Goal: Information Seeking & Learning: Learn about a topic

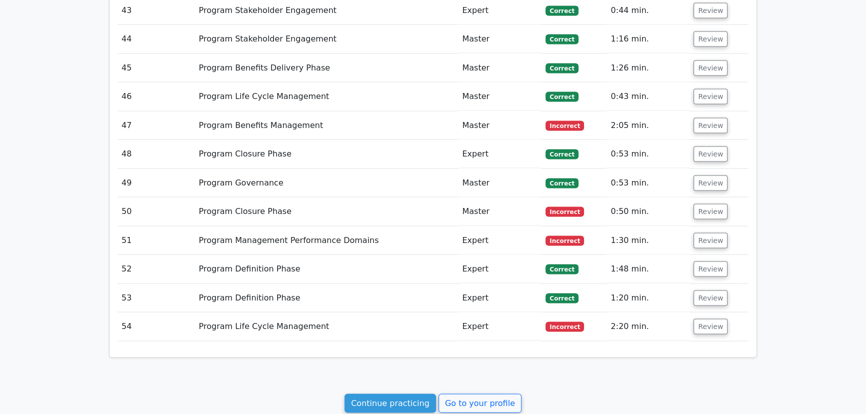
scroll to position [2580, 0]
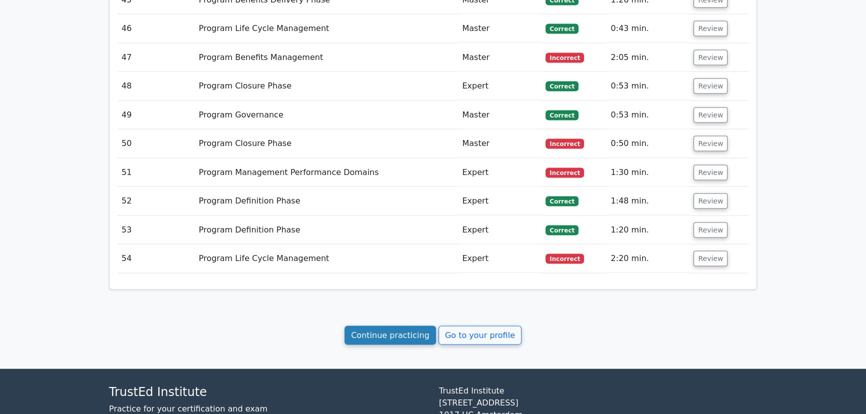
click at [396, 326] on link "Continue practicing" at bounding box center [389, 335] width 91 height 19
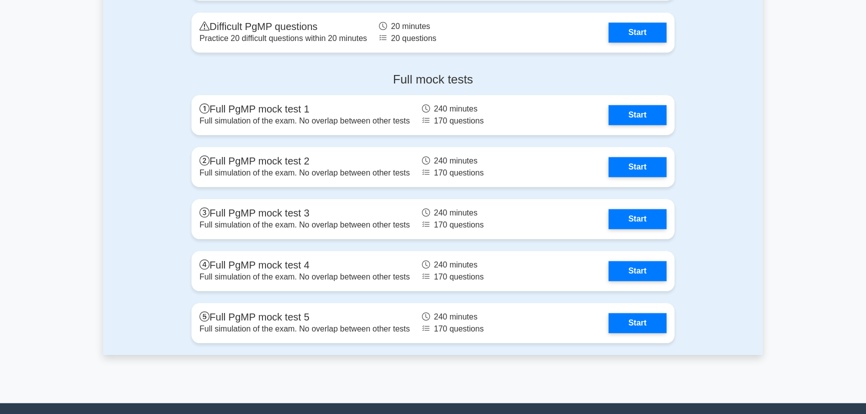
scroll to position [1090, 0]
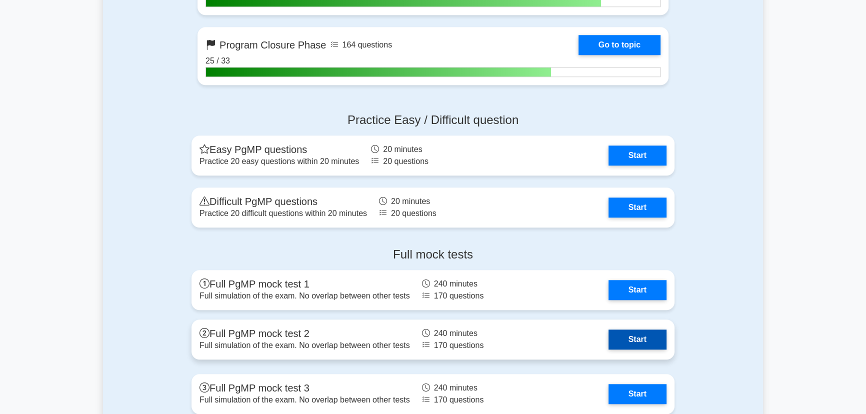
click at [643, 340] on link "Start" at bounding box center [637, 339] width 58 height 20
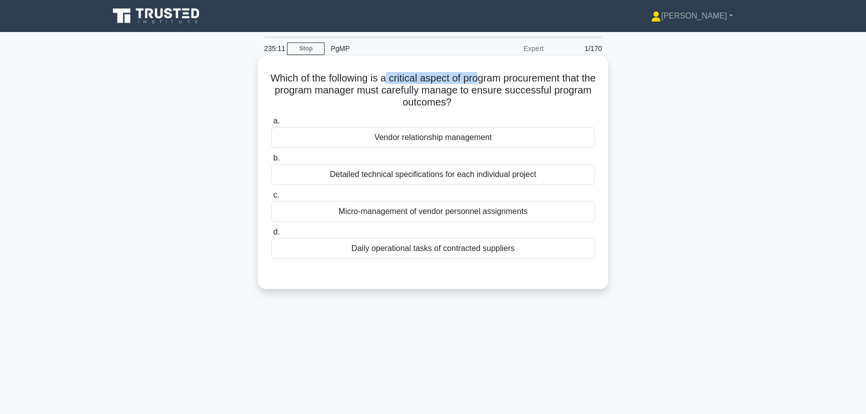
drag, startPoint x: 390, startPoint y: 78, endPoint x: 489, endPoint y: 78, distance: 98.5
click at [489, 78] on h5 "Which of the following is a critical aspect of program procurement that the pro…" at bounding box center [433, 90] width 326 height 37
click at [417, 82] on h5 "Which of the following is a critical aspect of program procurement that the pro…" at bounding box center [433, 90] width 326 height 37
drag, startPoint x: 397, startPoint y: 80, endPoint x: 455, endPoint y: 79, distance: 58.5
click at [455, 79] on h5 "Which of the following is a critical aspect of program procurement that the pro…" at bounding box center [433, 90] width 326 height 37
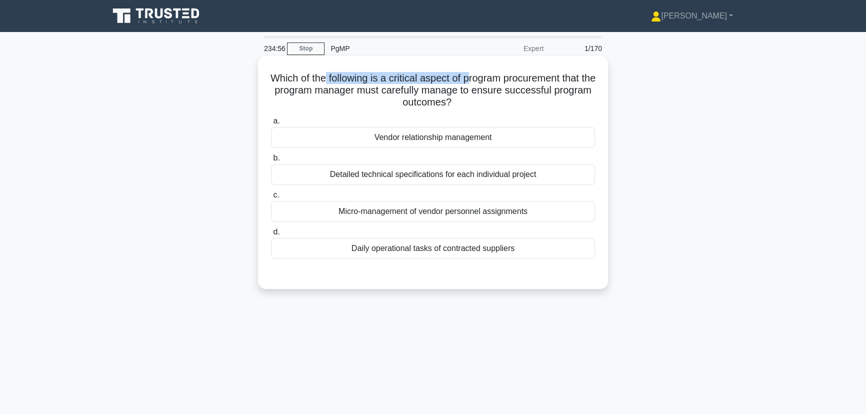
drag, startPoint x: 328, startPoint y: 77, endPoint x: 475, endPoint y: 80, distance: 146.5
click at [475, 80] on h5 "Which of the following is a critical aspect of program procurement that the pro…" at bounding box center [433, 90] width 326 height 37
click at [408, 81] on h5 "Which of the following is a critical aspect of program procurement that the pro…" at bounding box center [433, 90] width 326 height 37
drag, startPoint x: 394, startPoint y: 80, endPoint x: 459, endPoint y: 77, distance: 65.5
click at [459, 77] on h5 "Which of the following is a critical aspect of program procurement that the pro…" at bounding box center [433, 90] width 326 height 37
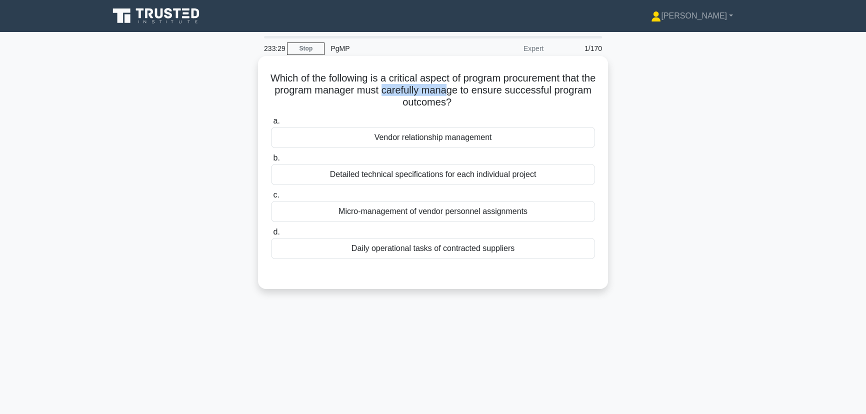
drag, startPoint x: 412, startPoint y: 93, endPoint x: 479, endPoint y: 91, distance: 67.0
click at [479, 91] on h5 "Which of the following is a critical aspect of program procurement that the pro…" at bounding box center [433, 90] width 326 height 37
click at [446, 136] on div "Vendor relationship management" at bounding box center [433, 137] width 324 height 21
click at [271, 124] on input "a. Vendor relationship management" at bounding box center [271, 121] width 0 height 6
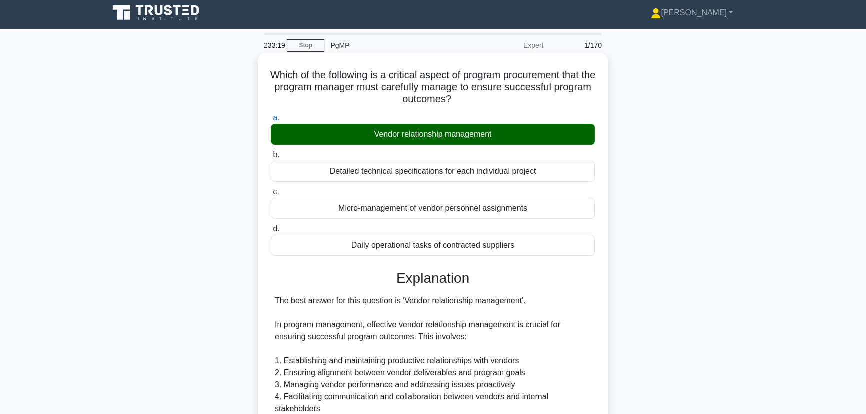
scroll to position [227, 0]
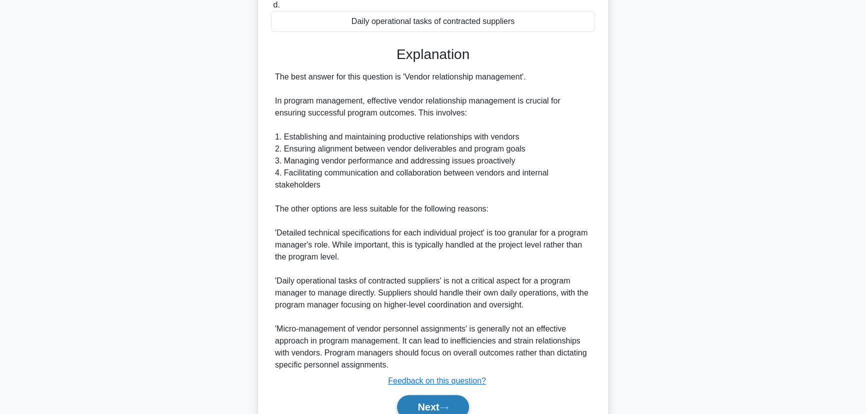
click at [430, 405] on button "Next" at bounding box center [432, 407] width 71 height 24
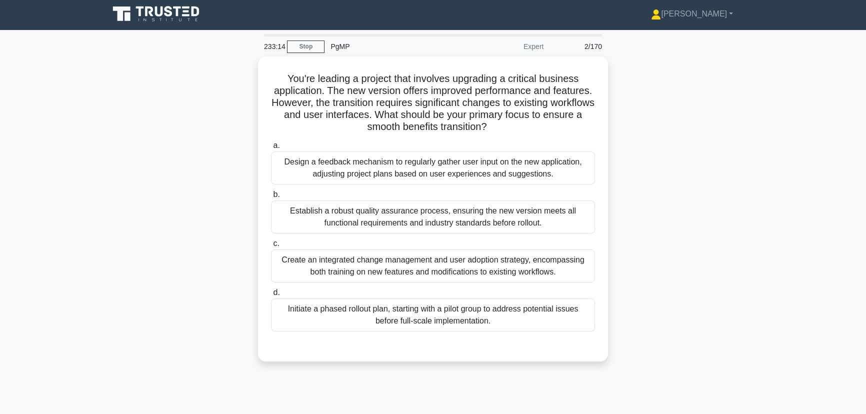
scroll to position [0, 0]
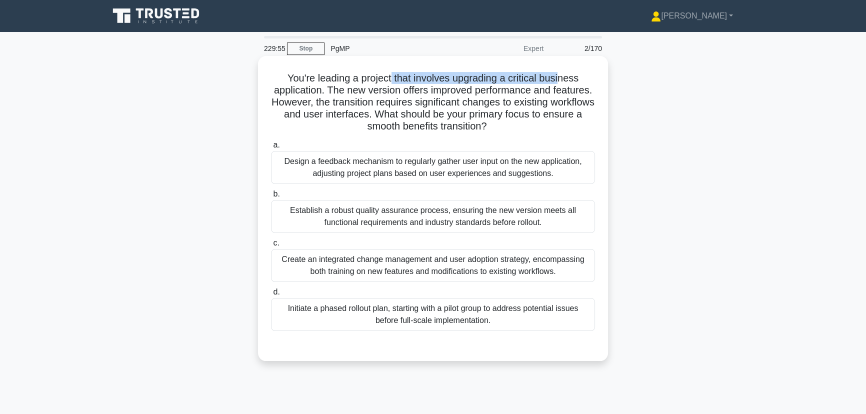
drag, startPoint x: 389, startPoint y: 81, endPoint x: 564, endPoint y: 84, distance: 175.0
click at [564, 84] on h5 "You're leading a project that involves upgrading a critical business applicatio…" at bounding box center [433, 102] width 326 height 61
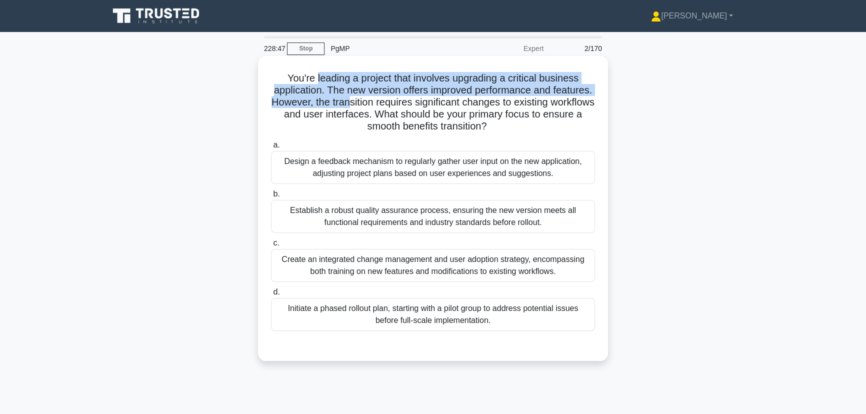
drag, startPoint x: 312, startPoint y: 80, endPoint x: 410, endPoint y: 101, distance: 99.8
click at [410, 101] on h5 "You're leading a project that involves upgrading a critical business applicatio…" at bounding box center [433, 102] width 326 height 61
click at [376, 83] on h5 "You're leading a project that involves upgrading a critical business applicatio…" at bounding box center [433, 102] width 326 height 61
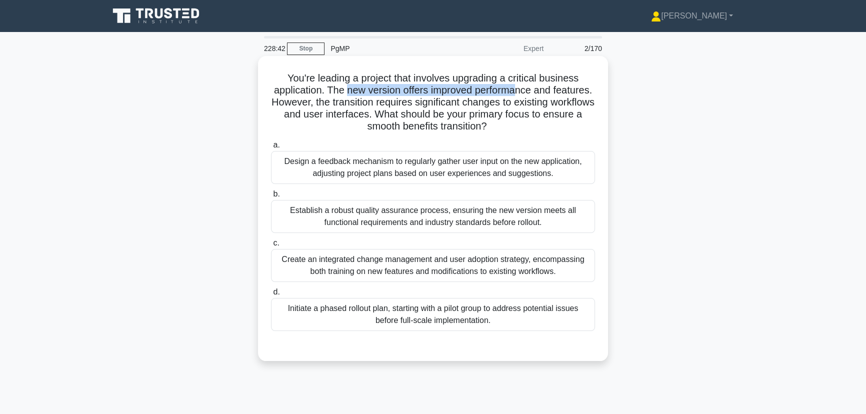
drag, startPoint x: 367, startPoint y: 87, endPoint x: 537, endPoint y: 93, distance: 169.6
click at [537, 93] on h5 "You're leading a project that involves upgrading a critical business applicatio…" at bounding box center [433, 102] width 326 height 61
drag, startPoint x: 339, startPoint y: 102, endPoint x: 388, endPoint y: 101, distance: 49.0
click at [388, 101] on h5 "You're leading a project that involves upgrading a critical business applicatio…" at bounding box center [433, 102] width 326 height 61
click at [387, 100] on h5 "You're leading a project that involves upgrading a critical business applicatio…" at bounding box center [433, 102] width 326 height 61
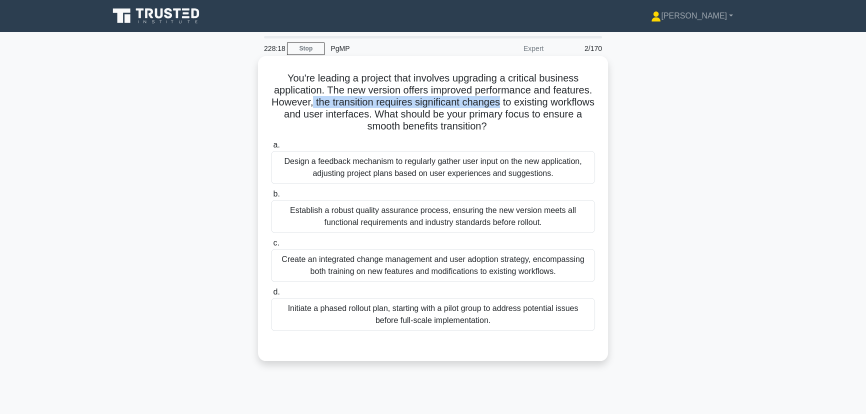
drag, startPoint x: 373, startPoint y: 102, endPoint x: 565, endPoint y: 104, distance: 192.0
click at [565, 104] on h5 "You're leading a project that involves upgrading a critical business applicatio…" at bounding box center [433, 102] width 326 height 61
drag, startPoint x: 412, startPoint y: 127, endPoint x: 520, endPoint y: 128, distance: 107.5
click at [520, 128] on h5 "You're leading a project that involves upgrading a critical business applicatio…" at bounding box center [433, 102] width 326 height 61
click at [424, 266] on div "Create an integrated change management and user adoption strategy, encompassing…" at bounding box center [433, 265] width 324 height 33
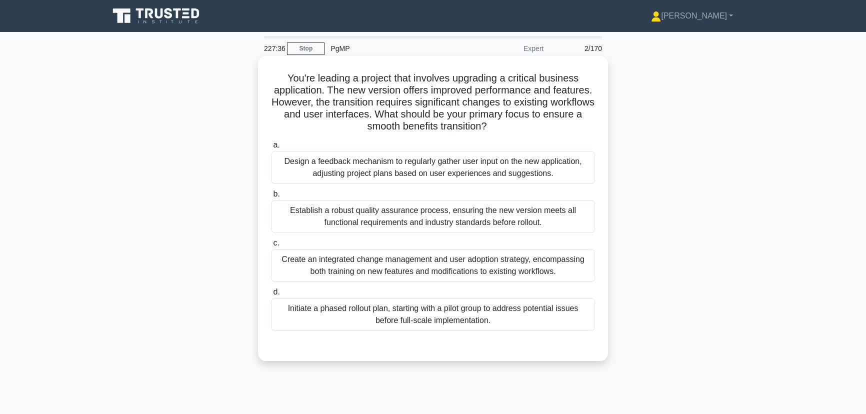
click at [271, 246] on input "c. Create an integrated change management and user adoption strategy, encompass…" at bounding box center [271, 243] width 0 height 6
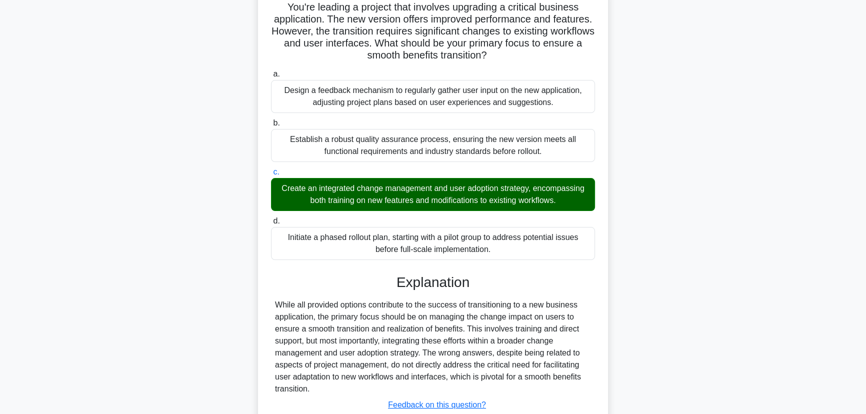
scroll to position [142, 0]
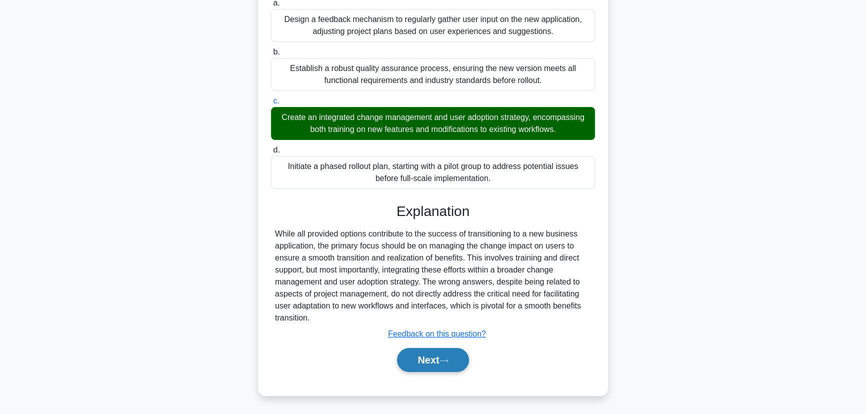
click at [431, 362] on button "Next" at bounding box center [432, 360] width 71 height 24
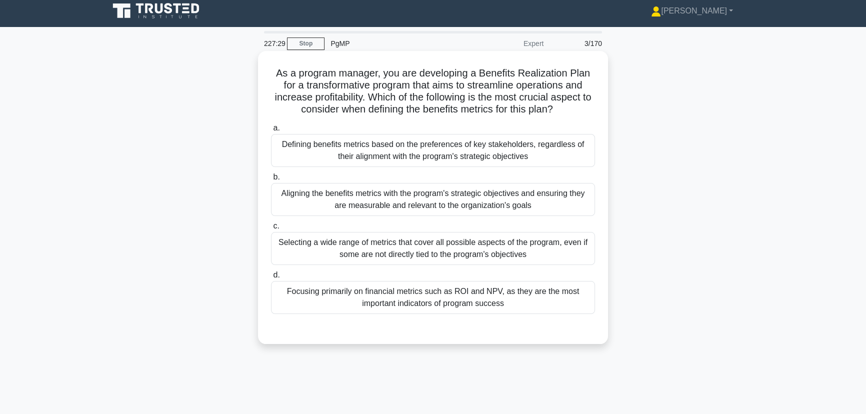
scroll to position [0, 0]
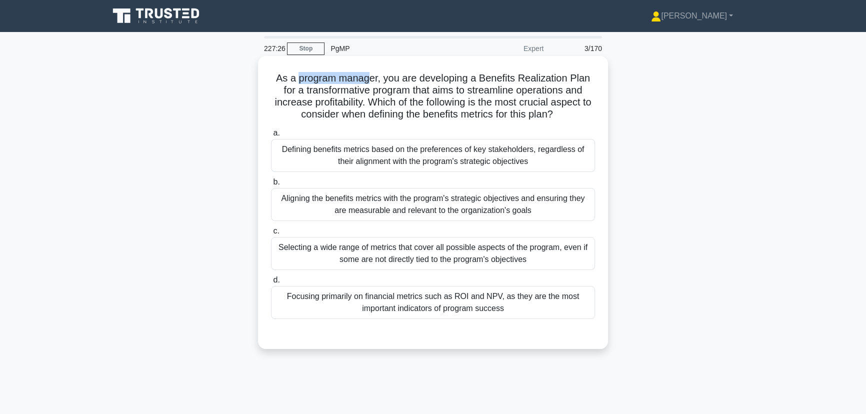
drag, startPoint x: 295, startPoint y: 80, endPoint x: 370, endPoint y: 80, distance: 74.5
click at [370, 80] on h5 "As a program manager, you are developing a Benefits Realization Plan for a tran…" at bounding box center [433, 96] width 326 height 49
drag, startPoint x: 304, startPoint y: 91, endPoint x: 424, endPoint y: 91, distance: 120.0
click at [424, 91] on h5 "As a program manager, you are developing a Benefits Realization Plan for a tran…" at bounding box center [433, 96] width 326 height 49
drag, startPoint x: 515, startPoint y: 105, endPoint x: 598, endPoint y: 104, distance: 83.5
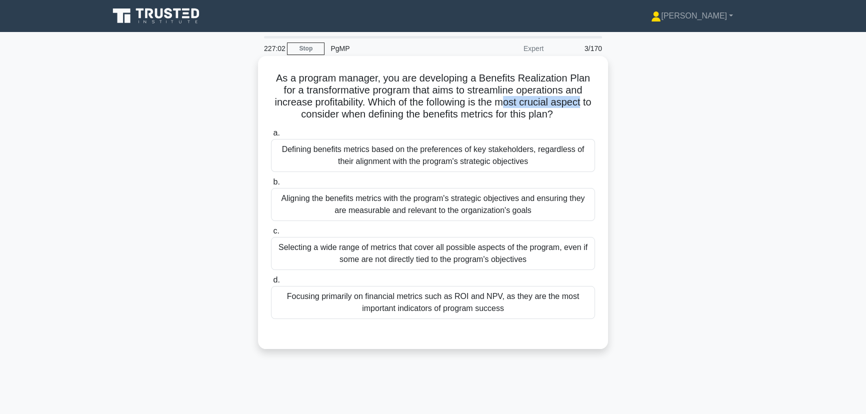
click at [598, 104] on div "As a program manager, you are developing a Benefits Realization Plan for a tran…" at bounding box center [433, 202] width 342 height 285
drag, startPoint x: 368, startPoint y: 114, endPoint x: 499, endPoint y: 118, distance: 131.5
click at [499, 118] on h5 "As a program manager, you are developing a Benefits Realization Plan for a tran…" at bounding box center [433, 96] width 326 height 49
click at [461, 209] on div "Aligning the benefits metrics with the program's strategic objectives and ensur…" at bounding box center [433, 204] width 324 height 33
click at [271, 185] on input "b. Aligning the benefits metrics with the program's strategic objectives and en…" at bounding box center [271, 182] width 0 height 6
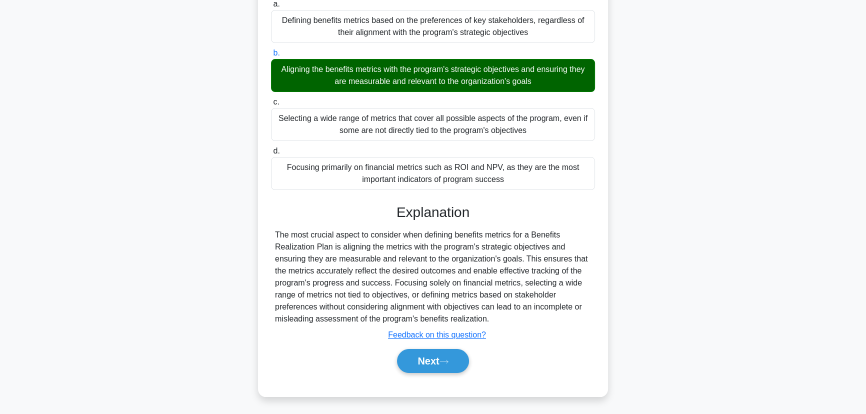
scroll to position [130, 0]
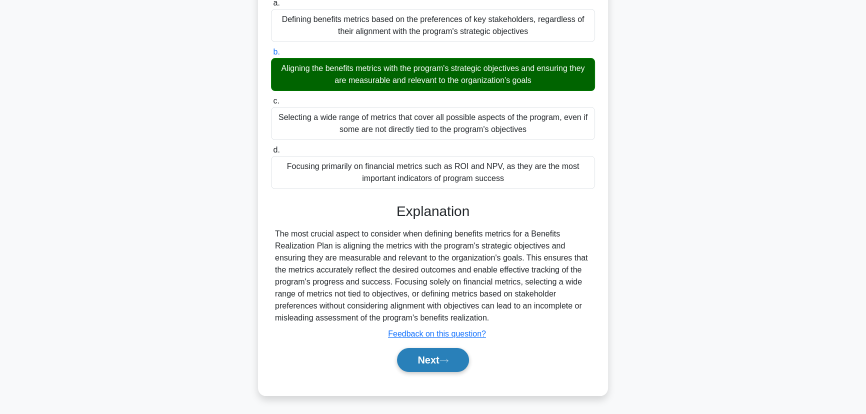
click at [429, 359] on button "Next" at bounding box center [432, 360] width 71 height 24
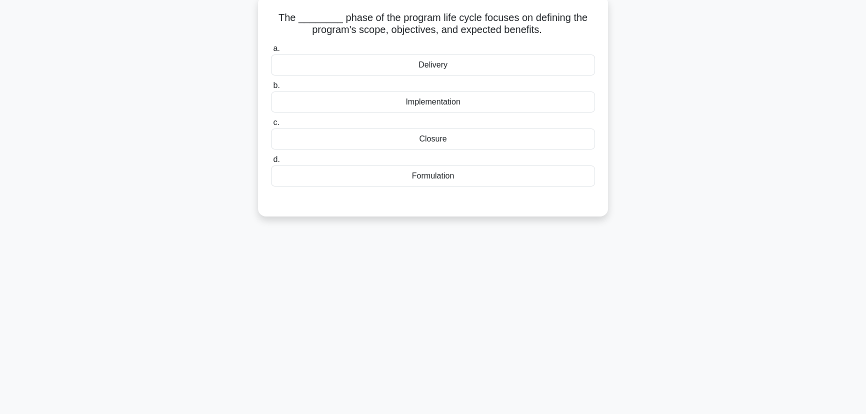
scroll to position [0, 0]
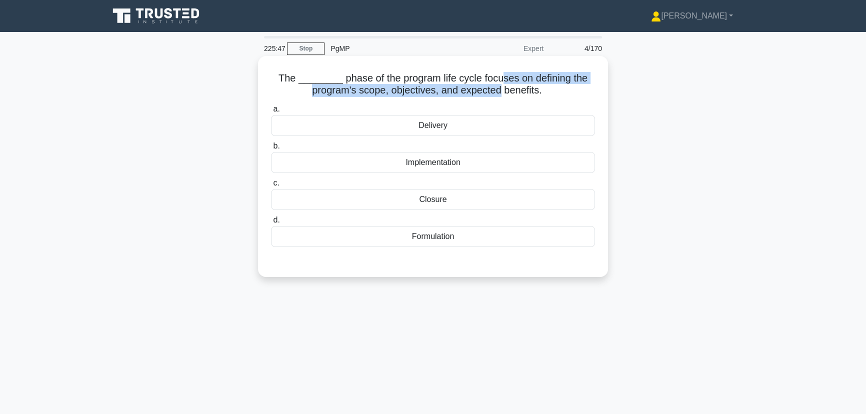
drag, startPoint x: 496, startPoint y: 78, endPoint x: 499, endPoint y: 91, distance: 13.8
click at [499, 91] on h5 "The ________ phase of the program life cycle focuses on defining the program's …" at bounding box center [433, 84] width 326 height 25
click at [460, 85] on h5 "The ________ phase of the program life cycle focuses on defining the program's …" at bounding box center [433, 84] width 326 height 25
drag, startPoint x: 368, startPoint y: 91, endPoint x: 449, endPoint y: 91, distance: 81.0
click at [449, 91] on h5 "The ________ phase of the program life cycle focuses on defining the program's …" at bounding box center [433, 84] width 326 height 25
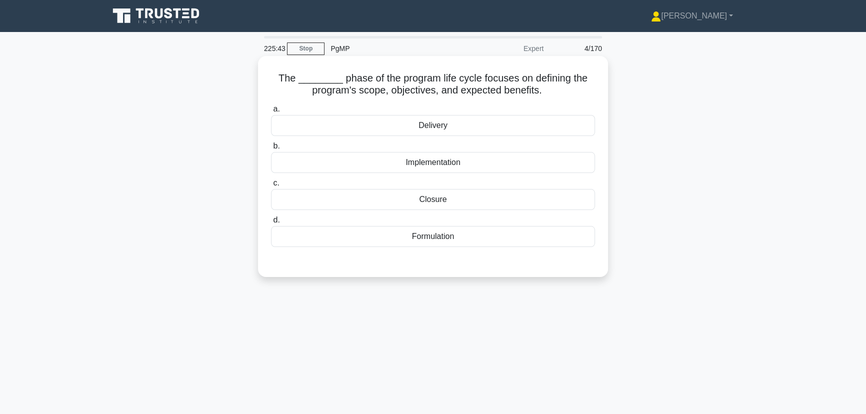
click at [438, 232] on div "Formulation" at bounding box center [433, 236] width 324 height 21
click at [271, 223] on input "d. Formulation" at bounding box center [271, 220] width 0 height 6
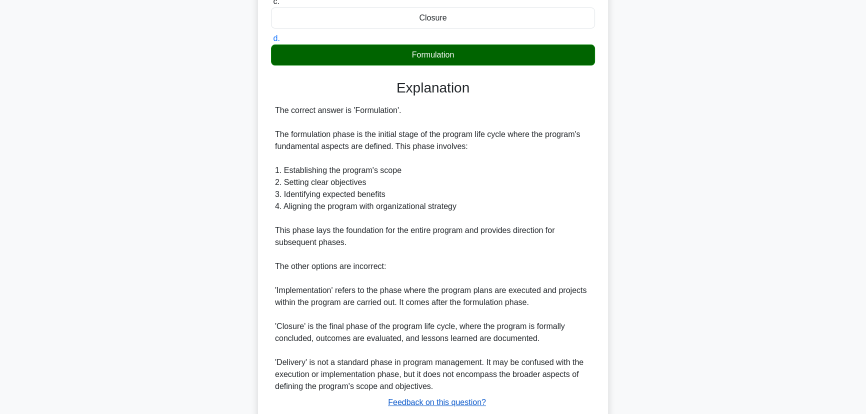
scroll to position [250, 0]
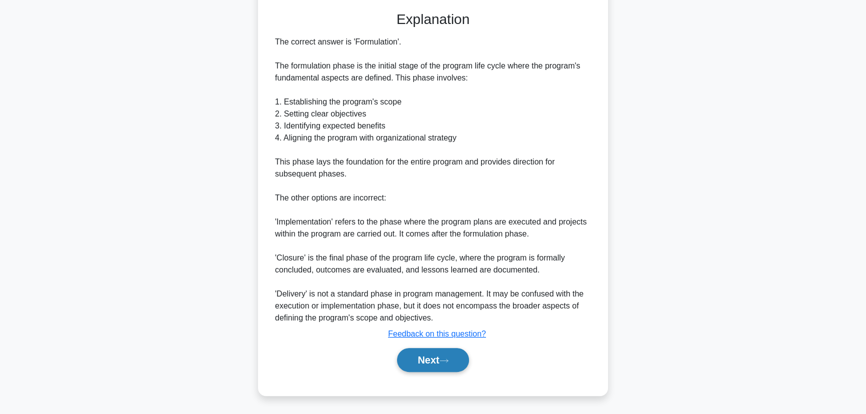
click at [433, 361] on button "Next" at bounding box center [432, 360] width 71 height 24
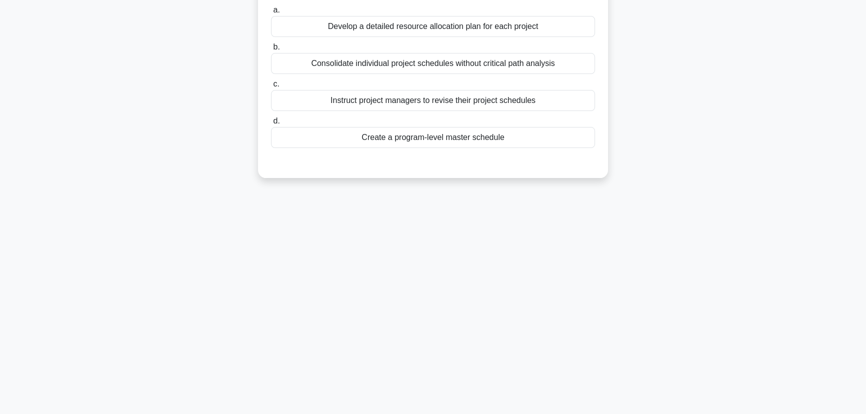
scroll to position [0, 0]
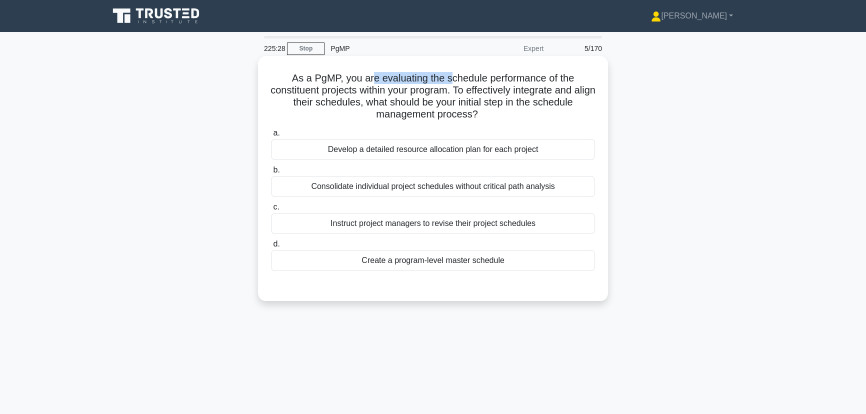
drag, startPoint x: 370, startPoint y: 79, endPoint x: 451, endPoint y: 74, distance: 81.1
click at [451, 74] on h5 "As a PgMP, you are evaluating the schedule performance of the constituent proje…" at bounding box center [433, 96] width 326 height 49
click at [388, 89] on h5 "As a PgMP, you are evaluating the schedule performance of the constituent proje…" at bounding box center [433, 96] width 326 height 49
drag, startPoint x: 378, startPoint y: 81, endPoint x: 536, endPoint y: 80, distance: 158.0
click at [536, 80] on h5 "As a PgMP, you are evaluating the schedule performance of the constituent proje…" at bounding box center [433, 96] width 326 height 49
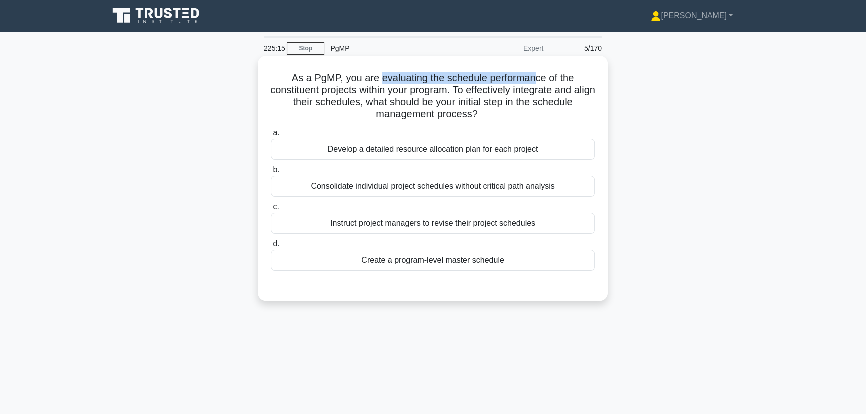
click at [471, 83] on h5 "As a PgMP, you are evaluating the schedule performance of the constituent proje…" at bounding box center [433, 96] width 326 height 49
drag, startPoint x: 438, startPoint y: 79, endPoint x: 498, endPoint y: 79, distance: 59.5
click at [498, 79] on h5 "As a PgMP, you are evaluating the schedule performance of the constituent proje…" at bounding box center [433, 96] width 326 height 49
drag, startPoint x: 473, startPoint y: 91, endPoint x: 558, endPoint y: 92, distance: 85.5
click at [558, 92] on h5 "As a PgMP, you are evaluating the schedule performance of the constituent proje…" at bounding box center [433, 96] width 326 height 49
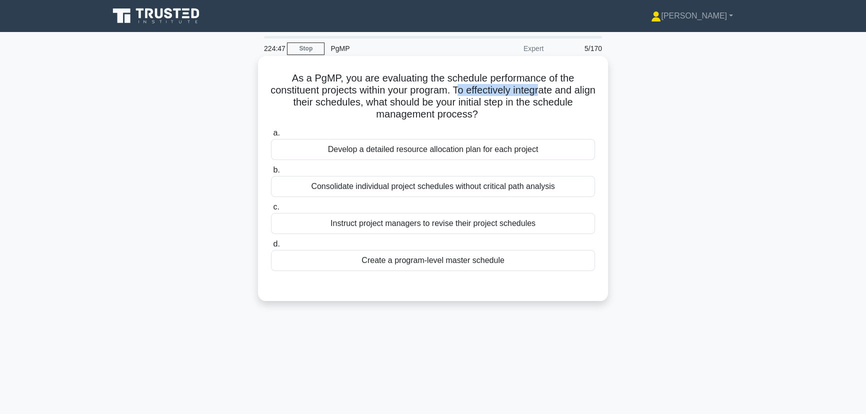
click at [482, 95] on h5 "As a PgMP, you are evaluating the schedule performance of the constituent proje…" at bounding box center [433, 96] width 326 height 49
drag, startPoint x: 480, startPoint y: 92, endPoint x: 572, endPoint y: 89, distance: 92.1
click at [572, 89] on h5 "As a PgMP, you are evaluating the schedule performance of the constituent proje…" at bounding box center [433, 96] width 326 height 49
click at [509, 105] on h5 "As a PgMP, you are evaluating the schedule performance of the constituent proje…" at bounding box center [433, 96] width 326 height 49
drag, startPoint x: 452, startPoint y: 80, endPoint x: 519, endPoint y: 76, distance: 67.1
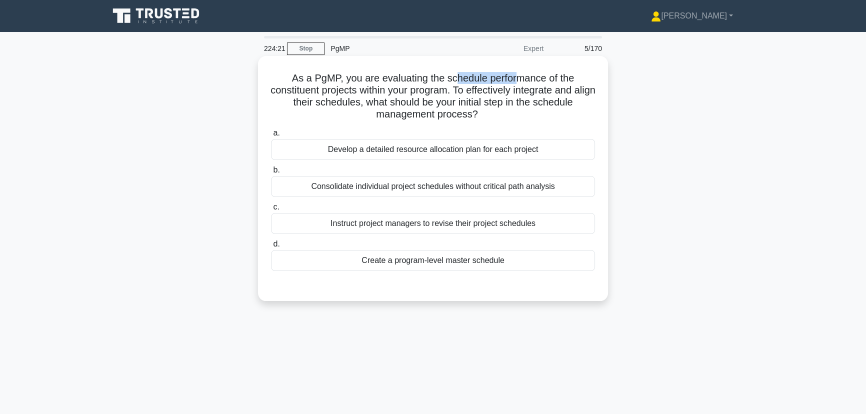
click at [519, 76] on h5 "As a PgMP, you are evaluating the schedule performance of the constituent proje…" at bounding box center [433, 96] width 326 height 49
click at [423, 262] on div "Create a program-level master schedule" at bounding box center [433, 260] width 324 height 21
click at [271, 247] on input "d. Create a program-level master schedule" at bounding box center [271, 244] width 0 height 6
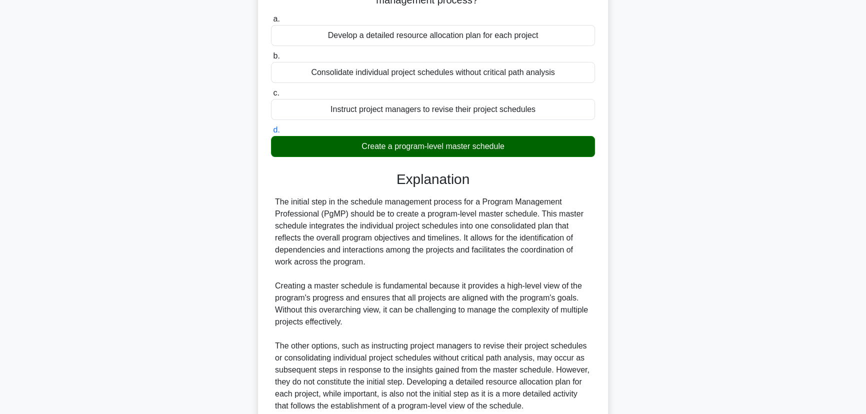
scroll to position [202, 0]
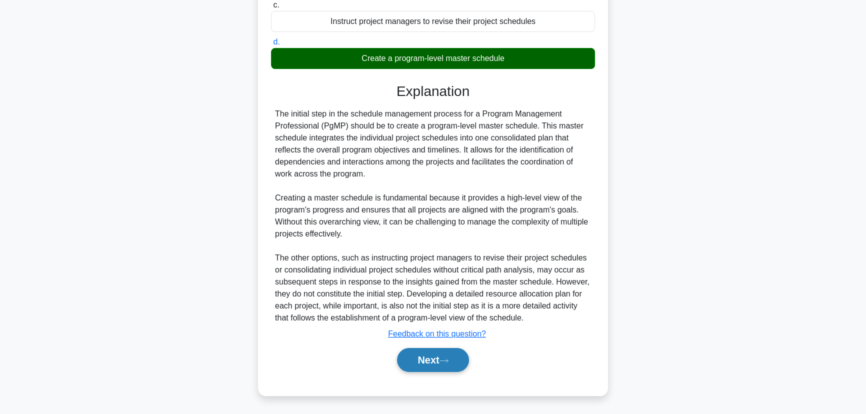
click at [416, 360] on button "Next" at bounding box center [432, 360] width 71 height 24
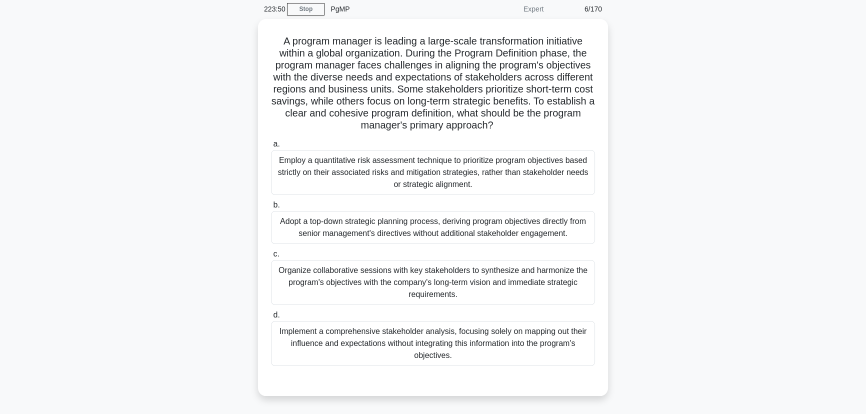
scroll to position [0, 0]
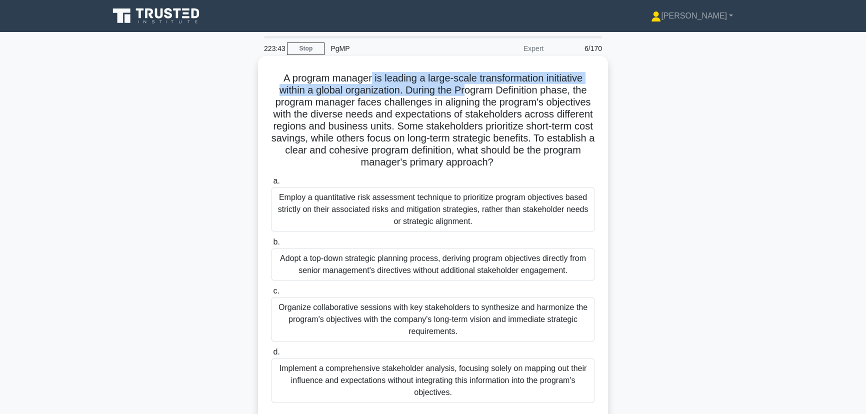
drag, startPoint x: 405, startPoint y: 79, endPoint x: 467, endPoint y: 90, distance: 62.4
click at [467, 90] on h5 "A program manager is leading a large-scale transformation initiative within a g…" at bounding box center [433, 120] width 326 height 97
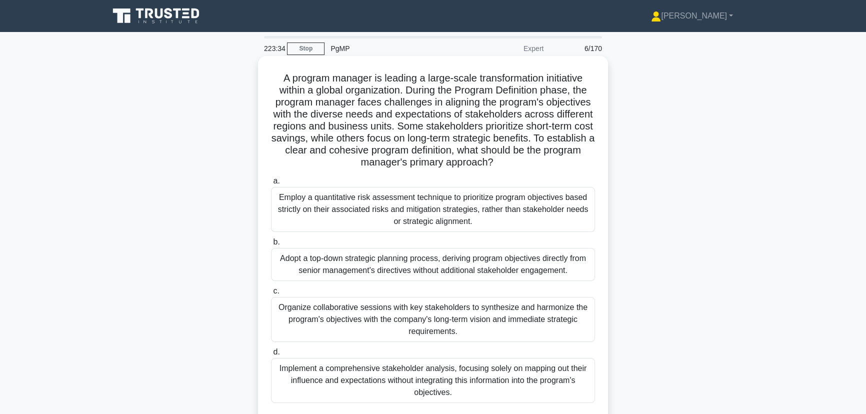
click at [494, 95] on h5 "A program manager is leading a large-scale transformation initiative within a g…" at bounding box center [433, 120] width 326 height 97
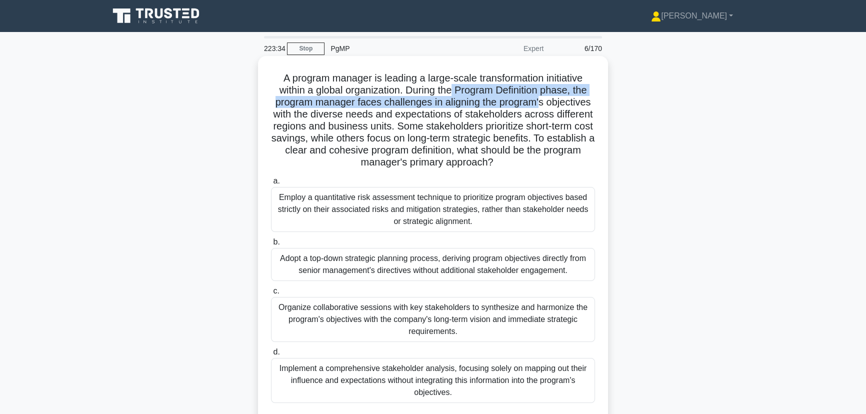
drag, startPoint x: 453, startPoint y: 89, endPoint x: 542, endPoint y: 97, distance: 89.3
click at [542, 97] on h5 "A program manager is leading a large-scale transformation initiative within a g…" at bounding box center [433, 120] width 326 height 97
click at [479, 92] on h5 "A program manager is leading a large-scale transformation initiative within a g…" at bounding box center [433, 120] width 326 height 97
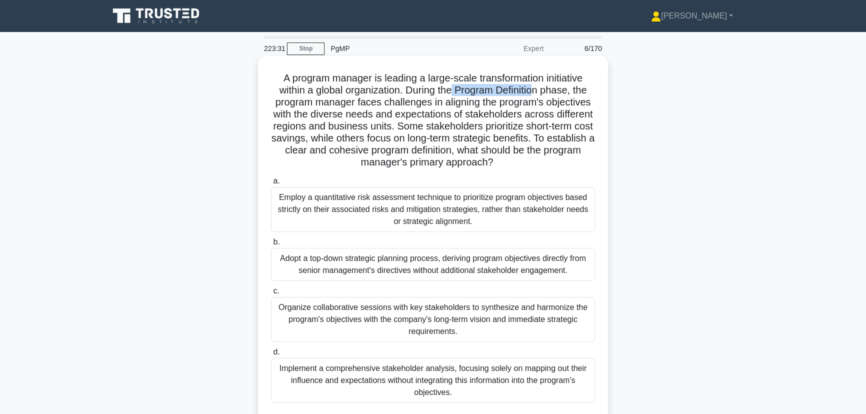
drag, startPoint x: 454, startPoint y: 90, endPoint x: 536, endPoint y: 91, distance: 81.5
click at [536, 91] on h5 "A program manager is leading a large-scale transformation initiative within a g…" at bounding box center [433, 120] width 326 height 97
drag, startPoint x: 373, startPoint y: 100, endPoint x: 475, endPoint y: 105, distance: 102.1
click at [475, 105] on h5 "A program manager is leading a large-scale transformation initiative within a g…" at bounding box center [433, 120] width 326 height 97
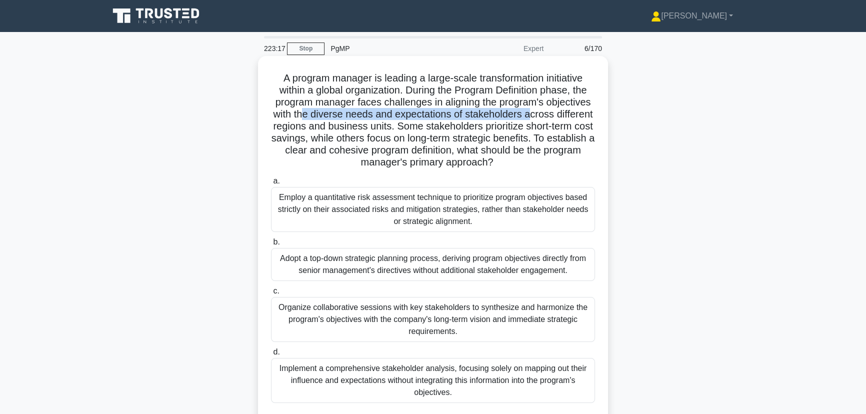
drag, startPoint x: 320, startPoint y: 116, endPoint x: 552, endPoint y: 117, distance: 232.0
click at [552, 117] on h5 "A program manager is leading a large-scale transformation initiative within a g…" at bounding box center [433, 120] width 326 height 97
drag, startPoint x: 471, startPoint y: 129, endPoint x: 513, endPoint y: 129, distance: 42.5
click at [513, 129] on h5 "A program manager is leading a large-scale transformation initiative within a g…" at bounding box center [433, 120] width 326 height 97
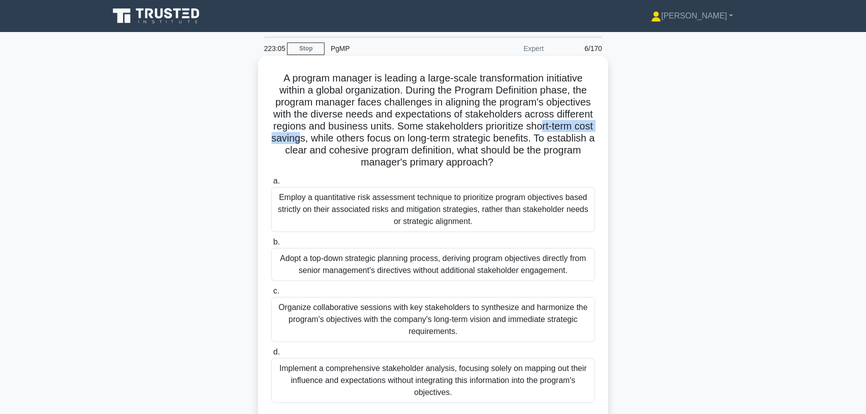
drag, startPoint x: 297, startPoint y: 141, endPoint x: 387, endPoint y: 141, distance: 89.5
click at [387, 141] on h5 "A program manager is leading a large-scale transformation initiative within a g…" at bounding box center [433, 120] width 326 height 97
drag, startPoint x: 422, startPoint y: 140, endPoint x: 555, endPoint y: 140, distance: 133.0
click at [555, 140] on h5 "A program manager is leading a large-scale transformation initiative within a g…" at bounding box center [433, 120] width 326 height 97
drag, startPoint x: 328, startPoint y: 152, endPoint x: 558, endPoint y: 149, distance: 230.5
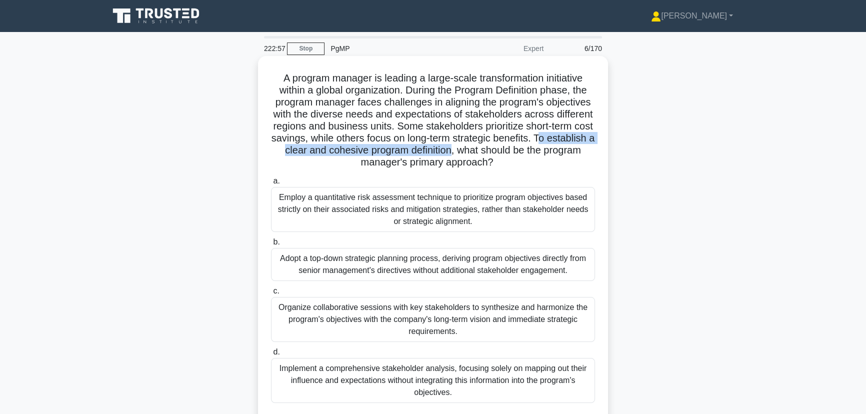
click at [558, 149] on h5 "A program manager is leading a large-scale transformation initiative within a g…" at bounding box center [433, 120] width 326 height 97
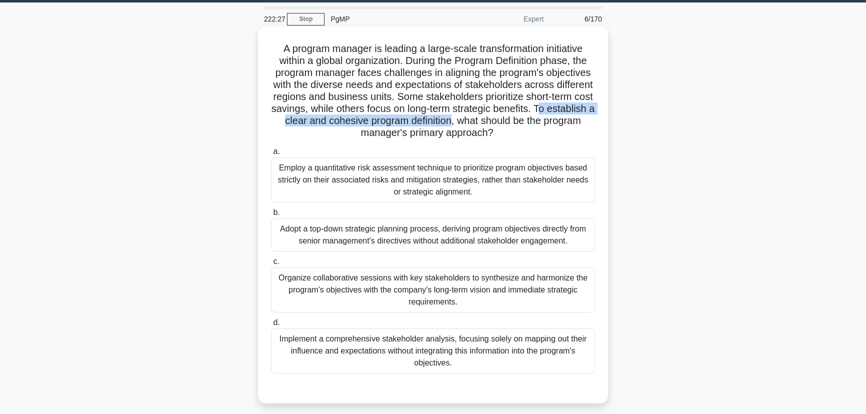
scroll to position [45, 0]
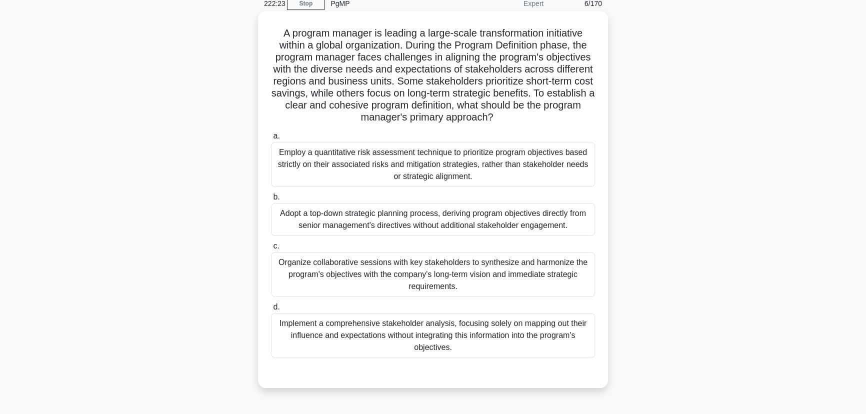
click at [431, 280] on div "Organize collaborative sessions with key stakeholders to synthesize and harmoni…" at bounding box center [433, 274] width 324 height 45
click at [271, 249] on input "c. Organize collaborative sessions with key stakeholders to synthesize and harm…" at bounding box center [271, 246] width 0 height 6
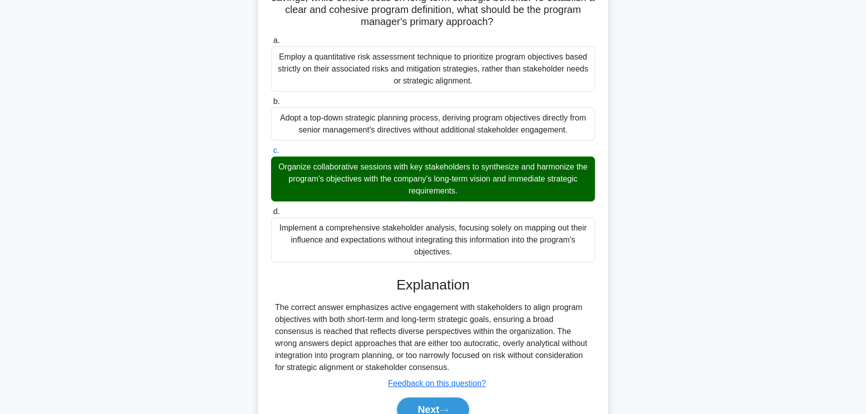
scroll to position [190, 0]
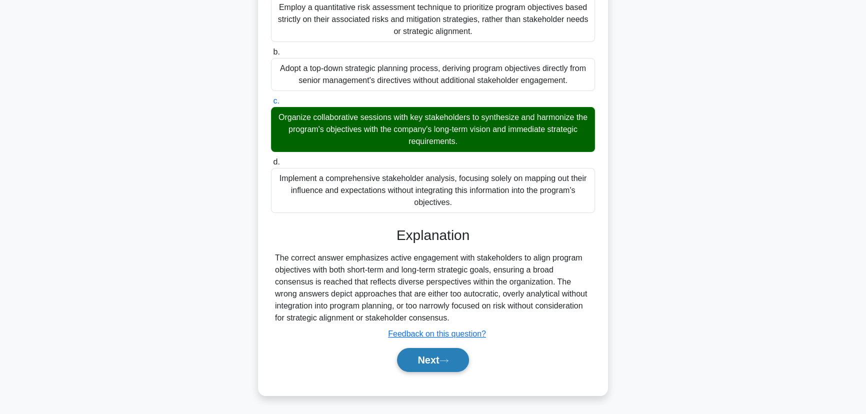
click at [434, 355] on button "Next" at bounding box center [432, 360] width 71 height 24
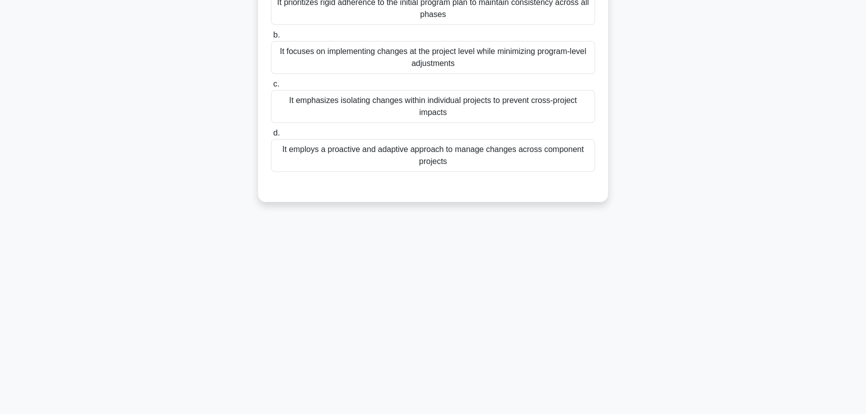
scroll to position [0, 0]
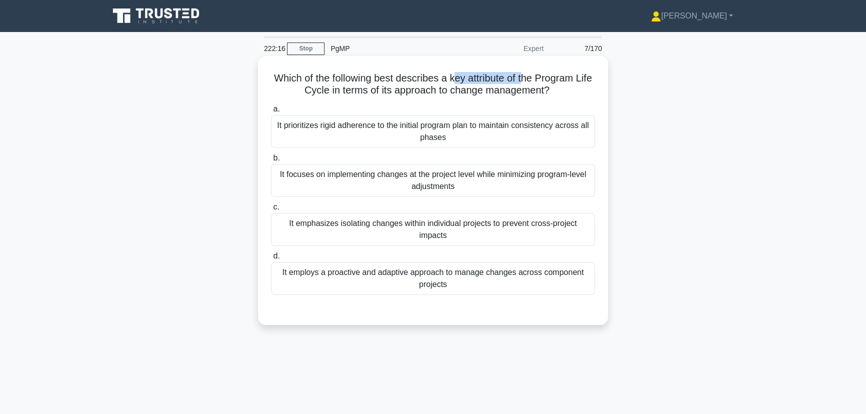
drag, startPoint x: 470, startPoint y: 79, endPoint x: 537, endPoint y: 79, distance: 67.0
click at [537, 79] on h5 "Which of the following best describes a key attribute of the Program Life Cycle…" at bounding box center [433, 84] width 326 height 25
drag, startPoint x: 332, startPoint y: 91, endPoint x: 551, endPoint y: 89, distance: 218.5
click at [551, 89] on h5 "Which of the following best describes a key attribute of the Program Life Cycle…" at bounding box center [433, 84] width 326 height 25
click at [430, 289] on div "It employs a proactive and adaptive approach to manage changes across component…" at bounding box center [433, 278] width 324 height 33
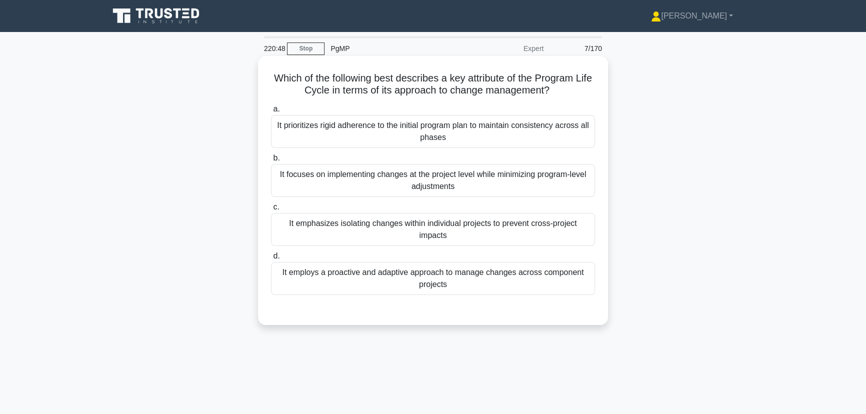
click at [271, 259] on input "d. It employs a proactive and adaptive approach to manage changes across compon…" at bounding box center [271, 256] width 0 height 6
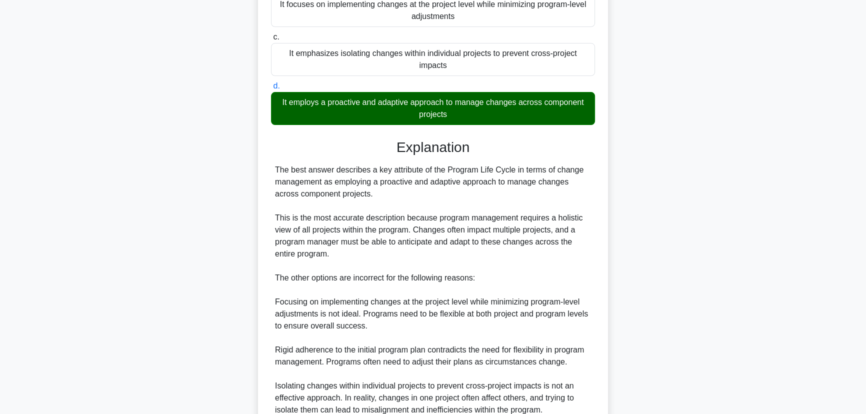
scroll to position [262, 0]
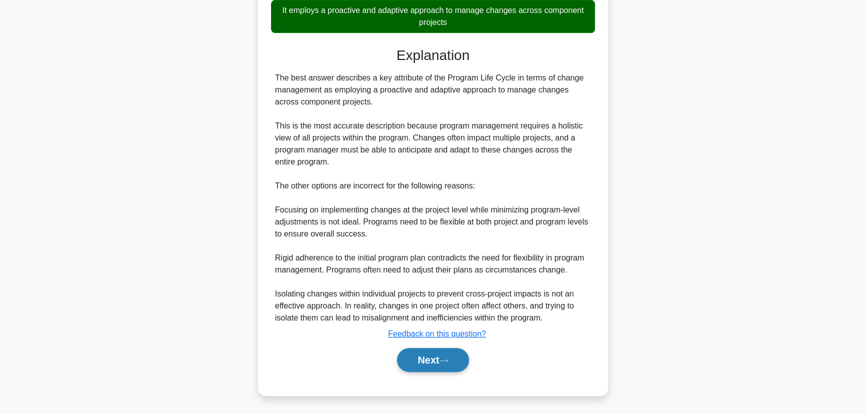
click at [420, 354] on button "Next" at bounding box center [432, 360] width 71 height 24
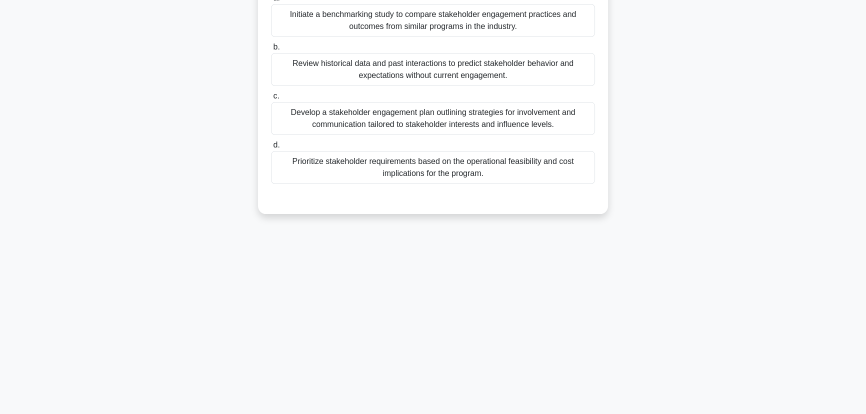
scroll to position [0, 0]
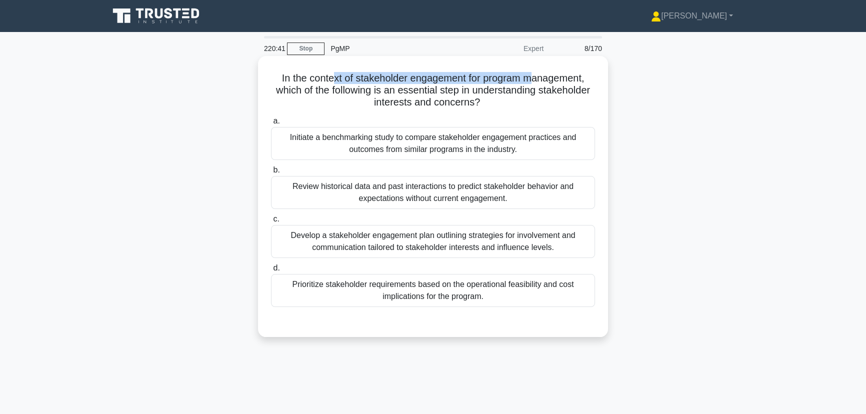
drag, startPoint x: 341, startPoint y: 81, endPoint x: 535, endPoint y: 79, distance: 194.0
click at [535, 79] on h5 "In the context of stakeholder engagement for program management, which of the f…" at bounding box center [433, 90] width 326 height 37
drag, startPoint x: 315, startPoint y: 91, endPoint x: 385, endPoint y: 91, distance: 70.0
click at [385, 91] on h5 "In the context of stakeholder engagement for program management, which of the f…" at bounding box center [433, 90] width 326 height 37
drag, startPoint x: 396, startPoint y: 90, endPoint x: 462, endPoint y: 90, distance: 65.5
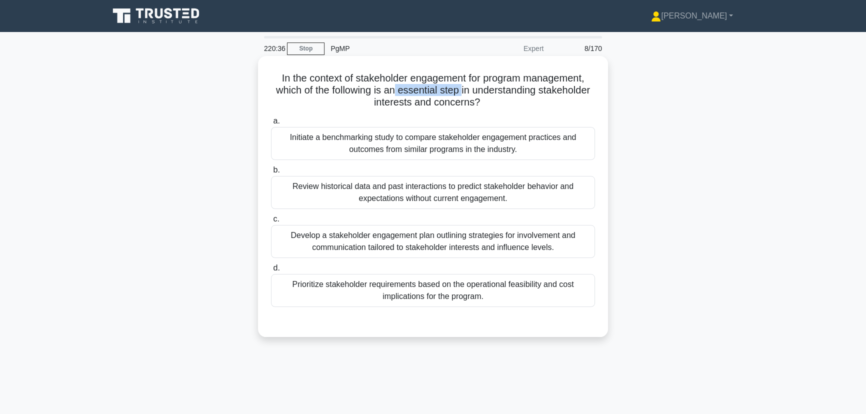
click at [462, 90] on h5 "In the context of stakeholder engagement for program management, which of the f…" at bounding box center [433, 90] width 326 height 37
drag, startPoint x: 474, startPoint y: 90, endPoint x: 580, endPoint y: 92, distance: 106.0
click at [580, 92] on h5 "In the context of stakeholder engagement for program management, which of the f…" at bounding box center [433, 90] width 326 height 37
click at [432, 236] on div "Develop a stakeholder engagement plan outlining strategies for involvement and …" at bounding box center [433, 241] width 324 height 33
click at [271, 222] on input "c. Develop a stakeholder engagement plan outlining strategies for involvement a…" at bounding box center [271, 219] width 0 height 6
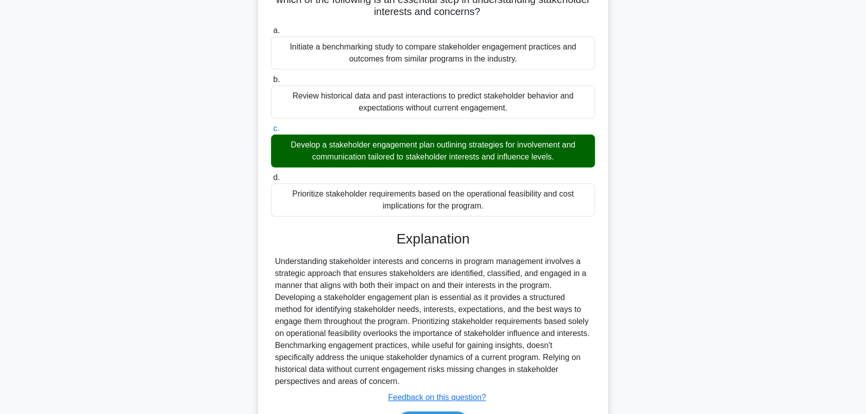
scroll to position [154, 0]
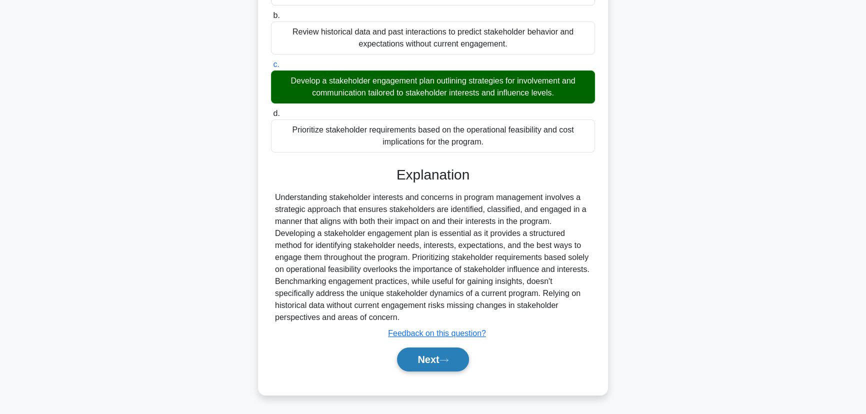
click at [422, 364] on button "Next" at bounding box center [432, 359] width 71 height 24
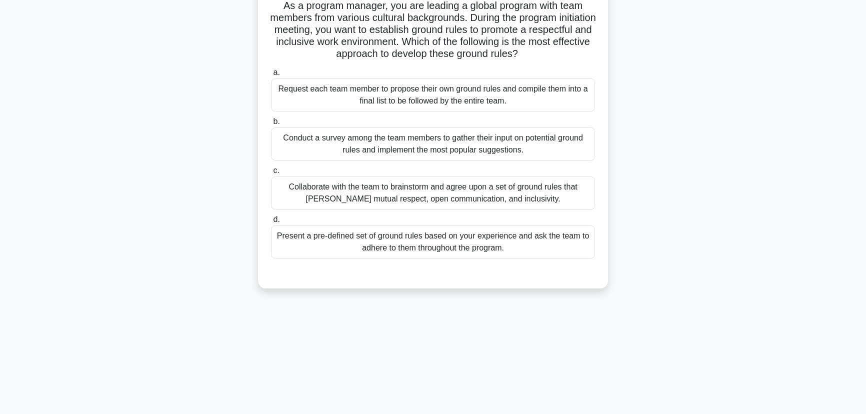
scroll to position [0, 0]
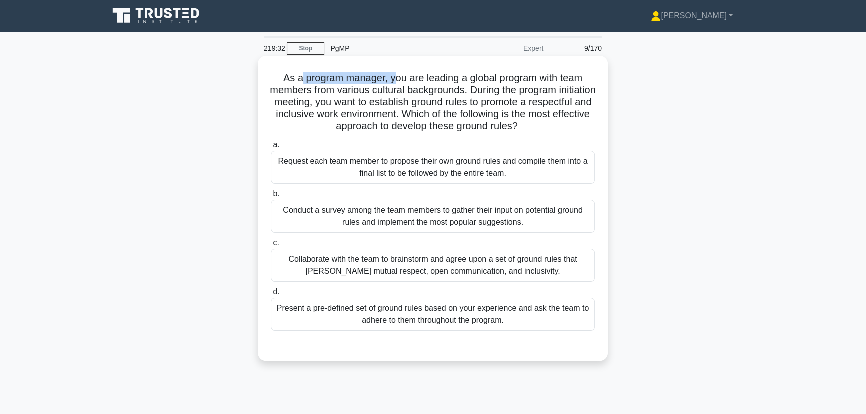
click at [390, 74] on h5 "As a program manager, you are leading a global program with team members from v…" at bounding box center [433, 102] width 326 height 61
click at [439, 77] on h5 "As a program manager, you are leading a global program with team members from v…" at bounding box center [433, 102] width 326 height 61
drag, startPoint x: 420, startPoint y: 77, endPoint x: 496, endPoint y: 77, distance: 76.0
click at [496, 77] on h5 "As a program manager, you are leading a global program with team members from v…" at bounding box center [433, 102] width 326 height 61
click at [425, 80] on h5 "As a program manager, you are leading a global program with team members from v…" at bounding box center [433, 102] width 326 height 61
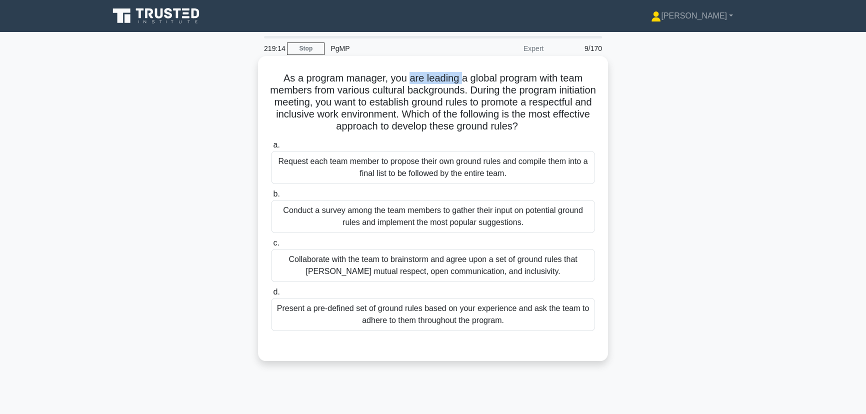
drag, startPoint x: 405, startPoint y: 79, endPoint x: 460, endPoint y: 79, distance: 54.5
click at [460, 79] on h5 "As a program manager, you are leading a global program with team members from v…" at bounding box center [433, 102] width 326 height 61
drag, startPoint x: 388, startPoint y: 92, endPoint x: 444, endPoint y: 90, distance: 56.5
click at [444, 90] on h5 "As a program manager, you are leading a global program with team members from v…" at bounding box center [433, 102] width 326 height 61
drag, startPoint x: 328, startPoint y: 105, endPoint x: 348, endPoint y: 105, distance: 19.5
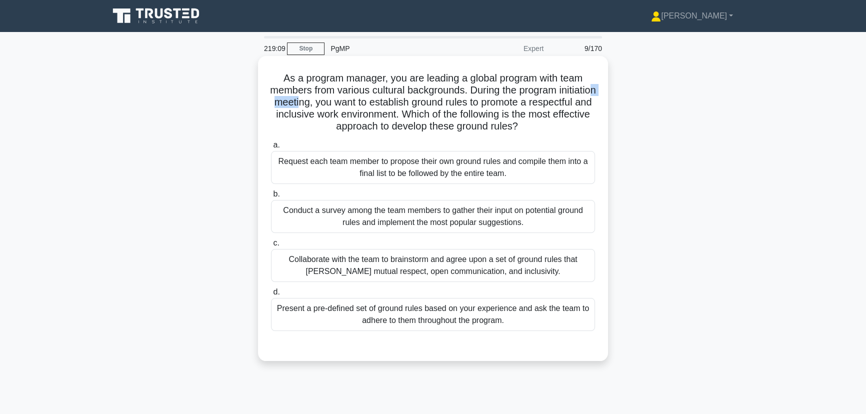
click at [348, 105] on h5 "As a program manager, you are leading a global program with team members from v…" at bounding box center [433, 102] width 326 height 61
drag, startPoint x: 410, startPoint y: 104, endPoint x: 506, endPoint y: 104, distance: 96.0
click at [506, 104] on h5 "As a program manager, you are leading a global program with team members from v…" at bounding box center [433, 102] width 326 height 61
drag, startPoint x: 297, startPoint y: 118, endPoint x: 348, endPoint y: 118, distance: 51.0
click at [348, 118] on h5 "As a program manager, you are leading a global program with team members from v…" at bounding box center [433, 102] width 326 height 61
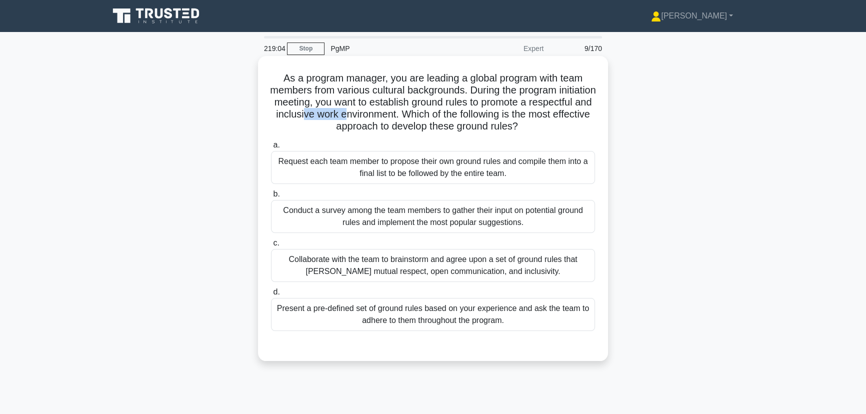
drag, startPoint x: 372, startPoint y: 114, endPoint x: 415, endPoint y: 115, distance: 42.5
click at [415, 115] on h5 "As a program manager, you are leading a global program with team members from v…" at bounding box center [433, 102] width 326 height 61
drag, startPoint x: 336, startPoint y: 127, endPoint x: 416, endPoint y: 128, distance: 80.5
click at [416, 128] on h5 "As a program manager, you are leading a global program with team members from v…" at bounding box center [433, 102] width 326 height 61
drag, startPoint x: 454, startPoint y: 128, endPoint x: 523, endPoint y: 128, distance: 69.5
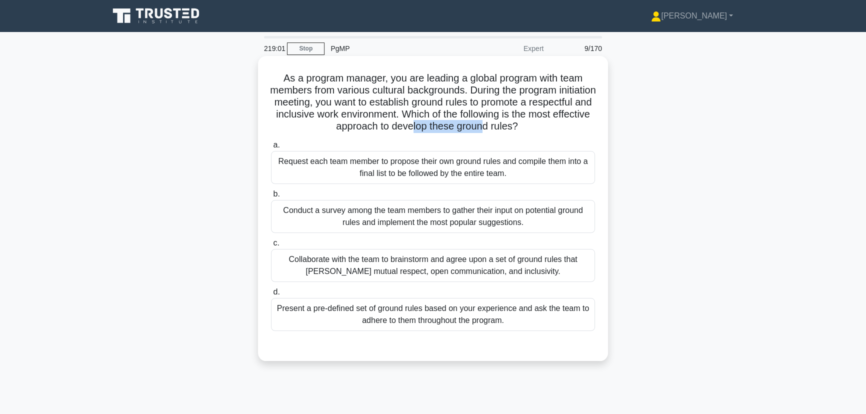
click at [523, 128] on h5 "As a program manager, you are leading a global program with team members from v…" at bounding box center [433, 102] width 326 height 61
click at [469, 272] on div "Collaborate with the team to brainstorm and agree upon a set of ground rules th…" at bounding box center [433, 265] width 324 height 33
click at [271, 246] on input "c. Collaborate with the team to brainstorm and agree upon a set of ground rules…" at bounding box center [271, 243] width 0 height 6
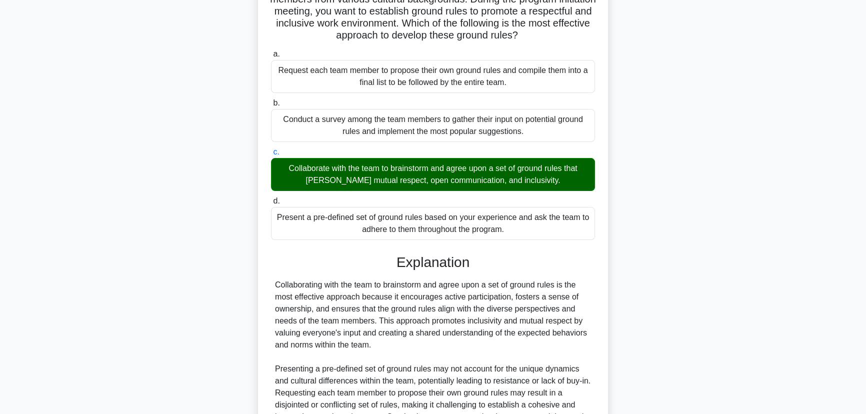
scroll to position [214, 0]
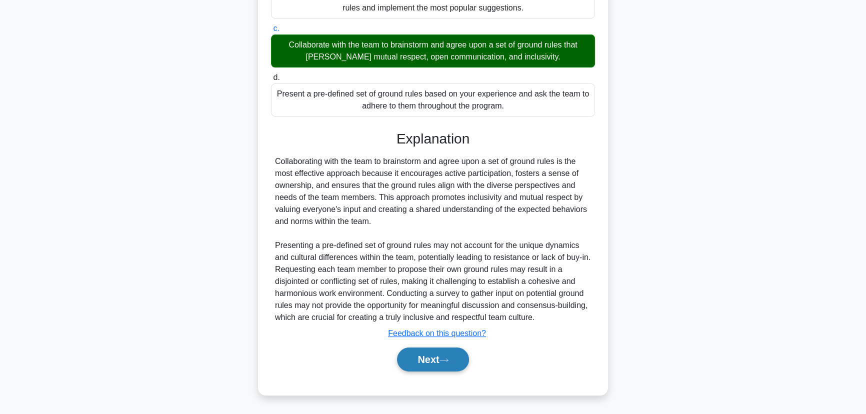
click at [422, 361] on button "Next" at bounding box center [432, 359] width 71 height 24
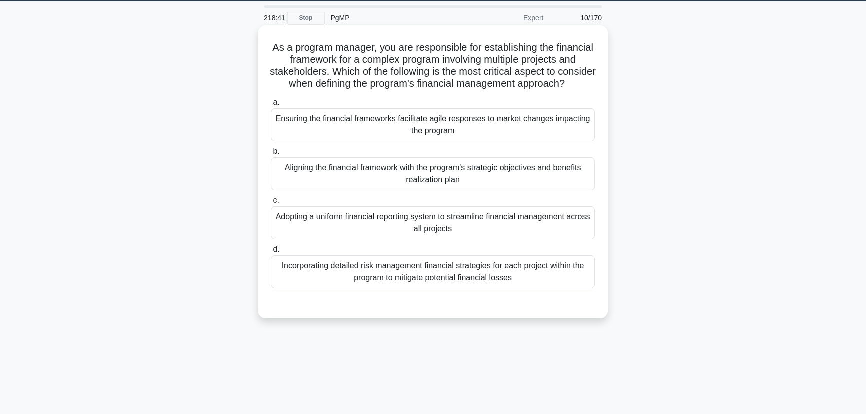
scroll to position [0, 0]
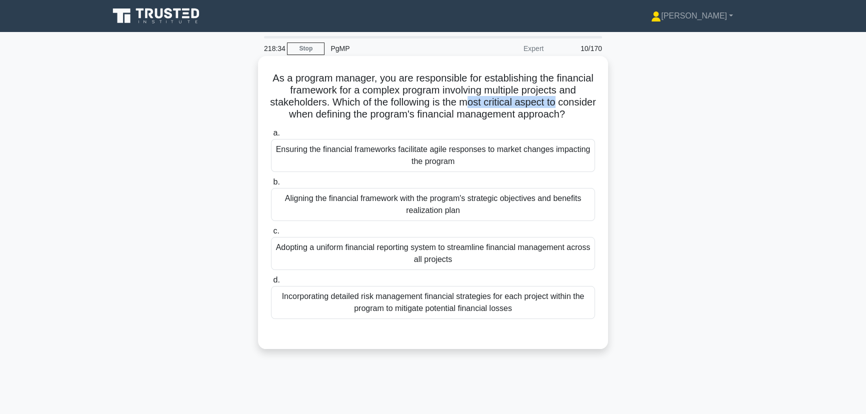
drag, startPoint x: 500, startPoint y: 104, endPoint x: 589, endPoint y: 104, distance: 89.0
click at [589, 104] on h5 "As a program manager, you are responsible for establishing the financial framew…" at bounding box center [433, 96] width 326 height 49
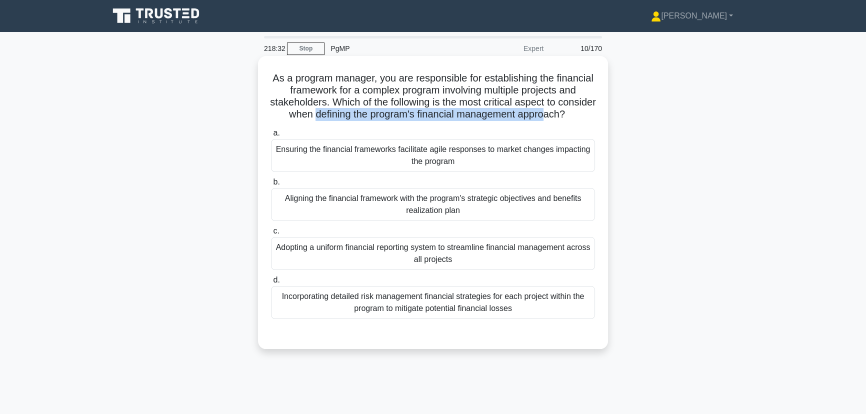
drag, startPoint x: 337, startPoint y: 116, endPoint x: 575, endPoint y: 117, distance: 237.5
click at [575, 117] on h5 "As a program manager, you are responsible for establishing the financial framew…" at bounding box center [433, 96] width 326 height 49
click at [407, 221] on div "Aligning the financial framework with the program's strategic objectives and be…" at bounding box center [433, 204] width 324 height 33
click at [271, 185] on input "b. Aligning the financial framework with the program's strategic objectives and…" at bounding box center [271, 182] width 0 height 6
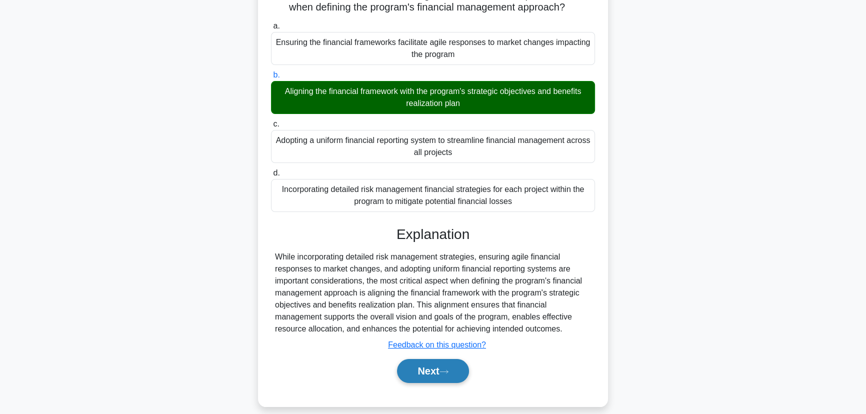
scroll to position [130, 0]
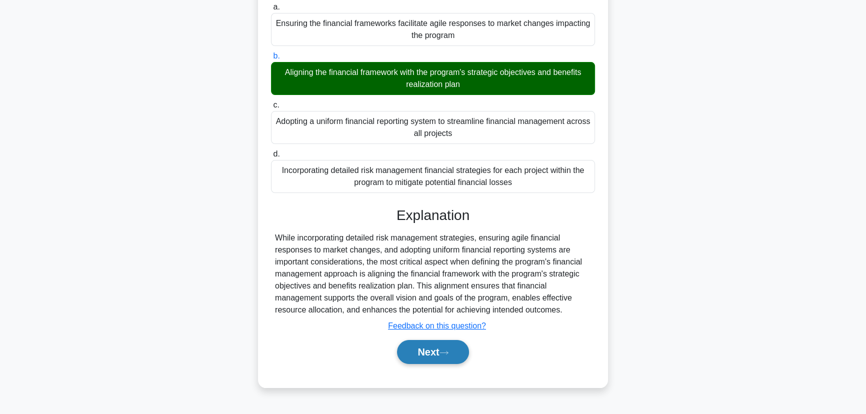
click at [440, 353] on button "Next" at bounding box center [432, 352] width 71 height 24
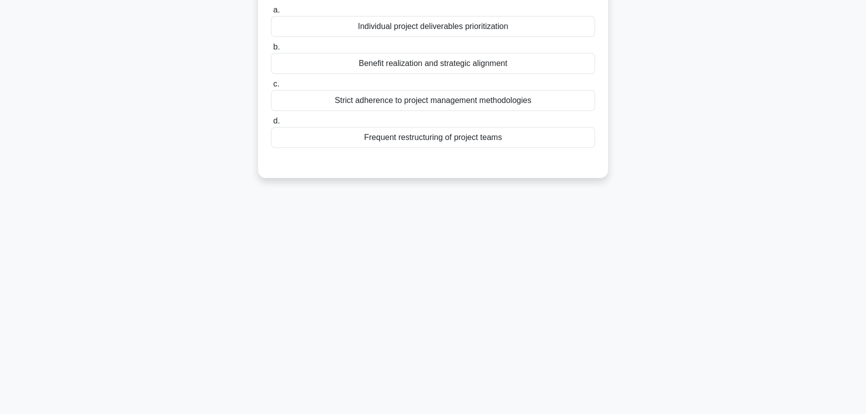
scroll to position [0, 0]
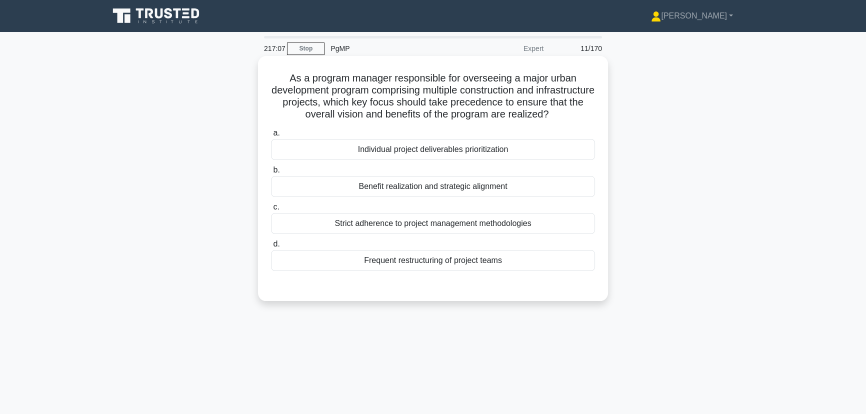
click at [448, 197] on div "Benefit realization and strategic alignment" at bounding box center [433, 186] width 324 height 21
click at [271, 173] on input "b. Benefit realization and strategic alignment" at bounding box center [271, 170] width 0 height 6
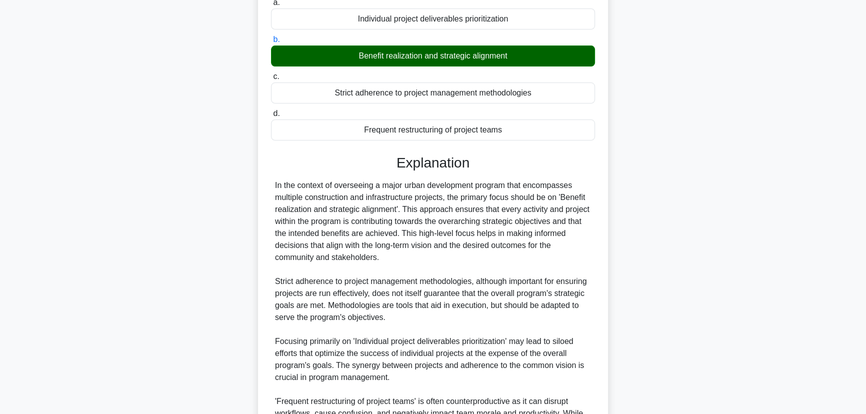
scroll to position [262, 0]
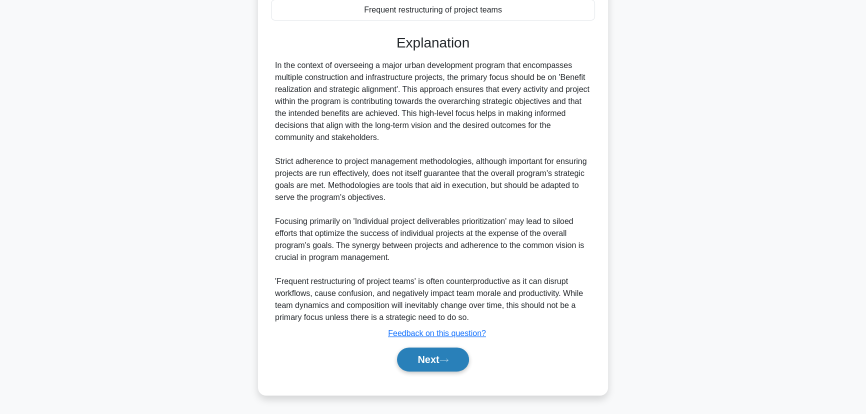
click at [424, 359] on button "Next" at bounding box center [432, 359] width 71 height 24
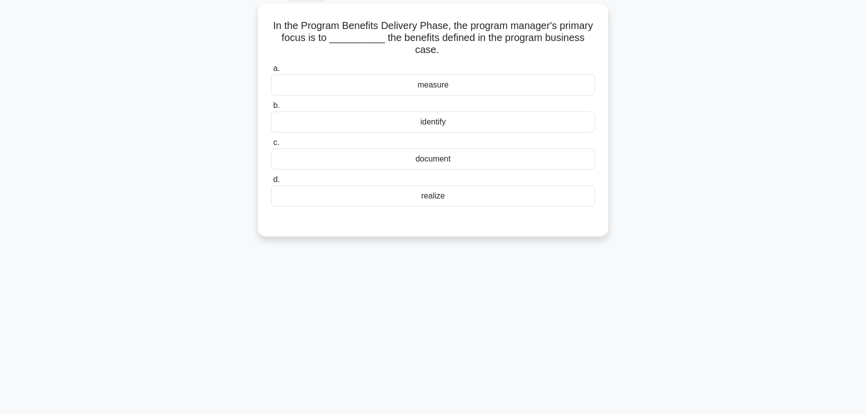
scroll to position [0, 0]
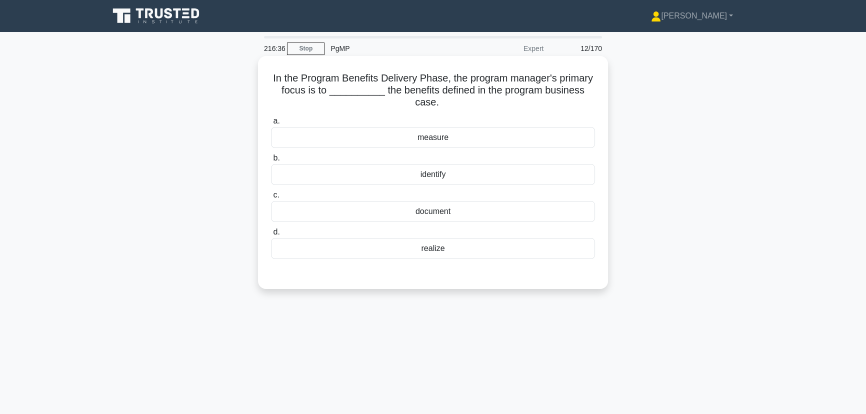
click at [425, 249] on div "realize" at bounding box center [433, 248] width 324 height 21
click at [271, 235] on input "d. realize" at bounding box center [271, 232] width 0 height 6
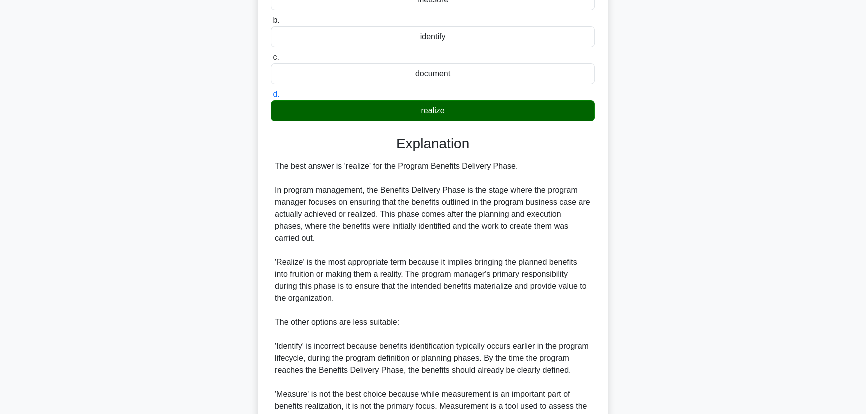
scroll to position [272, 0]
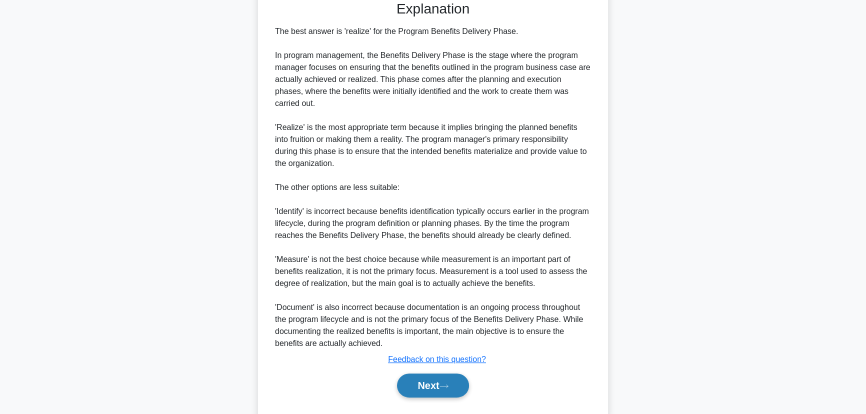
click at [431, 378] on button "Next" at bounding box center [432, 385] width 71 height 24
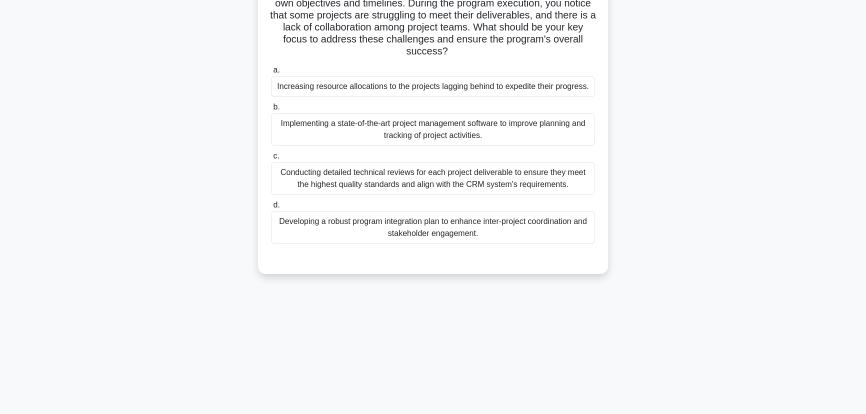
scroll to position [0, 0]
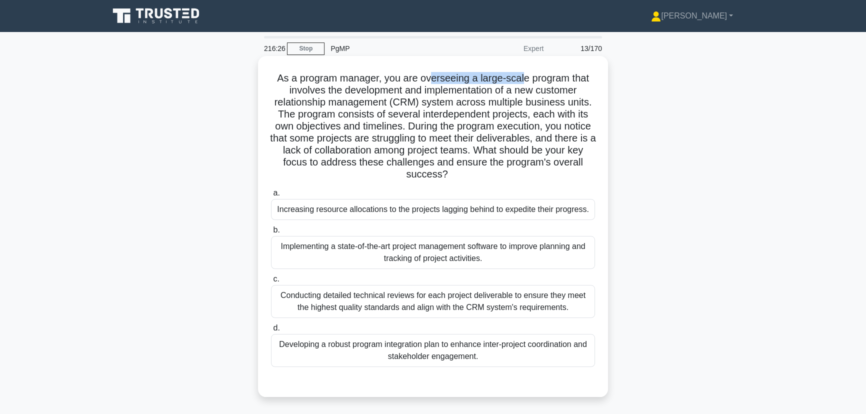
drag, startPoint x: 499, startPoint y: 75, endPoint x: 522, endPoint y: 75, distance: 23.0
click at [522, 75] on h5 "As a program manager, you are overseeing a large-scale program that involves th…" at bounding box center [433, 126] width 326 height 109
drag, startPoint x: 305, startPoint y: 91, endPoint x: 466, endPoint y: 91, distance: 160.5
click at [466, 91] on h5 "As a program manager, you are overseeing a large-scale program that involves th…" at bounding box center [433, 126] width 326 height 109
drag, startPoint x: 308, startPoint y: 116, endPoint x: 410, endPoint y: 115, distance: 101.5
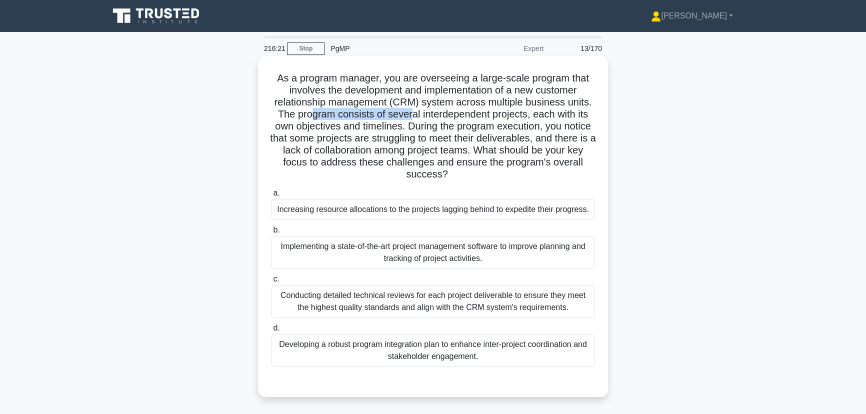
click at [410, 115] on h5 "As a program manager, you are overseeing a large-scale program that involves th…" at bounding box center [433, 126] width 326 height 109
drag, startPoint x: 333, startPoint y: 140, endPoint x: 503, endPoint y: 141, distance: 170.0
click at [503, 141] on h5 "As a program manager, you are overseeing a large-scale program that involves th…" at bounding box center [433, 126] width 326 height 109
drag, startPoint x: 333, startPoint y: 149, endPoint x: 426, endPoint y: 151, distance: 92.5
click at [426, 151] on h5 "As a program manager, you are overseeing a large-scale program that involves th…" at bounding box center [433, 126] width 326 height 109
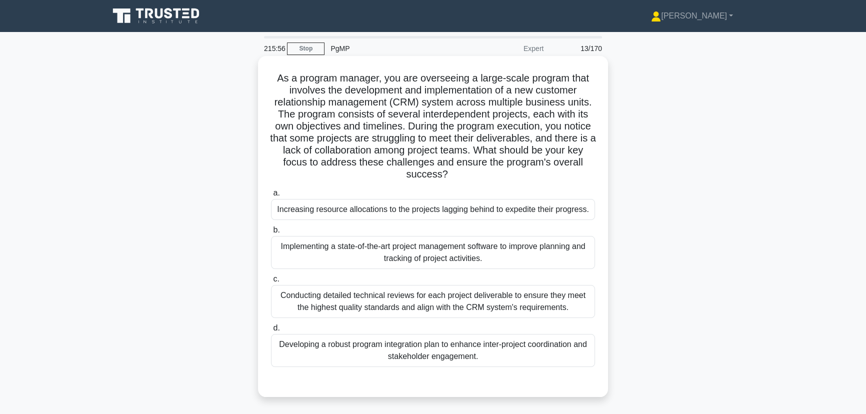
click at [464, 349] on div "Developing a robust program integration plan to enhance inter-project coordinat…" at bounding box center [433, 350] width 324 height 33
click at [271, 331] on input "d. Developing a robust program integration plan to enhance inter-project coordi…" at bounding box center [271, 328] width 0 height 6
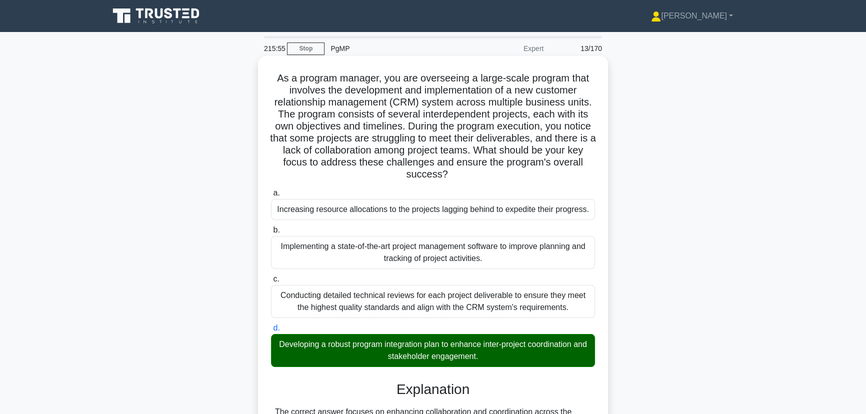
scroll to position [181, 0]
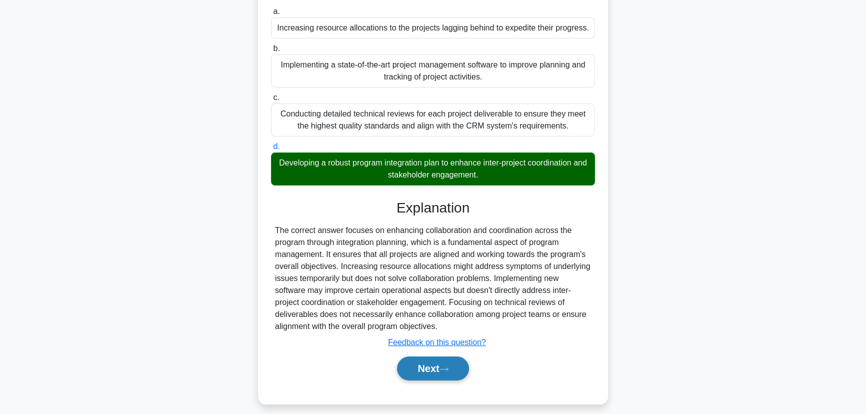
click at [431, 370] on button "Next" at bounding box center [432, 368] width 71 height 24
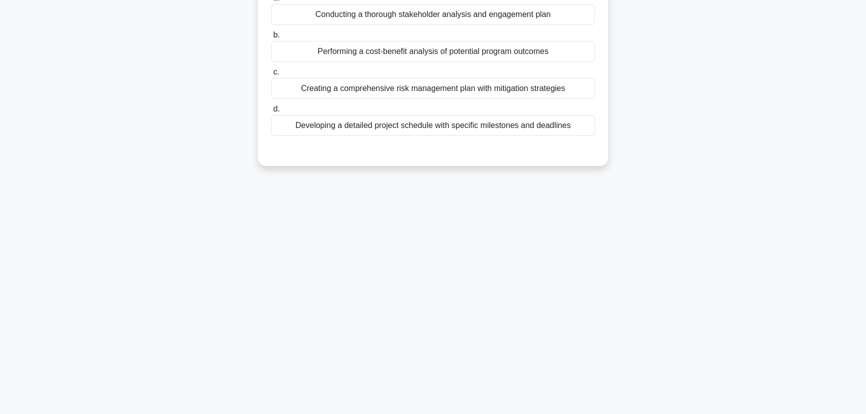
scroll to position [0, 0]
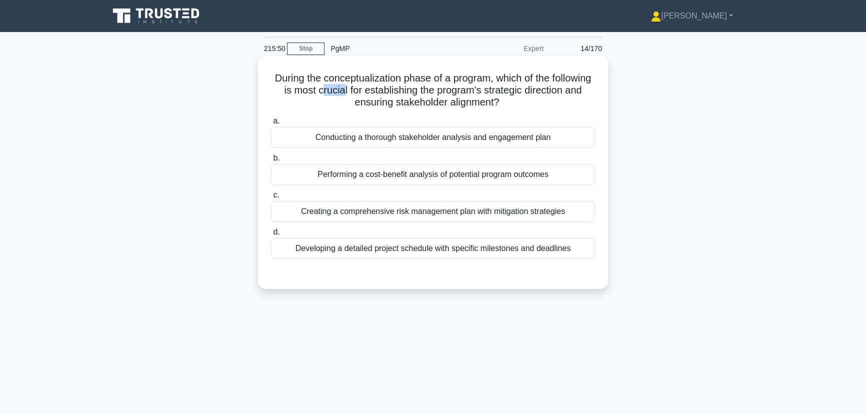
drag, startPoint x: 371, startPoint y: 90, endPoint x: 395, endPoint y: 92, distance: 24.6
click at [395, 92] on h5 "During the conceptualization phase of a program, which of the following is most…" at bounding box center [433, 90] width 326 height 37
click at [464, 141] on div "Conducting a thorough stakeholder analysis and engagement plan" at bounding box center [433, 137] width 324 height 21
click at [271, 124] on input "a. Conducting a thorough stakeholder analysis and engagement plan" at bounding box center [271, 121] width 0 height 6
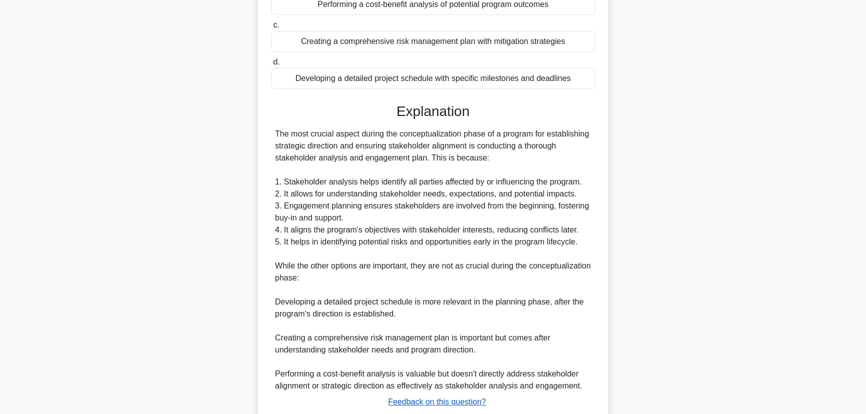
scroll to position [238, 0]
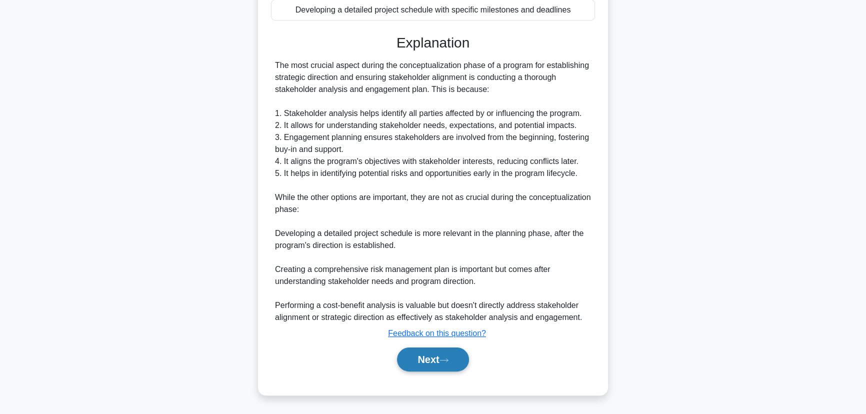
click at [440, 351] on button "Next" at bounding box center [432, 359] width 71 height 24
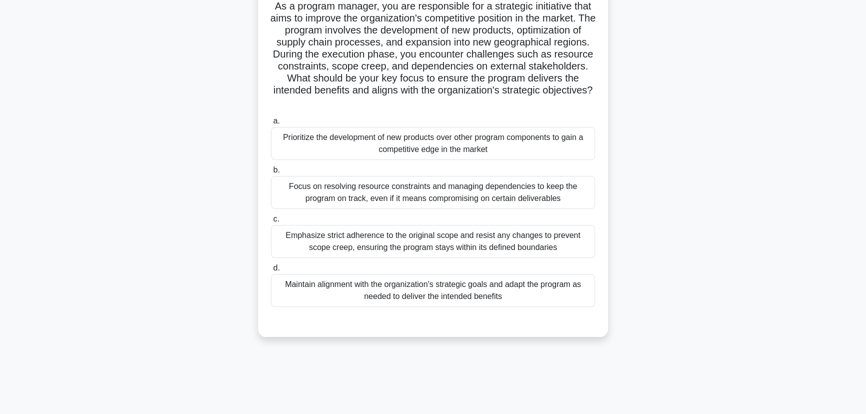
scroll to position [0, 0]
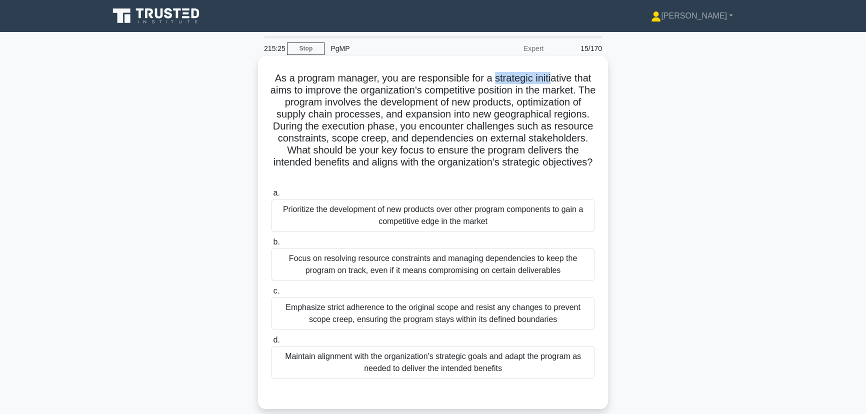
drag, startPoint x: 494, startPoint y: 76, endPoint x: 552, endPoint y: 77, distance: 57.5
click at [552, 77] on h5 "As a program manager, you are responsible for a strategic initiative that aims …" at bounding box center [433, 126] width 326 height 109
drag, startPoint x: 327, startPoint y: 103, endPoint x: 397, endPoint y: 103, distance: 70.0
click at [397, 103] on h5 "As a program manager, you are responsible for a strategic initiative that aims …" at bounding box center [433, 126] width 326 height 109
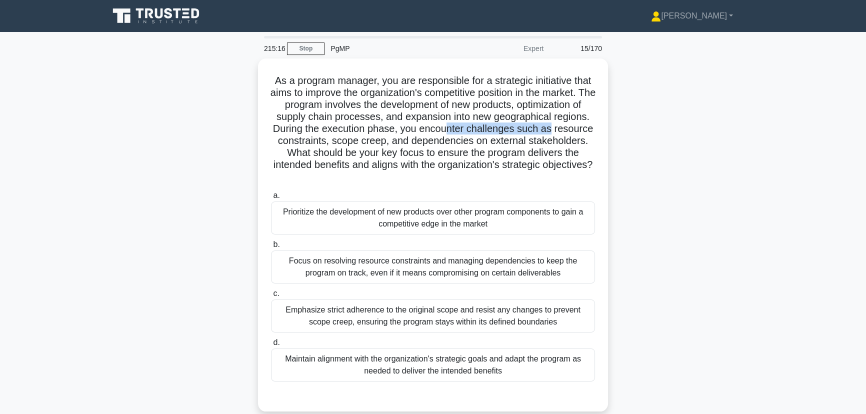
drag, startPoint x: 488, startPoint y: 126, endPoint x: 609, endPoint y: 134, distance: 120.7
click at [609, 134] on div "As a program manager, you are responsible for a strategic initiative that aims …" at bounding box center [433, 240] width 660 height 365
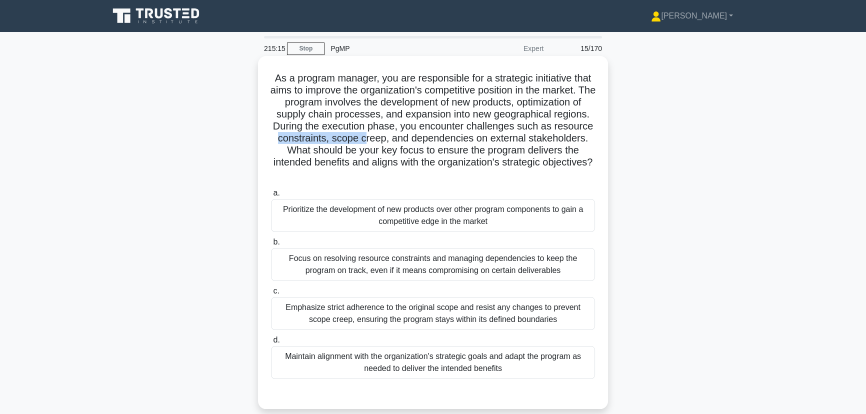
drag, startPoint x: 367, startPoint y: 141, endPoint x: 418, endPoint y: 141, distance: 50.5
click at [418, 141] on h5 "As a program manager, you are responsible for a strategic initiative that aims …" at bounding box center [433, 126] width 326 height 109
drag, startPoint x: 398, startPoint y: 149, endPoint x: 496, endPoint y: 150, distance: 98.0
click at [496, 150] on h5 "As a program manager, you are responsible for a strategic initiative that aims …" at bounding box center [433, 126] width 326 height 109
drag, startPoint x: 355, startPoint y: 163, endPoint x: 469, endPoint y: 164, distance: 114.0
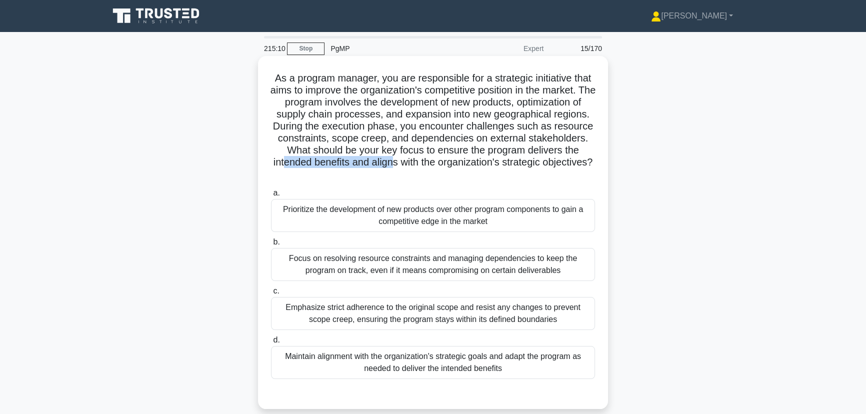
click at [469, 164] on h5 "As a program manager, you are responsible for a strategic initiative that aims …" at bounding box center [433, 126] width 326 height 109
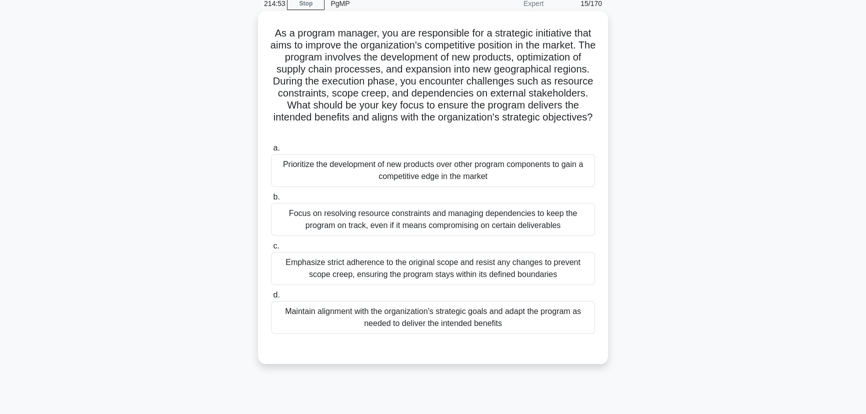
click at [421, 328] on div "Maintain alignment with the organization's strategic goals and adapt the progra…" at bounding box center [433, 317] width 324 height 33
click at [271, 298] on input "d. Maintain alignment with the organization's strategic goals and adapt the pro…" at bounding box center [271, 295] width 0 height 6
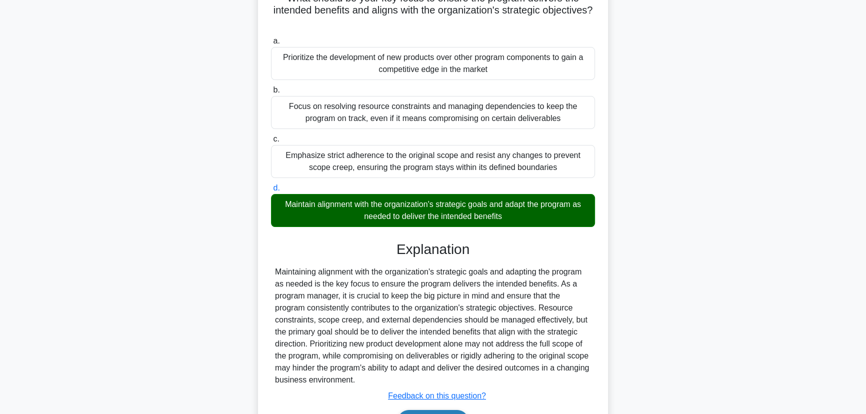
scroll to position [214, 0]
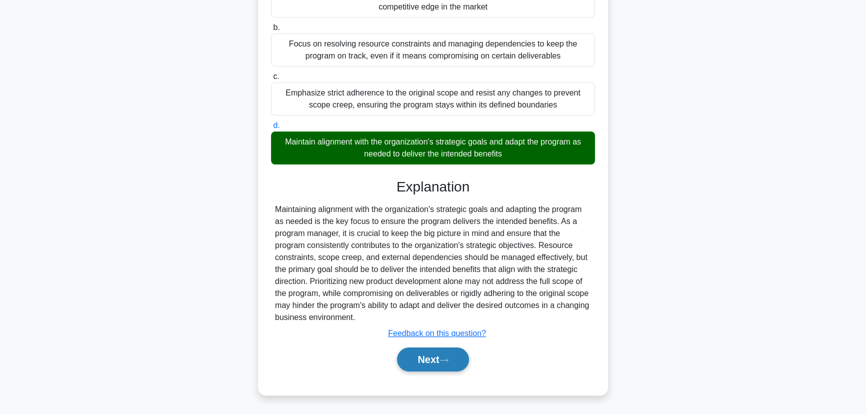
click at [419, 367] on button "Next" at bounding box center [432, 359] width 71 height 24
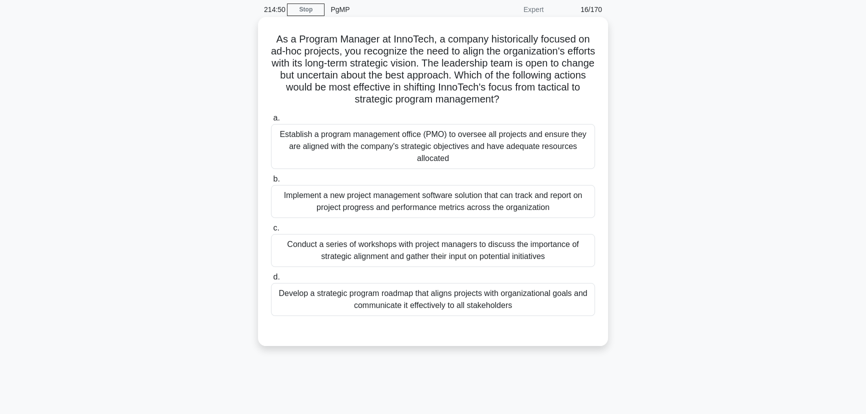
scroll to position [0, 0]
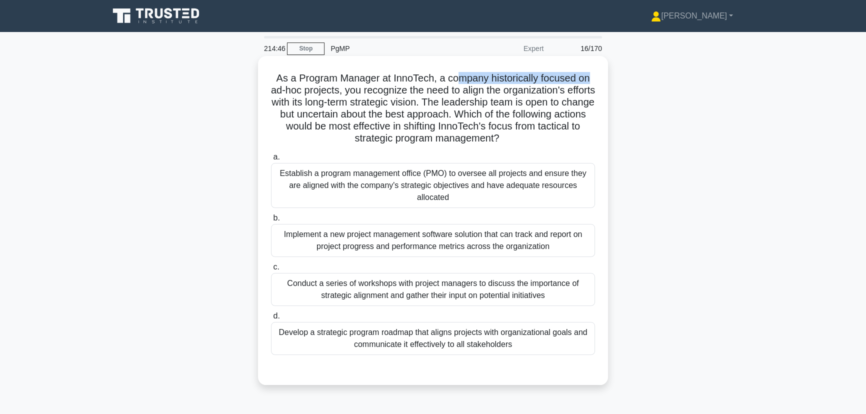
drag, startPoint x: 461, startPoint y: 76, endPoint x: 591, endPoint y: 80, distance: 130.5
click at [591, 80] on h5 "As a Program Manager at InnoTech, a company historically focused on ad-hoc proj…" at bounding box center [433, 108] width 326 height 73
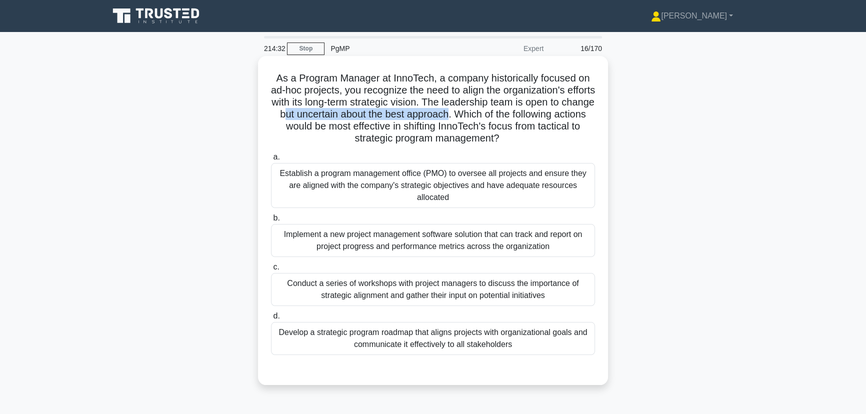
drag, startPoint x: 341, startPoint y: 114, endPoint x: 514, endPoint y: 119, distance: 172.5
click at [514, 119] on h5 "As a Program Manager at InnoTech, a company historically focused on ad-hoc proj…" at bounding box center [433, 108] width 326 height 73
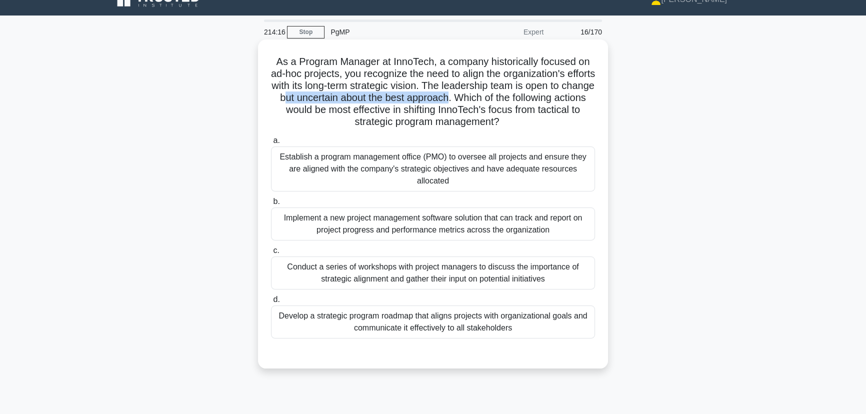
scroll to position [45, 0]
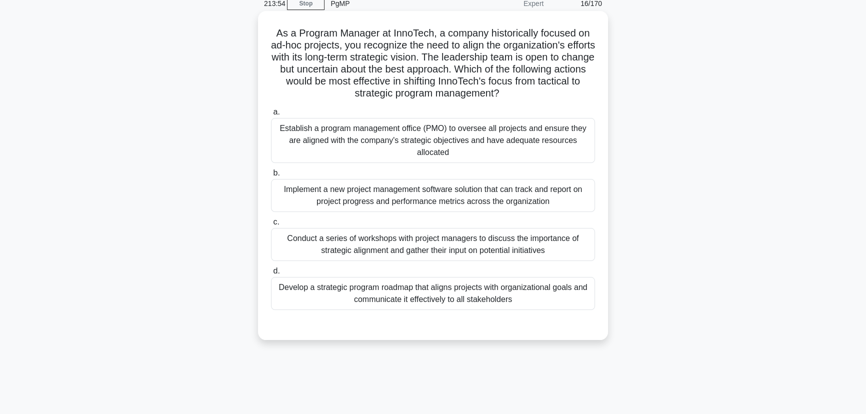
click at [425, 250] on div "Conduct a series of workshops with project managers to discuss the importance o…" at bounding box center [433, 244] width 324 height 33
click at [271, 225] on input "c. Conduct a series of workshops with project managers to discuss the importanc…" at bounding box center [271, 222] width 0 height 6
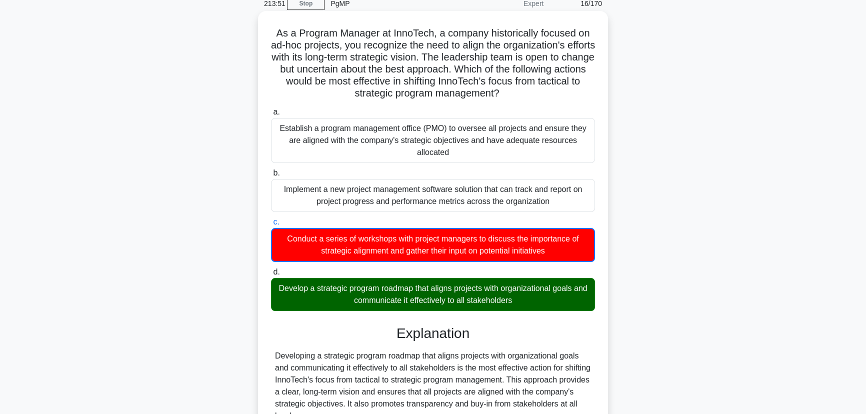
scroll to position [90, 0]
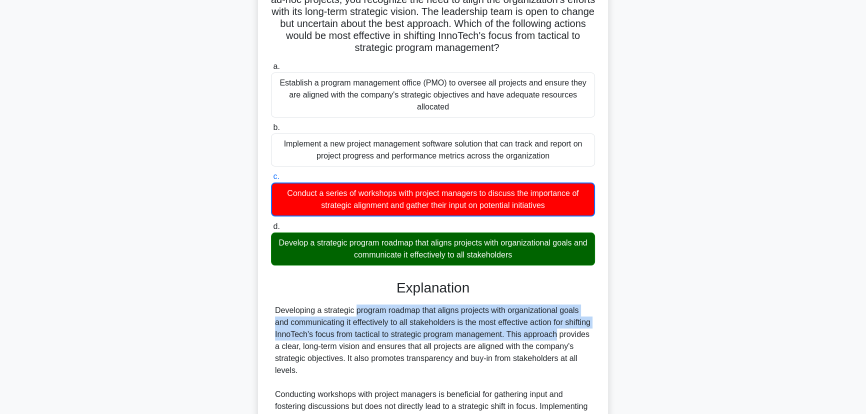
drag, startPoint x: 325, startPoint y: 310, endPoint x: 525, endPoint y: 336, distance: 201.7
click at [525, 336] on div "Developing a strategic program roadmap that aligns projects with organizational…" at bounding box center [433, 382] width 316 height 156
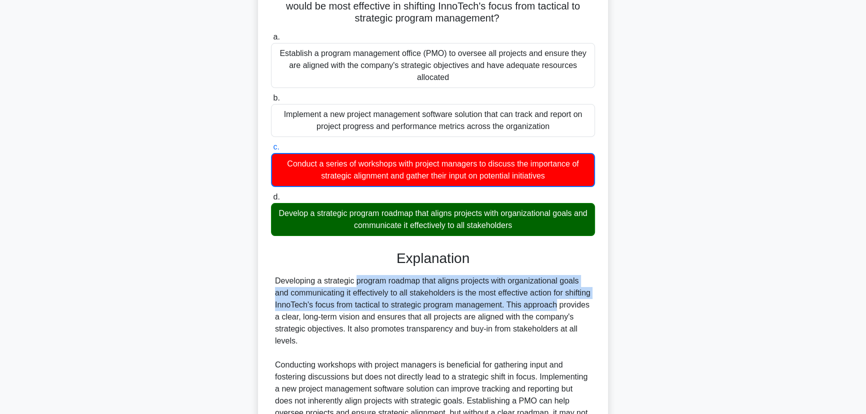
scroll to position [136, 0]
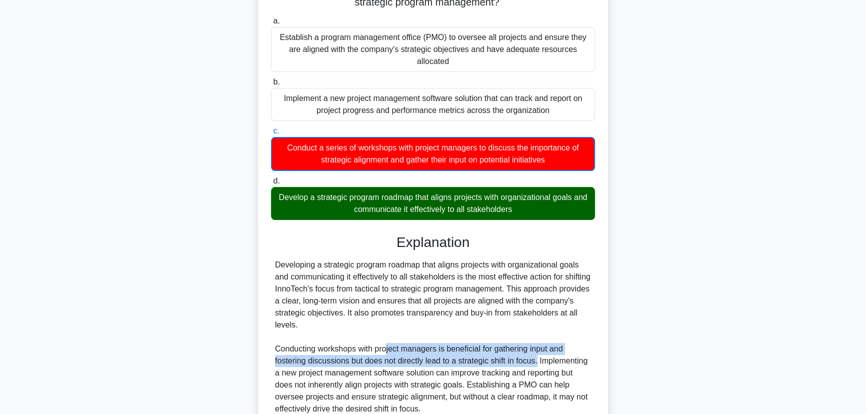
drag, startPoint x: 385, startPoint y: 346, endPoint x: 536, endPoint y: 364, distance: 152.5
click at [536, 364] on div "Developing a strategic program roadmap that aligns projects with organizational…" at bounding box center [433, 337] width 316 height 156
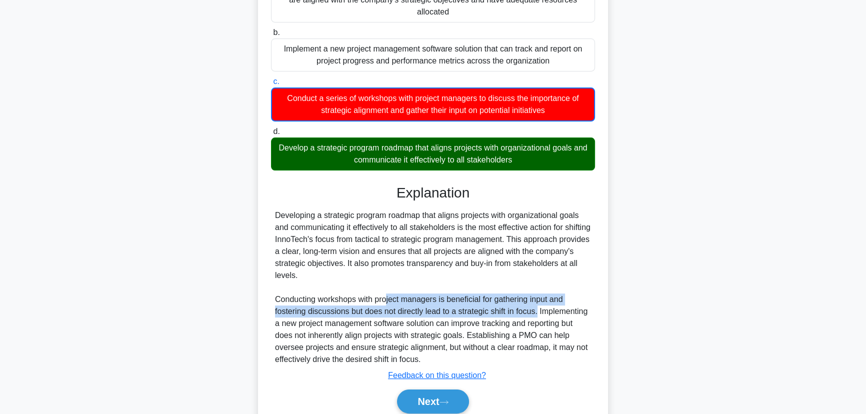
scroll to position [227, 0]
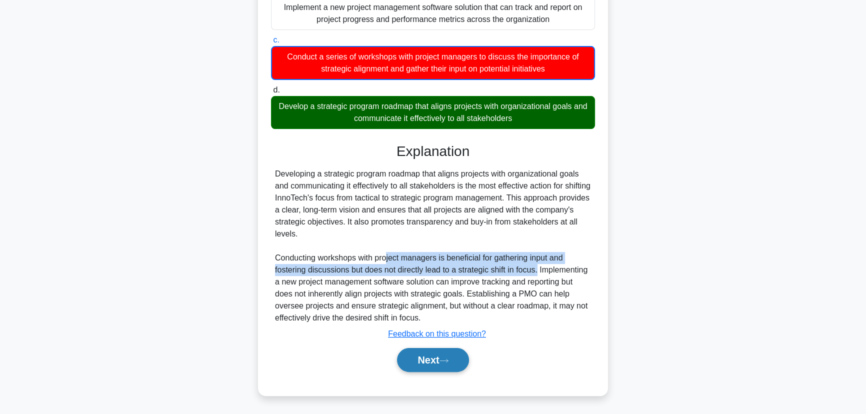
click at [448, 360] on icon at bounding box center [444, 360] width 8 height 3
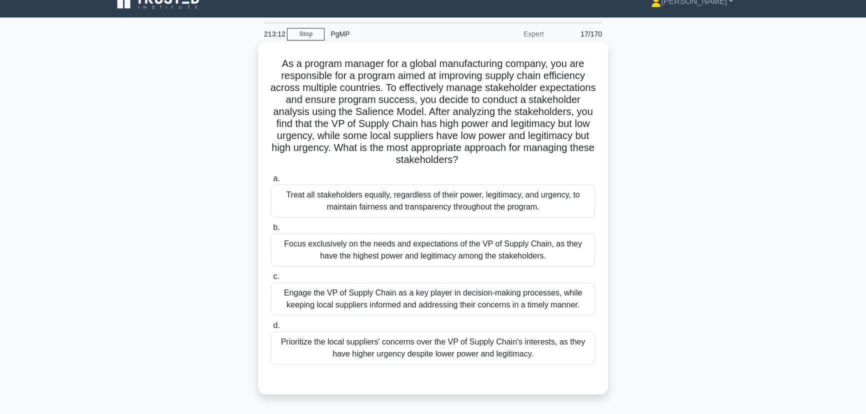
scroll to position [0, 0]
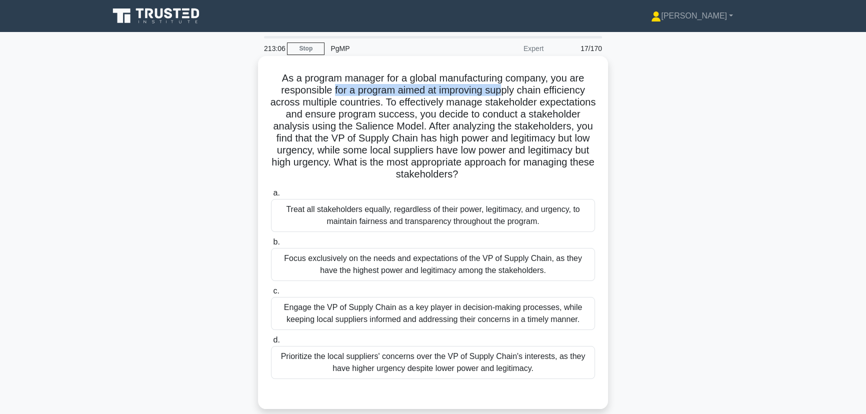
drag, startPoint x: 331, startPoint y: 89, endPoint x: 504, endPoint y: 96, distance: 173.1
click at [504, 96] on h5 "As a program manager for a global manufacturing company, you are responsible fo…" at bounding box center [433, 126] width 326 height 109
drag, startPoint x: 420, startPoint y: 105, endPoint x: 605, endPoint y: 107, distance: 185.5
click at [605, 107] on div "As a program manager for a global manufacturing company, you are responsible fo…" at bounding box center [433, 232] width 350 height 353
drag, startPoint x: 373, startPoint y: 115, endPoint x: 463, endPoint y: 116, distance: 90.5
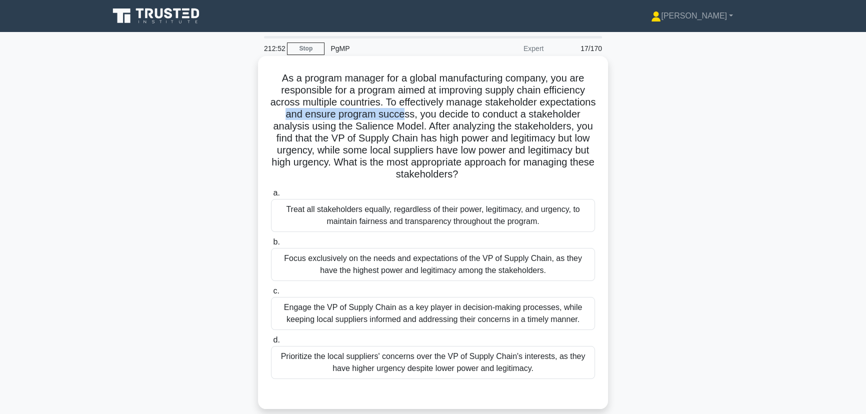
click at [463, 116] on h5 "As a program manager for a global manufacturing company, you are responsible fo…" at bounding box center [433, 126] width 326 height 109
drag, startPoint x: 357, startPoint y: 128, endPoint x: 431, endPoint y: 128, distance: 73.5
click at [431, 128] on h5 "As a program manager for a global manufacturing company, you are responsible fo…" at bounding box center [433, 126] width 326 height 109
click at [443, 128] on h5 "As a program manager for a global manufacturing company, you are responsible fo…" at bounding box center [433, 126] width 326 height 109
drag, startPoint x: 423, startPoint y: 126, endPoint x: 484, endPoint y: 135, distance: 62.1
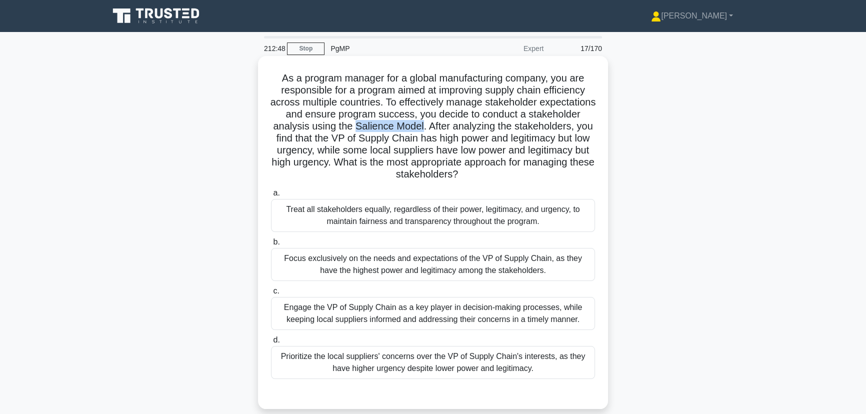
click at [489, 130] on h5 "As a program manager for a global manufacturing company, you are responsible fo…" at bounding box center [433, 126] width 326 height 109
click at [430, 317] on div "Engage the VP of Supply Chain as a key player in decision-making processes, whi…" at bounding box center [433, 313] width 324 height 33
click at [271, 294] on input "c. Engage the VP of Supply Chain as a key player in decision-making processes, …" at bounding box center [271, 291] width 0 height 6
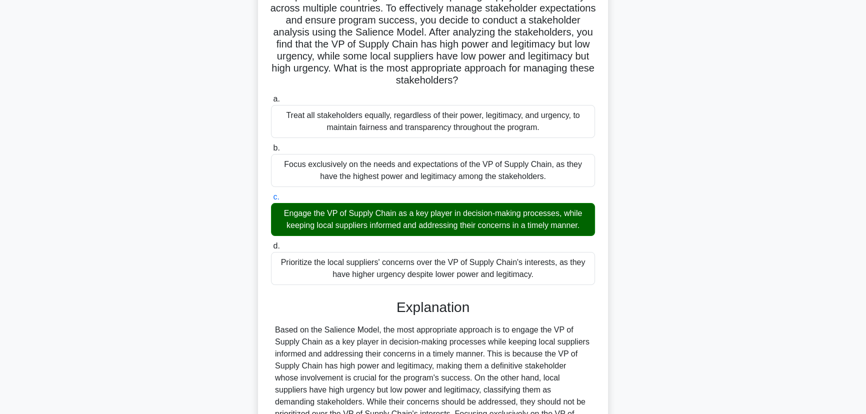
scroll to position [226, 0]
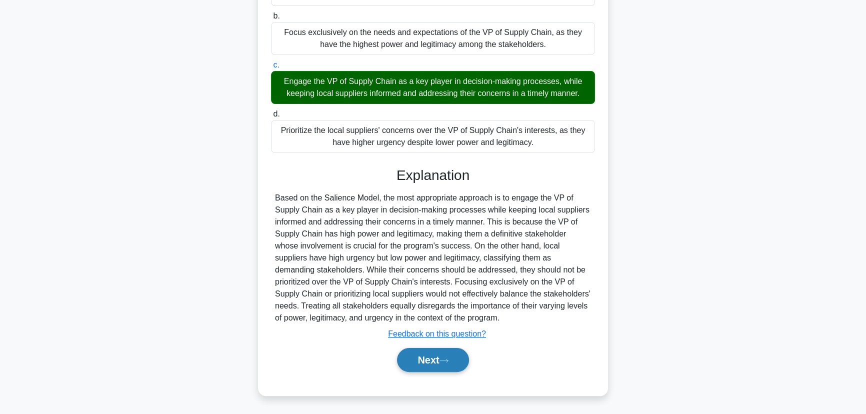
click at [415, 353] on button "Next" at bounding box center [432, 360] width 71 height 24
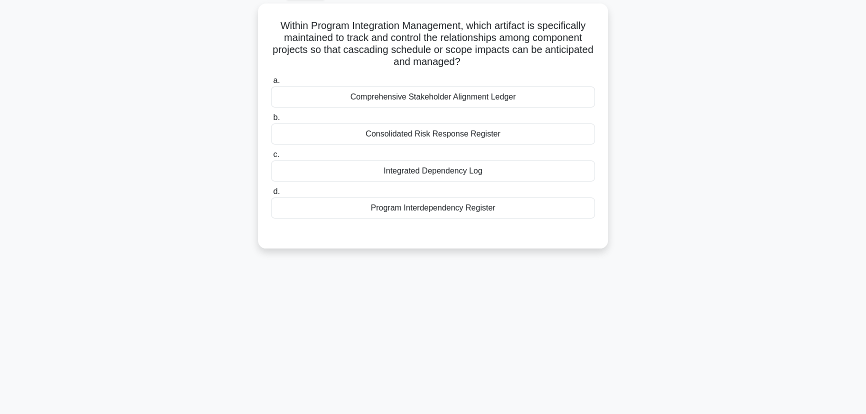
scroll to position [0, 0]
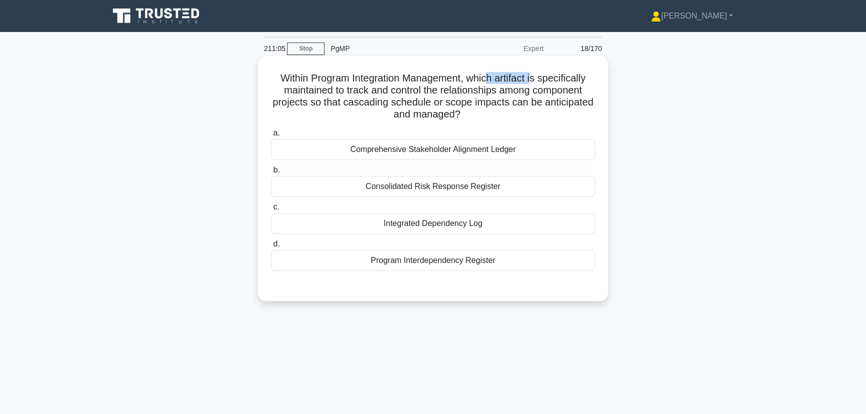
drag, startPoint x: 487, startPoint y: 78, endPoint x: 536, endPoint y: 77, distance: 49.0
click at [536, 77] on h5 "Within Program Integration Management, which artifact is specifically maintaine…" at bounding box center [433, 96] width 326 height 49
click at [435, 224] on div "Integrated Dependency Log" at bounding box center [433, 223] width 324 height 21
click at [271, 210] on input "c. Integrated Dependency Log" at bounding box center [271, 207] width 0 height 6
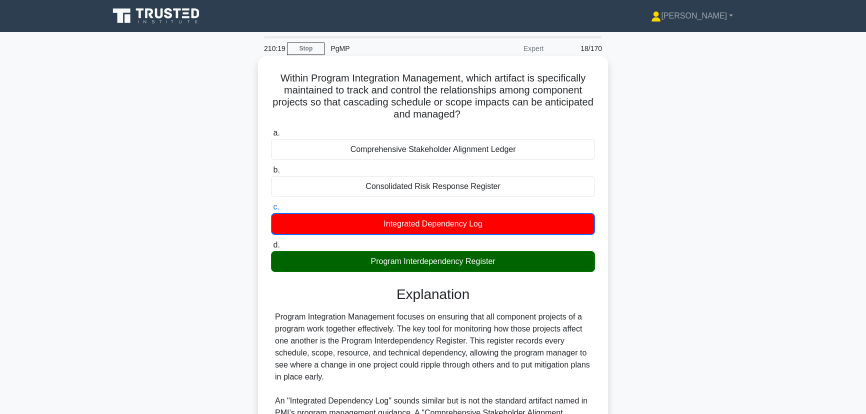
drag, startPoint x: 274, startPoint y: 75, endPoint x: 512, endPoint y: 265, distance: 304.8
click at [512, 265] on div "Within Program Integration Management, which artifact is specifically maintaine…" at bounding box center [433, 297] width 342 height 474
copy div "Within Program Integration Management, which artifact is specifically maintaine…"
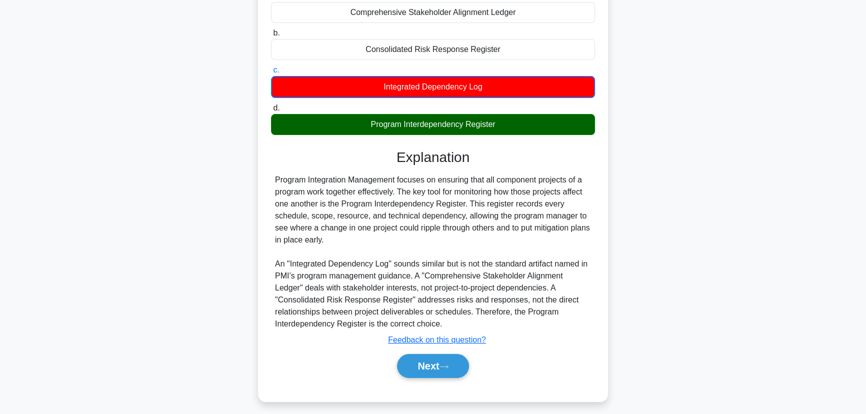
scroll to position [143, 0]
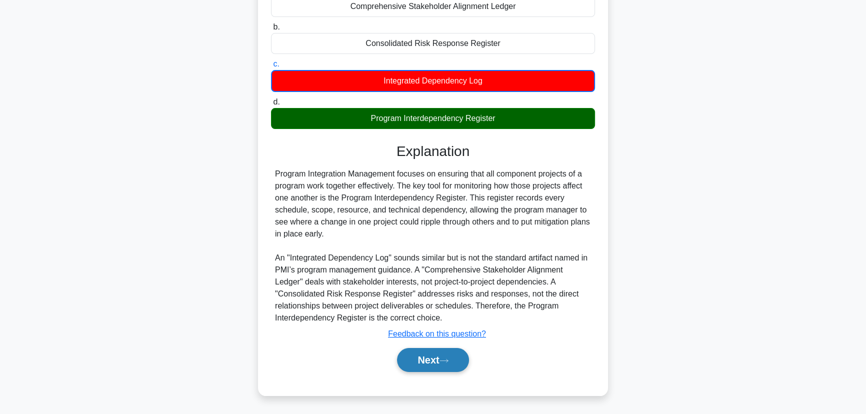
click at [430, 359] on button "Next" at bounding box center [432, 360] width 71 height 24
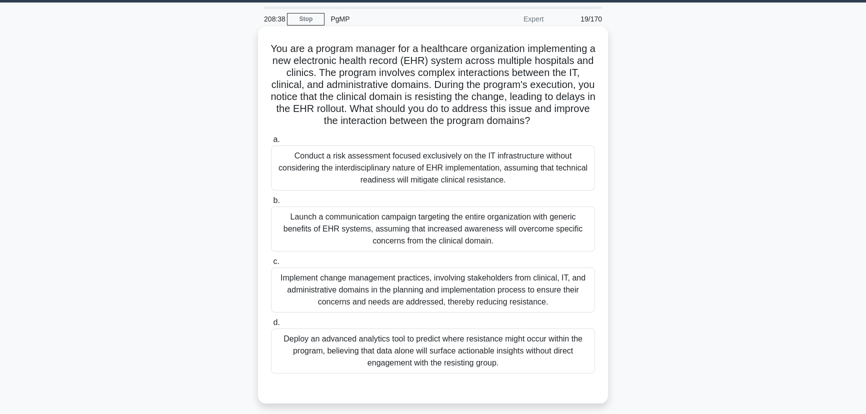
scroll to position [45, 0]
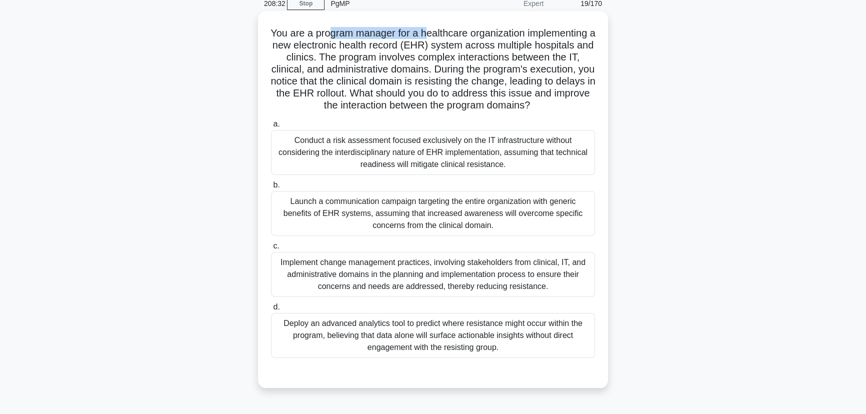
drag, startPoint x: 362, startPoint y: 37, endPoint x: 461, endPoint y: 27, distance: 99.0
click at [461, 27] on h5 "You are a program manager for a healthcare organization implementing a new elec…" at bounding box center [433, 69] width 326 height 85
click at [387, 44] on h5 "You are a program manager for a healthcare organization implementing a new elec…" at bounding box center [433, 69] width 326 height 85
drag, startPoint x: 364, startPoint y: 44, endPoint x: 477, endPoint y: 46, distance: 113.0
click at [477, 46] on h5 "You are a program manager for a healthcare organization implementing a new elec…" at bounding box center [433, 69] width 326 height 85
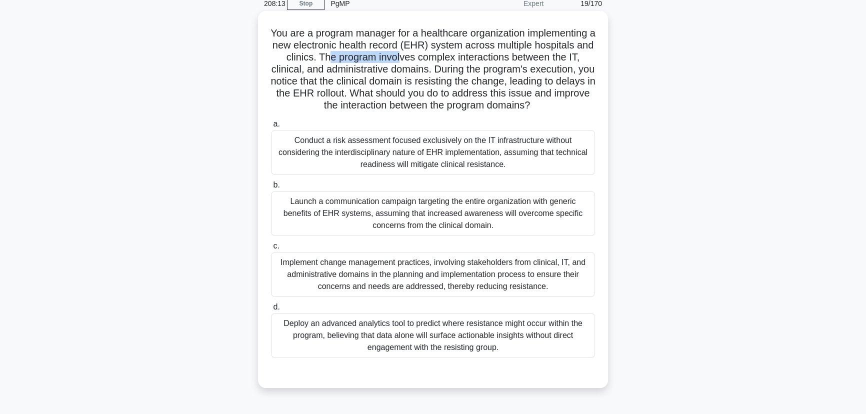
drag, startPoint x: 456, startPoint y: 59, endPoint x: 514, endPoint y: 62, distance: 57.6
click at [514, 62] on h5 "You are a program manager for a healthcare organization implementing a new elec…" at bounding box center [433, 69] width 326 height 85
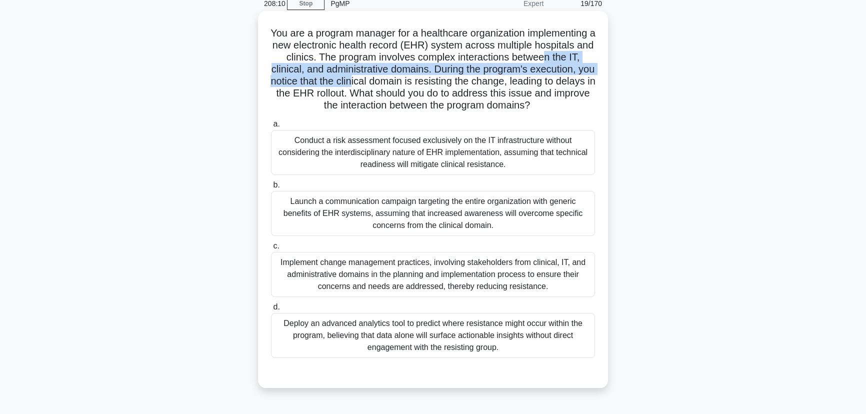
drag, startPoint x: 376, startPoint y: 69, endPoint x: 530, endPoint y: 82, distance: 154.5
click at [530, 82] on h5 "You are a program manager for a healthcare organization implementing a new elec…" at bounding box center [433, 69] width 326 height 85
click at [449, 81] on h5 "You are a program manager for a healthcare organization implementing a new elec…" at bounding box center [433, 69] width 326 height 85
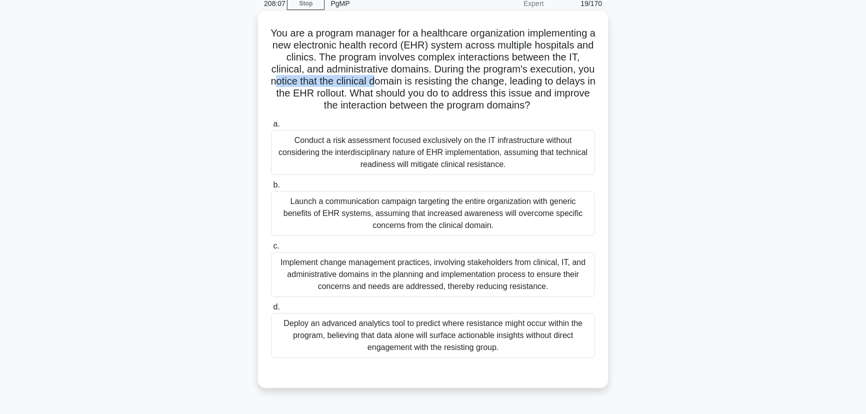
drag, startPoint x: 447, startPoint y: 82, endPoint x: 555, endPoint y: 85, distance: 107.5
click at [555, 85] on h5 "You are a program manager for a healthcare organization implementing a new elec…" at bounding box center [433, 69] width 326 height 85
drag, startPoint x: 286, startPoint y: 95, endPoint x: 344, endPoint y: 94, distance: 58.0
click at [344, 94] on h5 "You are a program manager for a healthcare organization implementing a new elec…" at bounding box center [433, 69] width 326 height 85
drag, startPoint x: 400, startPoint y: 95, endPoint x: 520, endPoint y: 95, distance: 119.5
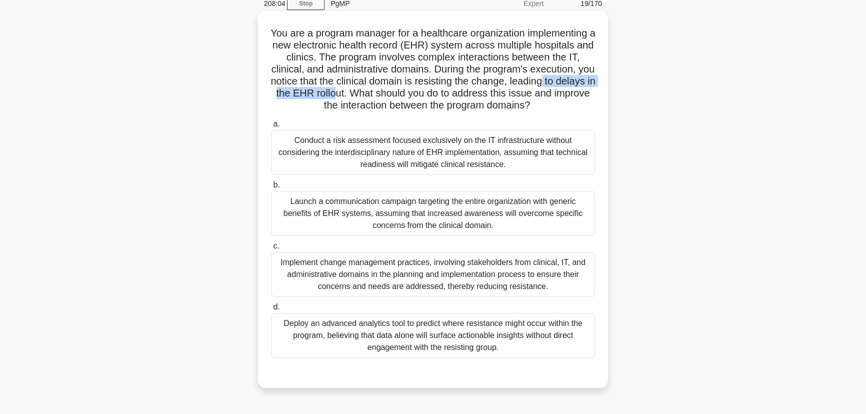
click at [520, 95] on h5 "You are a program manager for a healthcare organization implementing a new elec…" at bounding box center [433, 69] width 326 height 85
click at [442, 297] on div "Implement change management practices, involving stakeholders from clinical, IT…" at bounding box center [433, 274] width 324 height 45
click at [271, 249] on input "c. Implement change management practices, involving stakeholders from clinical,…" at bounding box center [271, 246] width 0 height 6
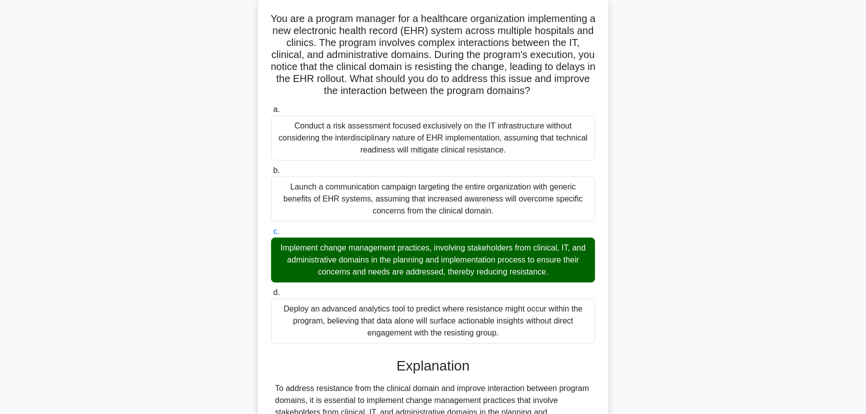
scroll to position [226, 0]
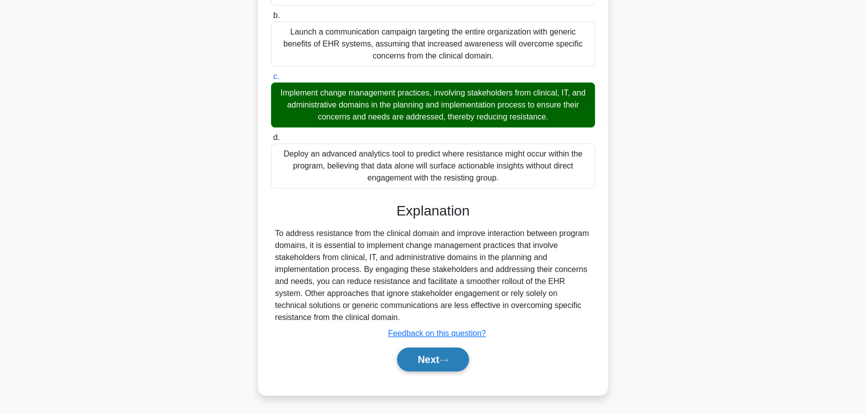
click at [424, 360] on button "Next" at bounding box center [432, 359] width 71 height 24
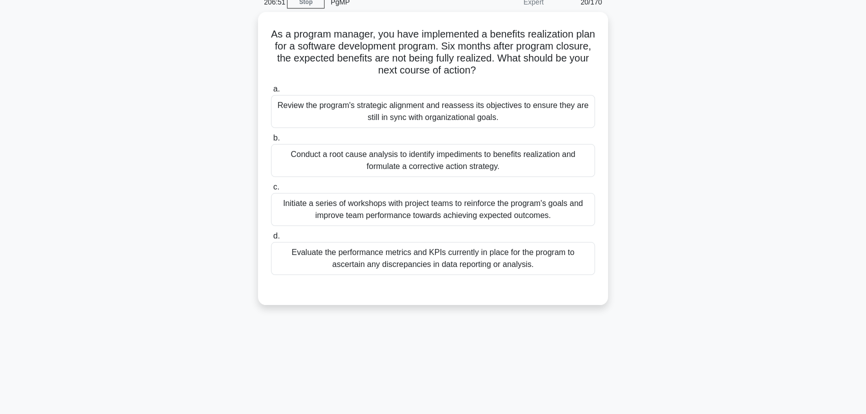
scroll to position [0, 0]
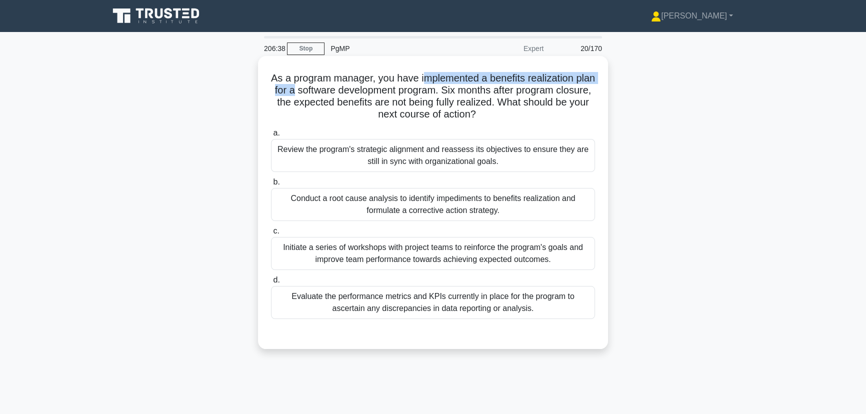
drag, startPoint x: 320, startPoint y: 94, endPoint x: 437, endPoint y: 83, distance: 117.0
click at [437, 83] on h5 "As a program manager, you have implemented a benefits realization plan for a so…" at bounding box center [433, 96] width 326 height 49
drag, startPoint x: 497, startPoint y: 90, endPoint x: 558, endPoint y: 90, distance: 60.5
click at [558, 90] on h5 "As a program manager, you have implemented a benefits realization plan for a so…" at bounding box center [433, 96] width 326 height 49
drag, startPoint x: 383, startPoint y: 108, endPoint x: 469, endPoint y: 107, distance: 86.0
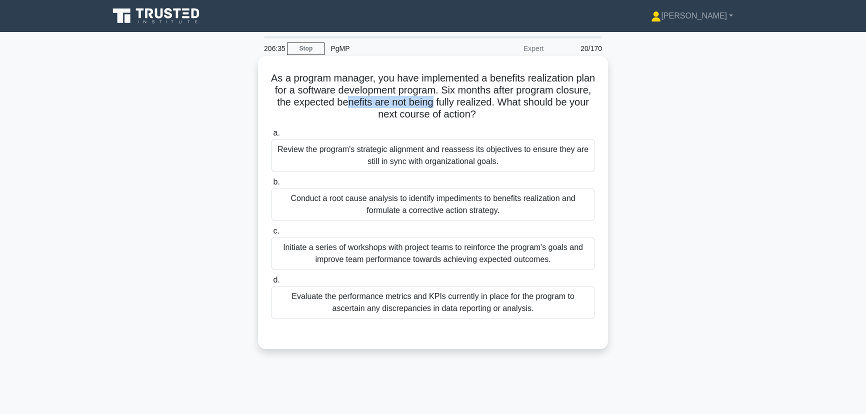
click at [469, 107] on h5 "As a program manager, you have implemented a benefits realization plan for a so…" at bounding box center [433, 96] width 326 height 49
drag, startPoint x: 384, startPoint y: 119, endPoint x: 480, endPoint y: 113, distance: 96.2
click at [480, 113] on h5 "As a program manager, you have implemented a benefits realization plan for a so…" at bounding box center [433, 96] width 326 height 49
click at [449, 213] on div "Conduct a root cause analysis to identify impediments to benefits realization a…" at bounding box center [433, 204] width 324 height 33
click at [271, 185] on input "b. Conduct a root cause analysis to identify impediments to benefits realizatio…" at bounding box center [271, 182] width 0 height 6
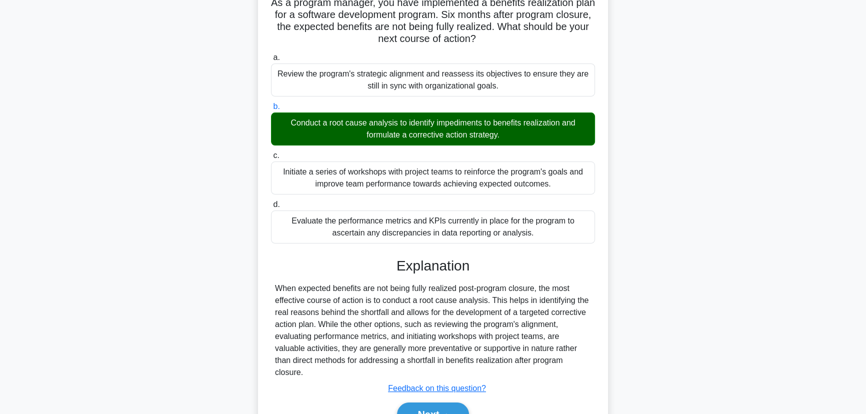
scroll to position [125, 0]
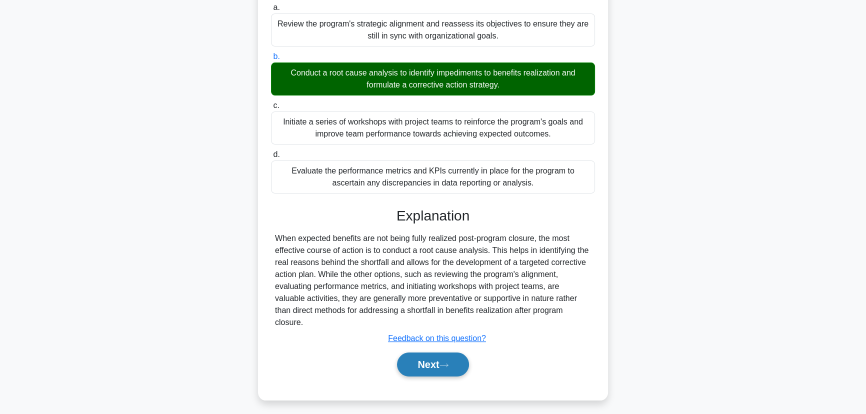
click at [446, 362] on icon at bounding box center [443, 364] width 9 height 5
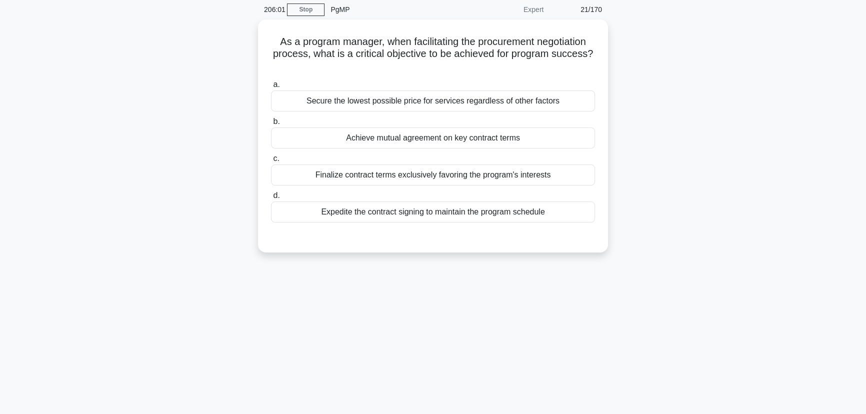
scroll to position [0, 0]
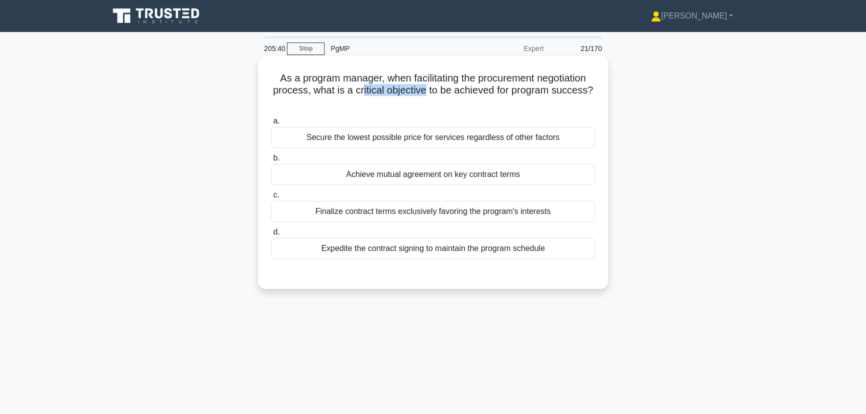
drag, startPoint x: 361, startPoint y: 90, endPoint x: 426, endPoint y: 95, distance: 65.7
click at [426, 95] on h5 "As a program manager, when facilitating the procurement negotiation process, wh…" at bounding box center [433, 90] width 326 height 37
click at [428, 176] on div "Achieve mutual agreement on key contract terms" at bounding box center [433, 174] width 324 height 21
click at [271, 161] on input "b. Achieve mutual agreement on key contract terms" at bounding box center [271, 158] width 0 height 6
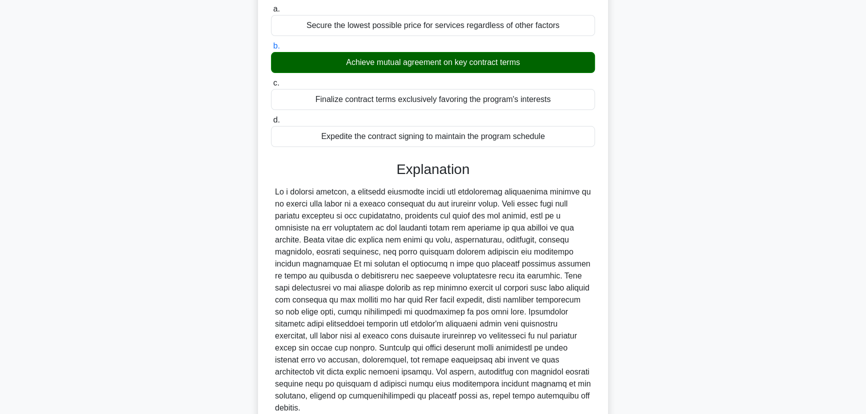
scroll to position [190, 0]
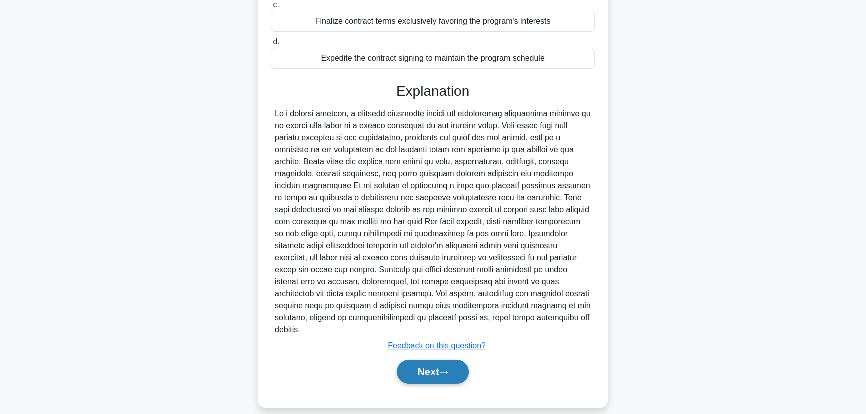
click at [429, 360] on button "Next" at bounding box center [432, 372] width 71 height 24
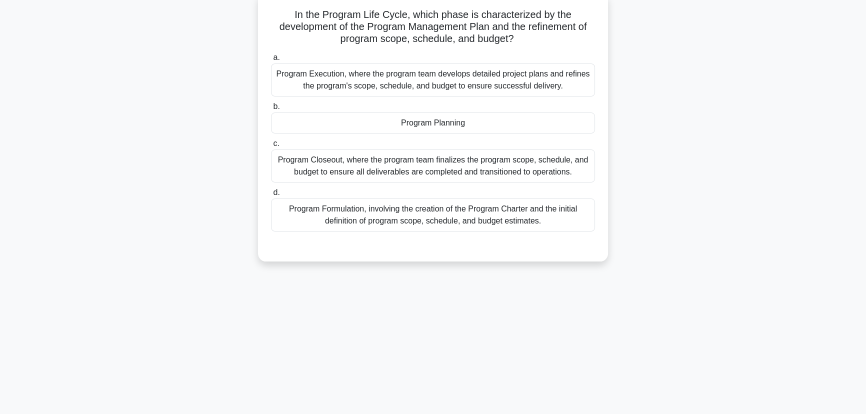
scroll to position [0, 0]
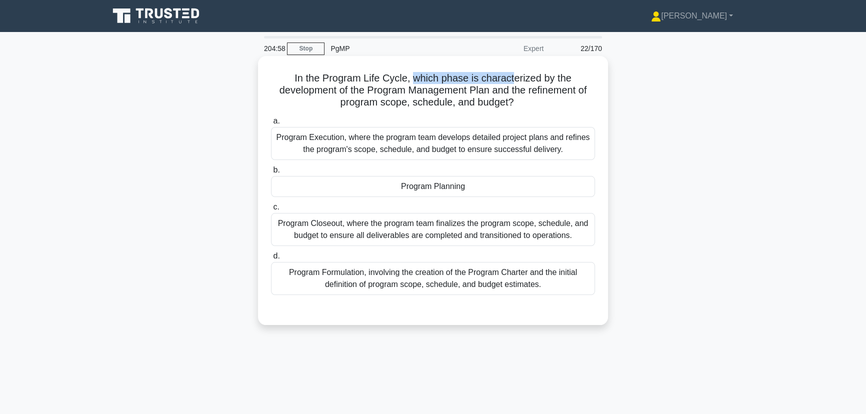
drag, startPoint x: 413, startPoint y: 79, endPoint x: 512, endPoint y: 79, distance: 99.5
click at [512, 79] on h5 "In the Program Life Cycle, which phase is characterized by the development of t…" at bounding box center [433, 90] width 326 height 37
click at [439, 185] on div "Program Planning" at bounding box center [433, 186] width 324 height 21
click at [271, 173] on input "b. Program Planning" at bounding box center [271, 170] width 0 height 6
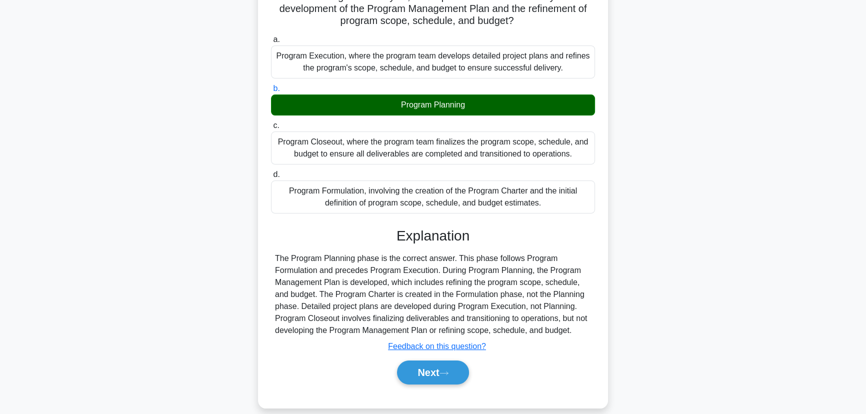
scroll to position [125, 0]
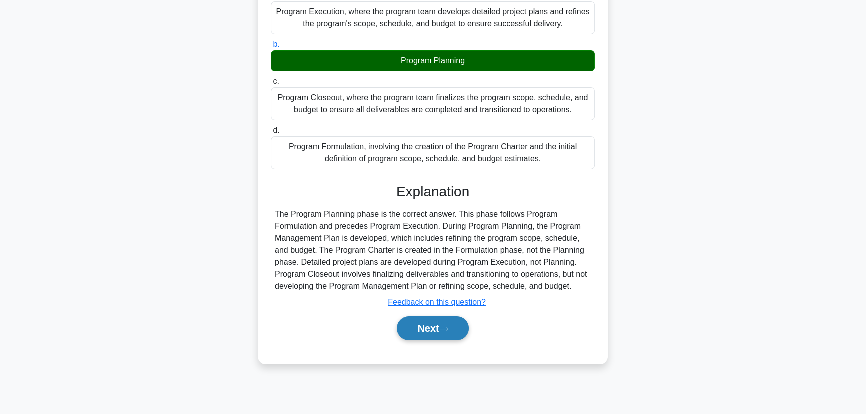
click at [438, 331] on button "Next" at bounding box center [432, 328] width 71 height 24
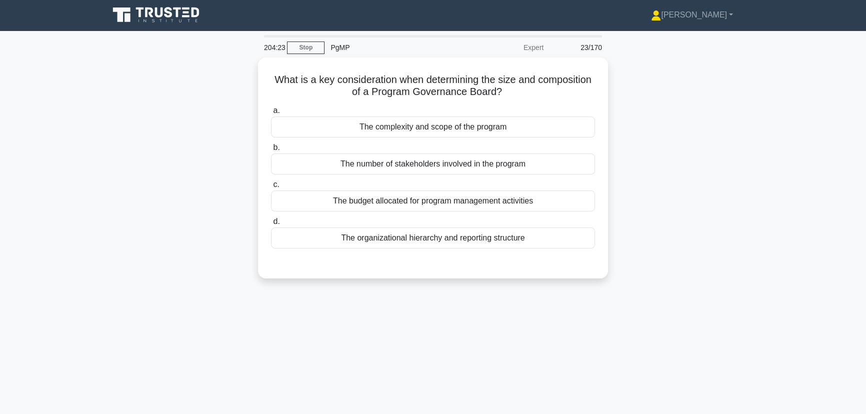
scroll to position [0, 0]
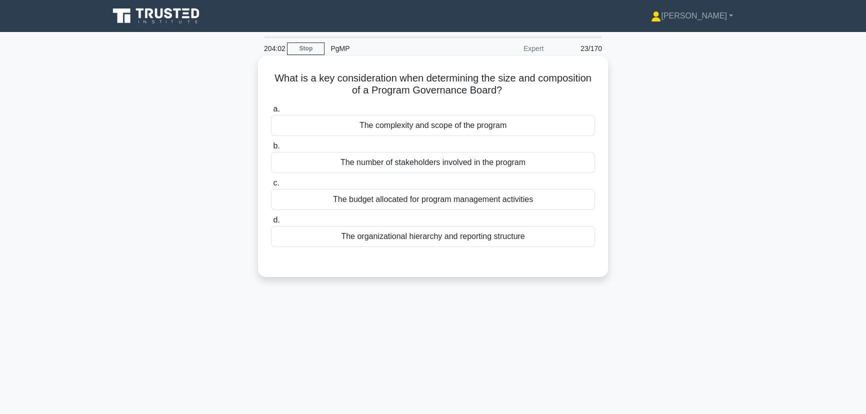
click at [423, 240] on div "The organizational hierarchy and reporting structure" at bounding box center [433, 236] width 324 height 21
click at [271, 223] on input "d. The organizational hierarchy and reporting structure" at bounding box center [271, 220] width 0 height 6
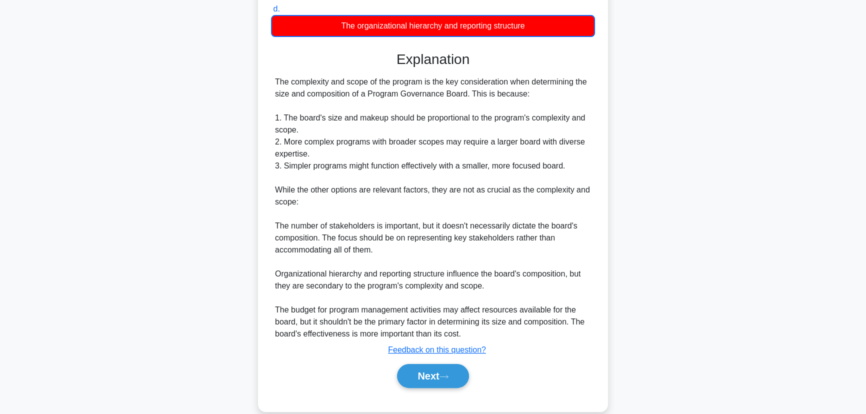
scroll to position [227, 0]
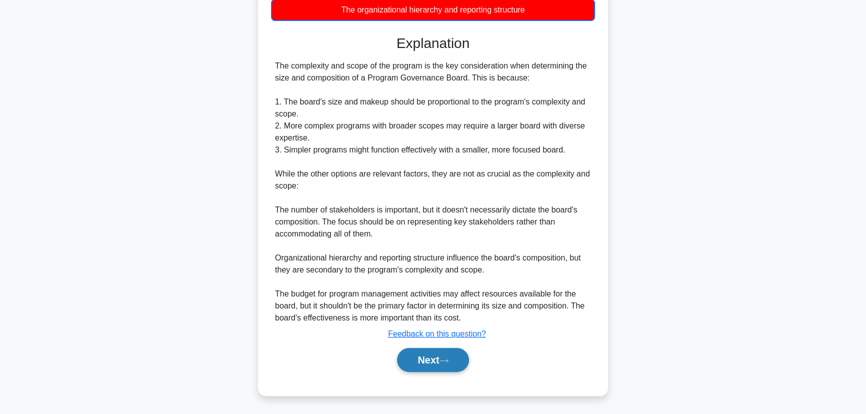
click at [425, 364] on button "Next" at bounding box center [432, 360] width 71 height 24
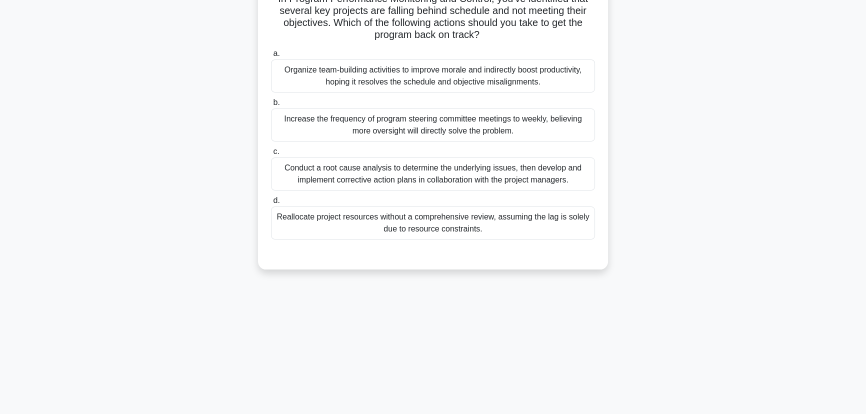
scroll to position [0, 0]
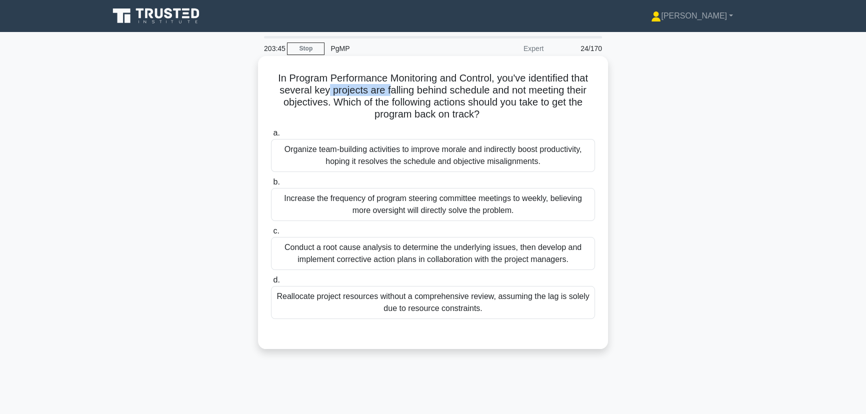
drag, startPoint x: 324, startPoint y: 94, endPoint x: 386, endPoint y: 90, distance: 61.7
click at [386, 90] on h5 "In Program Performance Monitoring and Control, you've identified that several k…" at bounding box center [433, 96] width 326 height 49
click at [479, 251] on div "Conduct a root cause analysis to determine the underlying issues, then develop …" at bounding box center [433, 253] width 324 height 33
click at [271, 234] on input "c. Conduct a root cause analysis to determine the underlying issues, then devel…" at bounding box center [271, 231] width 0 height 6
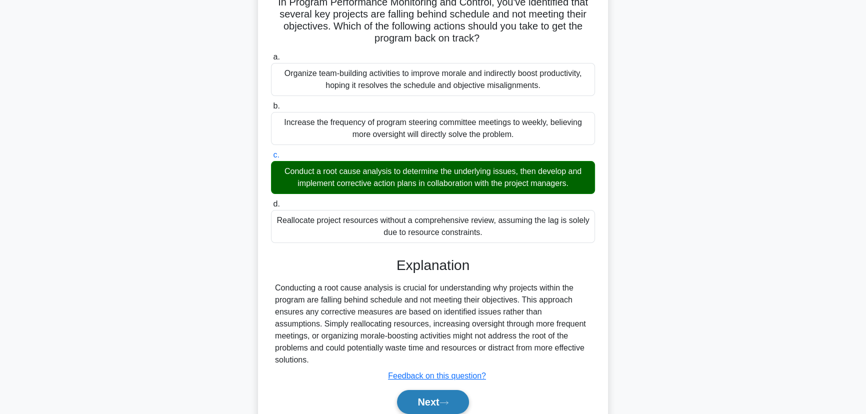
scroll to position [125, 0]
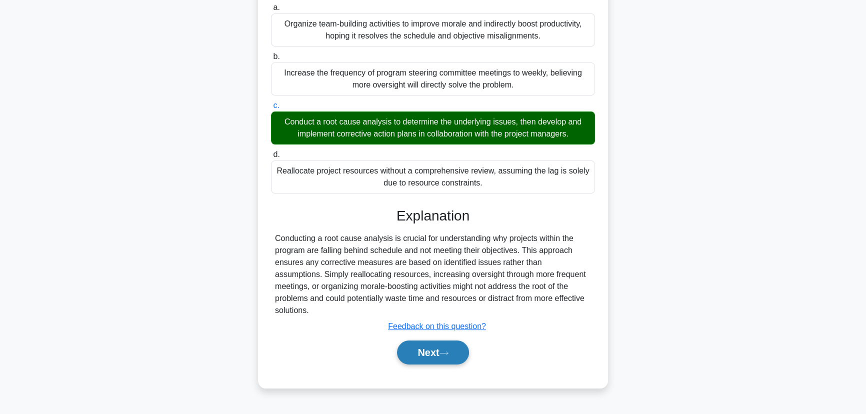
click at [428, 340] on button "Next" at bounding box center [432, 352] width 71 height 24
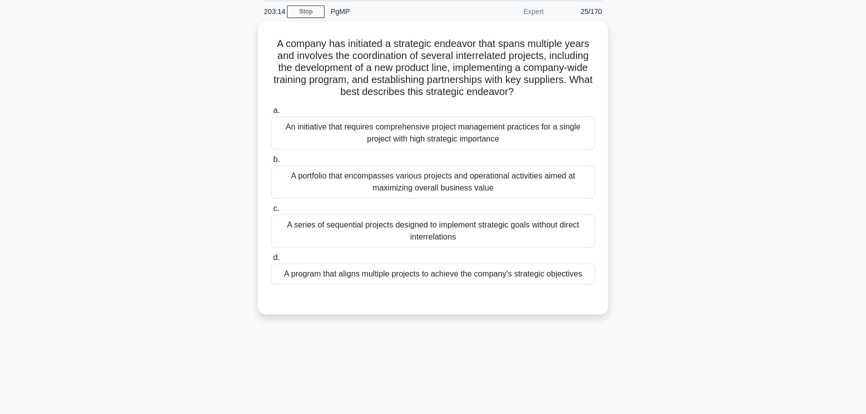
scroll to position [35, 0]
drag, startPoint x: 372, startPoint y: 94, endPoint x: 479, endPoint y: 103, distance: 107.4
click at [479, 103] on div "A company has initiated a strategic endeavor that spans multiple years and invo…" at bounding box center [433, 167] width 342 height 285
drag, startPoint x: 458, startPoint y: 55, endPoint x: 538, endPoint y: 54, distance: 80.0
click at [538, 54] on h5 "A company has initiated a strategic endeavor that spans multiple years and invo…" at bounding box center [433, 67] width 326 height 61
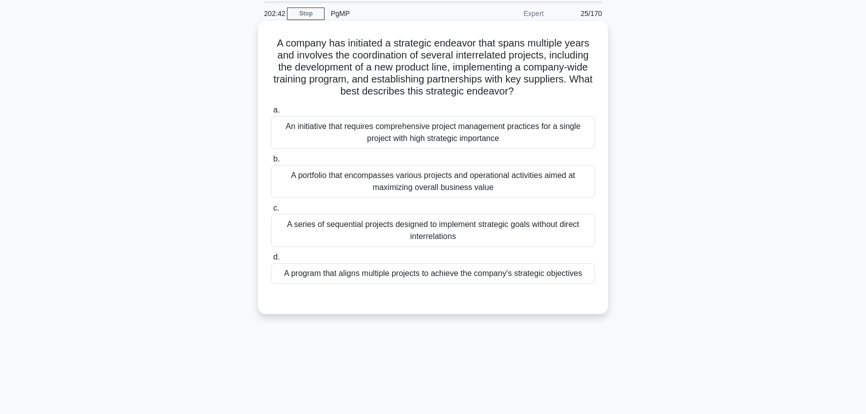
click at [375, 182] on div "A portfolio that encompasses various projects and operational activities aimed …" at bounding box center [433, 181] width 324 height 33
click at [271, 162] on input "b. A portfolio that encompasses various projects and operational activities aim…" at bounding box center [271, 159] width 0 height 6
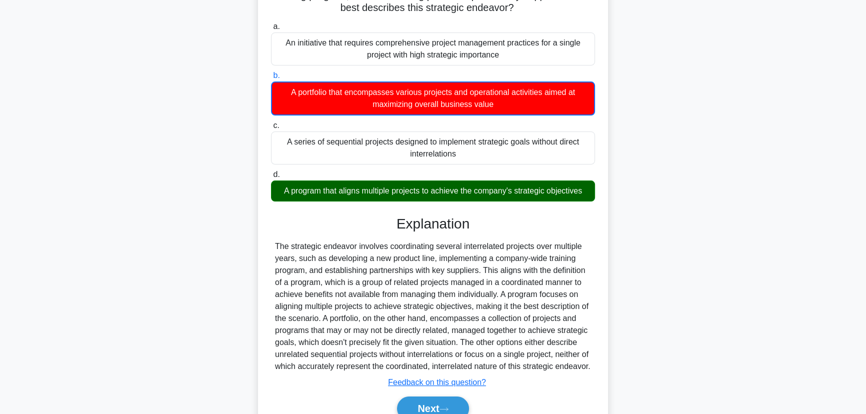
scroll to position [125, 0]
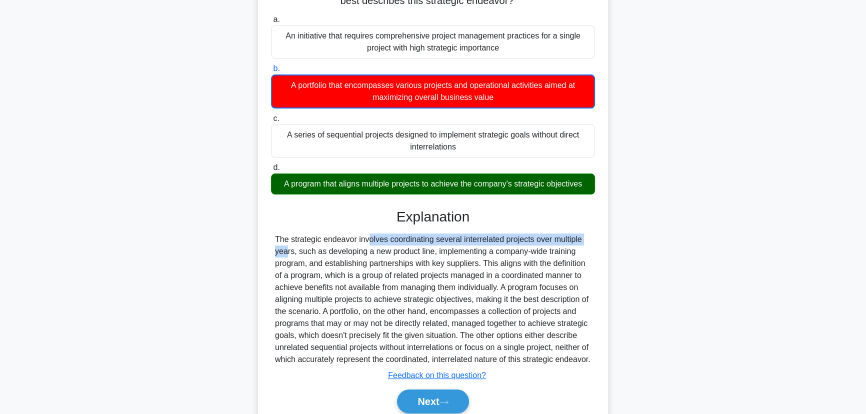
drag, startPoint x: 321, startPoint y: 234, endPoint x: 534, endPoint y: 242, distance: 213.6
click at [534, 242] on div "The strategic endeavor involves coordinating several interrelated projects over…" at bounding box center [433, 299] width 316 height 132
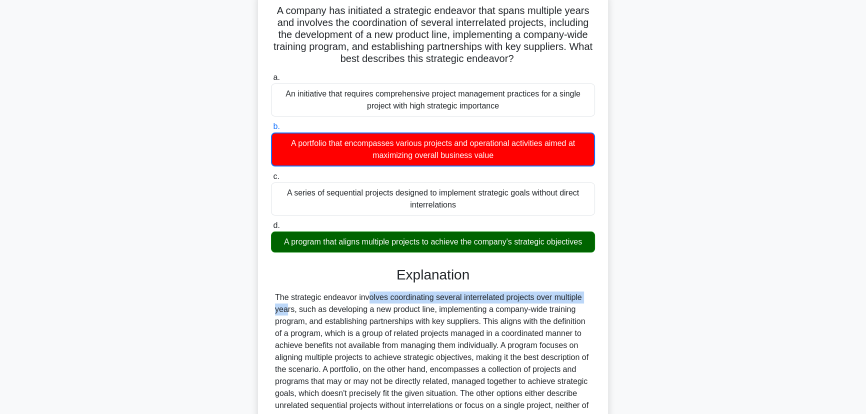
scroll to position [0, 0]
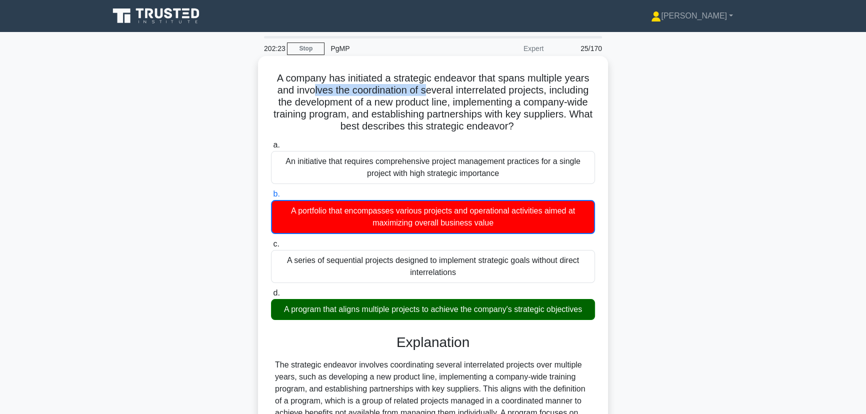
drag, startPoint x: 310, startPoint y: 88, endPoint x: 425, endPoint y: 90, distance: 115.0
click at [425, 90] on h5 "A company has initiated a strategic endeavor that spans multiple years and invo…" at bounding box center [433, 102] width 326 height 61
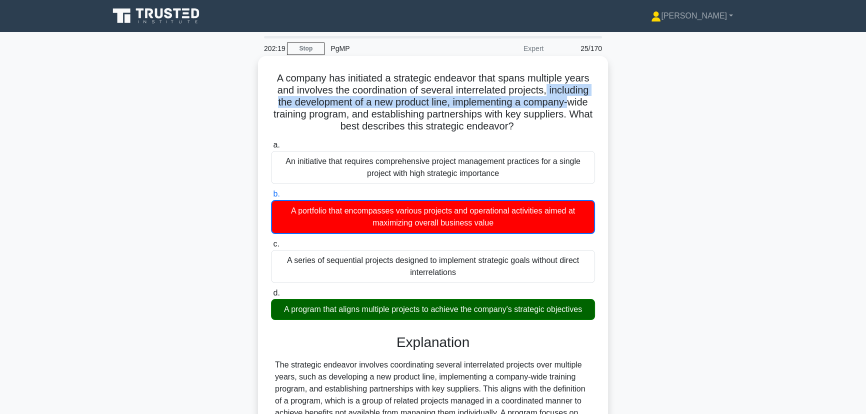
drag, startPoint x: 550, startPoint y: 90, endPoint x: 575, endPoint y: 99, distance: 27.2
click at [575, 99] on h5 "A company has initiated a strategic endeavor that spans multiple years and invo…" at bounding box center [433, 102] width 326 height 61
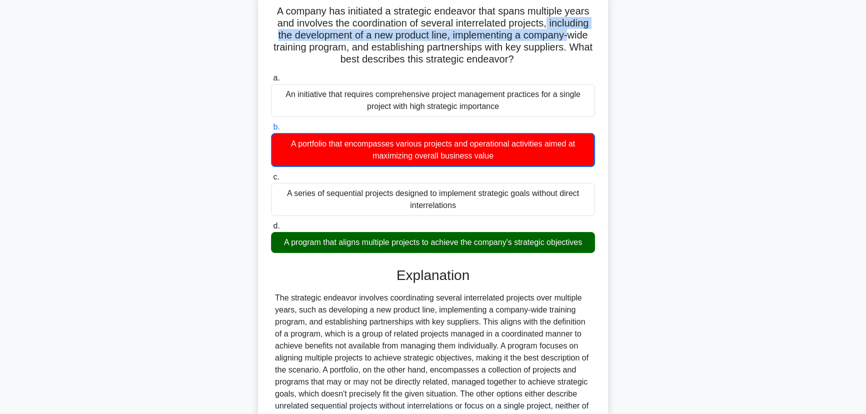
scroll to position [179, 0]
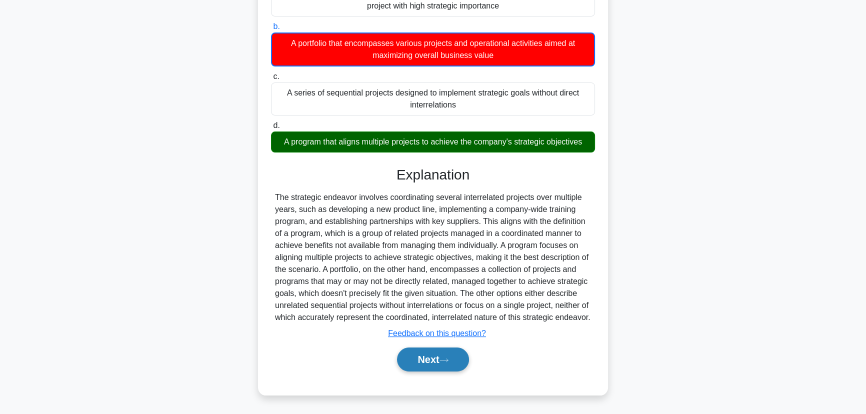
click at [413, 354] on button "Next" at bounding box center [432, 359] width 71 height 24
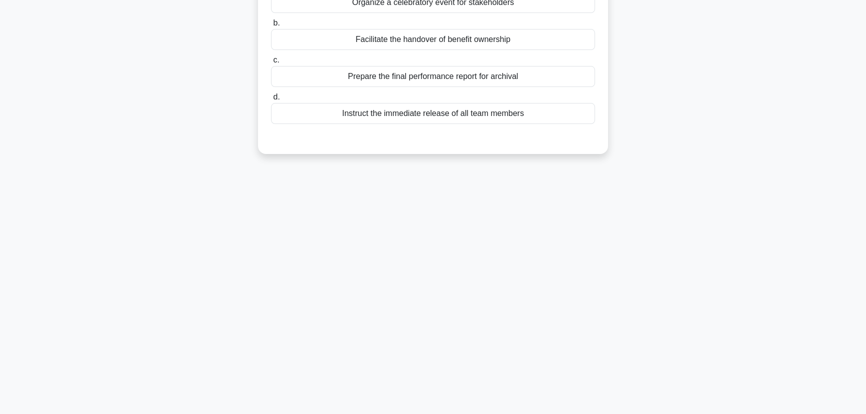
scroll to position [0, 0]
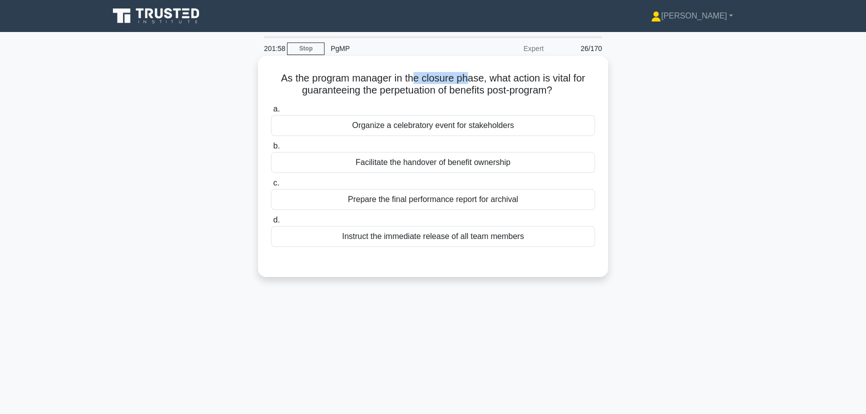
drag, startPoint x: 413, startPoint y: 79, endPoint x: 469, endPoint y: 79, distance: 56.0
click at [469, 79] on h5 "As the program manager in the closure phase, what action is vital for guarantee…" at bounding box center [433, 84] width 326 height 25
drag, startPoint x: 392, startPoint y: 94, endPoint x: 533, endPoint y: 94, distance: 140.5
click at [533, 94] on h5 "As the program manager in the closure phase, what action is vital for guarantee…" at bounding box center [433, 84] width 326 height 25
click at [454, 166] on div "Facilitate the handover of benefit ownership" at bounding box center [433, 162] width 324 height 21
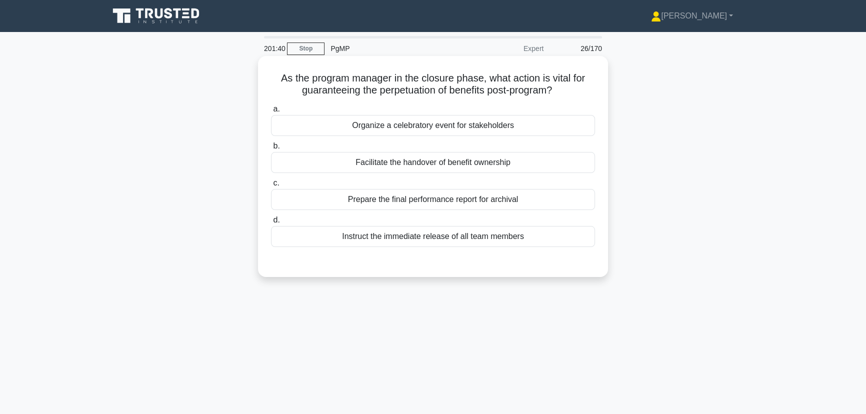
click at [271, 149] on input "b. Facilitate the handover of benefit ownership" at bounding box center [271, 146] width 0 height 6
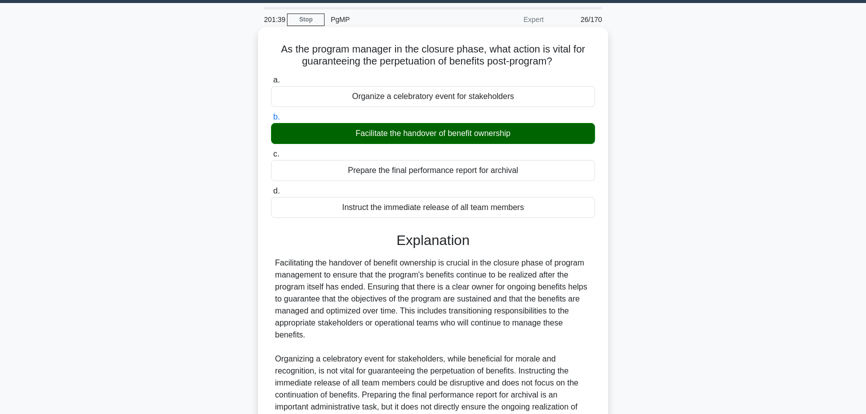
scroll to position [130, 0]
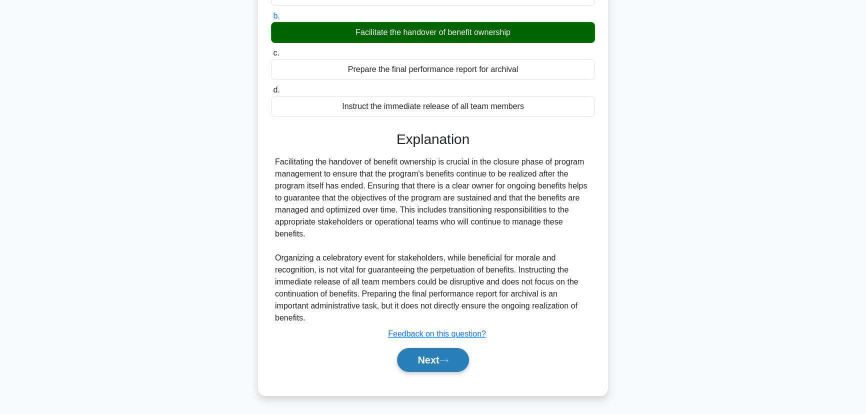
click at [433, 359] on button "Next" at bounding box center [432, 360] width 71 height 24
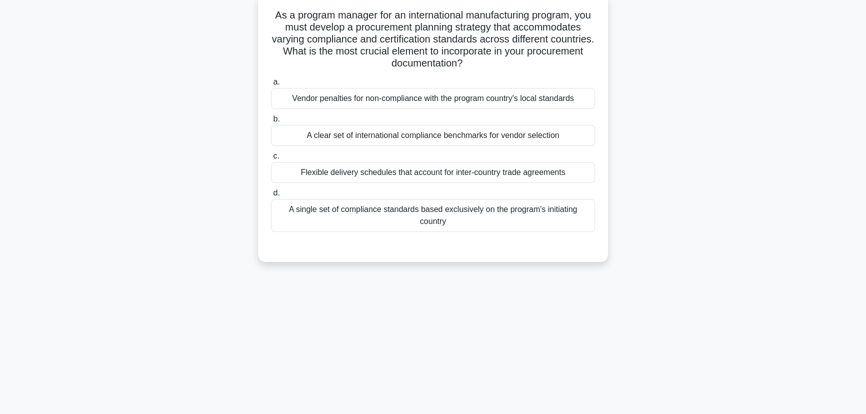
scroll to position [0, 0]
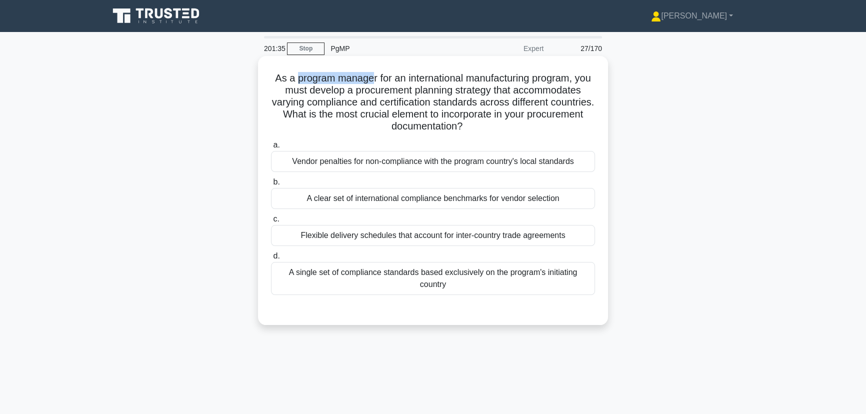
drag, startPoint x: 301, startPoint y: 79, endPoint x: 377, endPoint y: 75, distance: 76.6
click at [377, 75] on h5 "As a program manager for an international manufacturing program, you must devel…" at bounding box center [433, 102] width 326 height 61
drag, startPoint x: 415, startPoint y: 79, endPoint x: 579, endPoint y: 75, distance: 164.0
click at [579, 75] on h5 "As a program manager for an international manufacturing program, you must devel…" at bounding box center [433, 102] width 326 height 61
drag, startPoint x: 306, startPoint y: 91, endPoint x: 503, endPoint y: 91, distance: 196.5
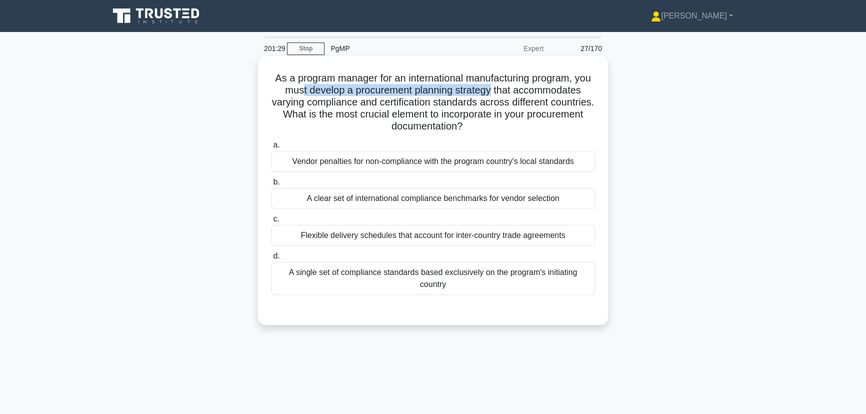
click at [503, 91] on h5 "As a program manager for an international manufacturing program, you must devel…" at bounding box center [433, 102] width 326 height 61
click at [354, 91] on h5 "As a program manager for an international manufacturing program, you must devel…" at bounding box center [433, 102] width 326 height 61
drag, startPoint x: 363, startPoint y: 90, endPoint x: 405, endPoint y: 90, distance: 42.0
click at [405, 90] on h5 "As a program manager for an international manufacturing program, you must devel…" at bounding box center [433, 102] width 326 height 61
drag, startPoint x: 462, startPoint y: 93, endPoint x: 505, endPoint y: 91, distance: 43.1
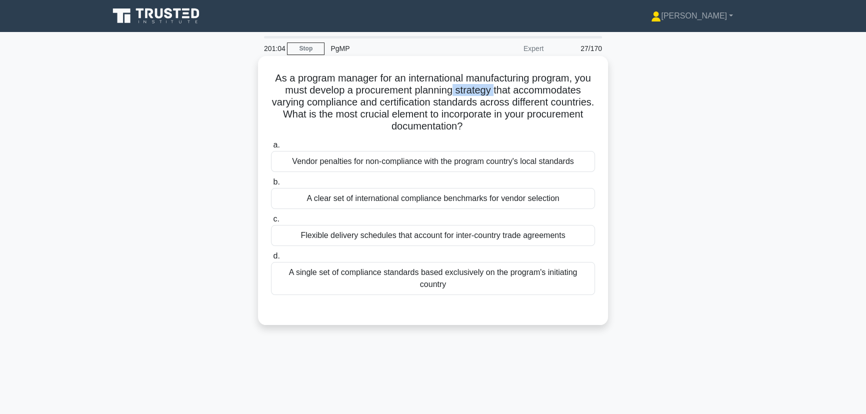
click at [505, 91] on h5 "As a program manager for an international manufacturing program, you must devel…" at bounding box center [433, 102] width 326 height 61
drag, startPoint x: 437, startPoint y: 117, endPoint x: 484, endPoint y: 116, distance: 47.0
click at [484, 116] on h5 "As a program manager for an international manufacturing program, you must devel…" at bounding box center [433, 102] width 326 height 61
drag, startPoint x: 516, startPoint y: 116, endPoint x: 570, endPoint y: 124, distance: 55.2
click at [570, 124] on h5 "As a program manager for an international manufacturing program, you must devel…" at bounding box center [433, 102] width 326 height 61
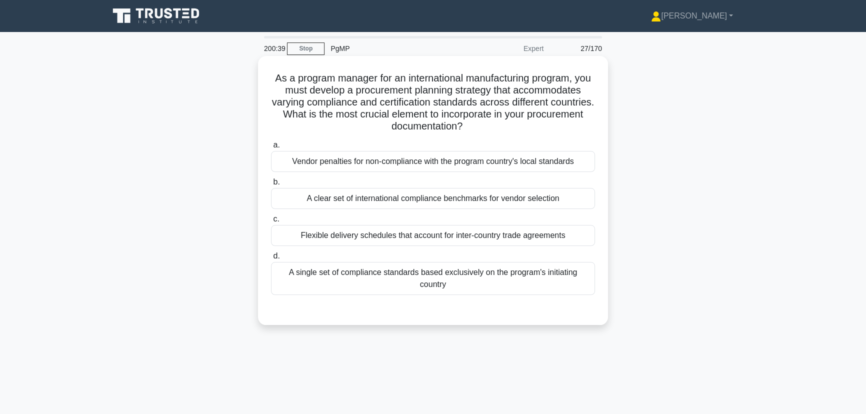
click at [482, 196] on div "A clear set of international compliance benchmarks for vendor selection" at bounding box center [433, 198] width 324 height 21
click at [271, 185] on input "b. A clear set of international compliance benchmarks for vendor selection" at bounding box center [271, 182] width 0 height 6
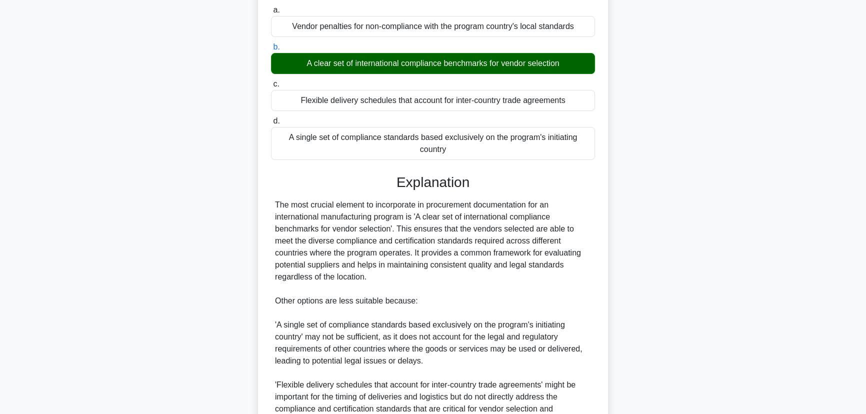
scroll to position [227, 0]
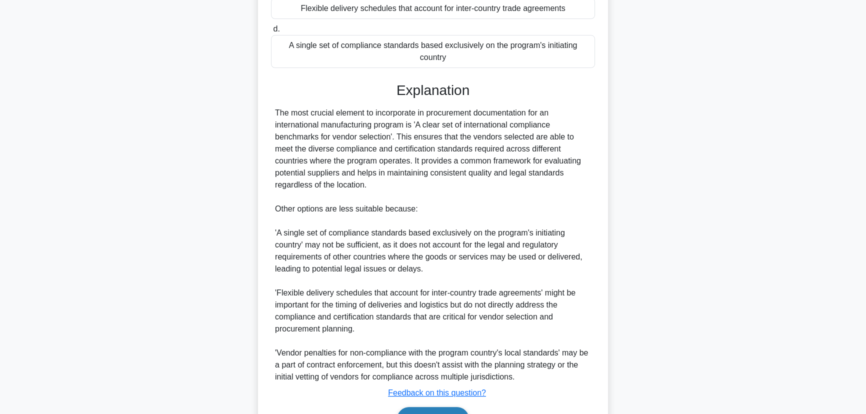
click at [423, 411] on button "Next" at bounding box center [432, 419] width 71 height 24
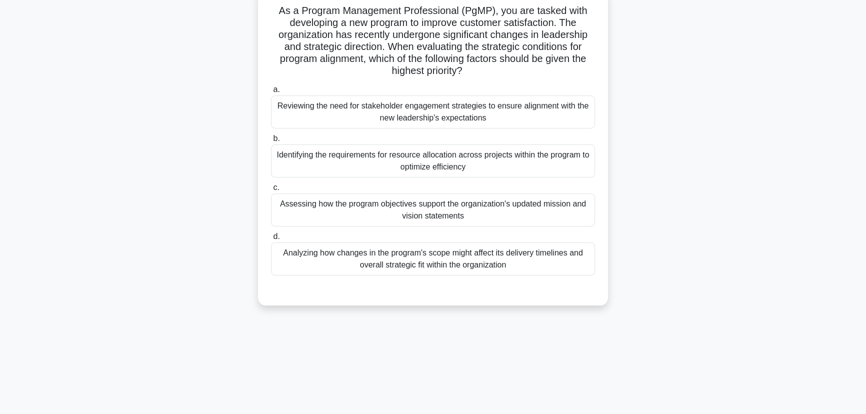
scroll to position [0, 0]
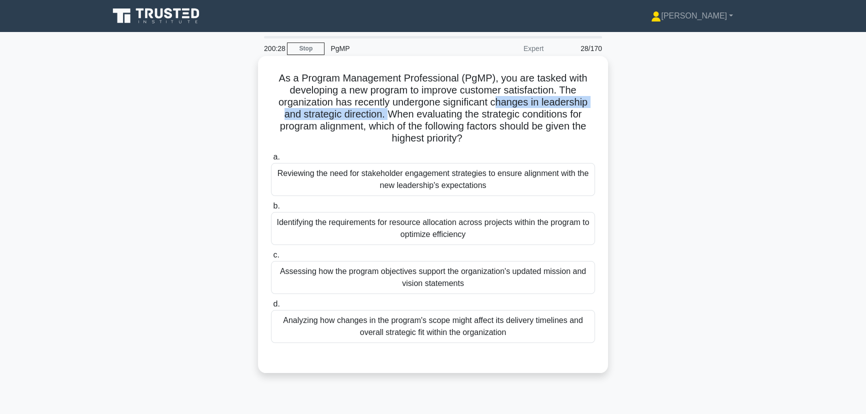
drag, startPoint x: 390, startPoint y: 110, endPoint x: 499, endPoint y: 107, distance: 109.5
click at [499, 107] on h5 "As a Program Management Professional (PgMP), you are tasked with developing a n…" at bounding box center [433, 108] width 326 height 73
drag, startPoint x: 561, startPoint y: 139, endPoint x: 571, endPoint y: 140, distance: 10.0
click at [571, 140] on h5 "As a Program Management Professional (PgMP), you are tasked with developing a n…" at bounding box center [433, 108] width 326 height 73
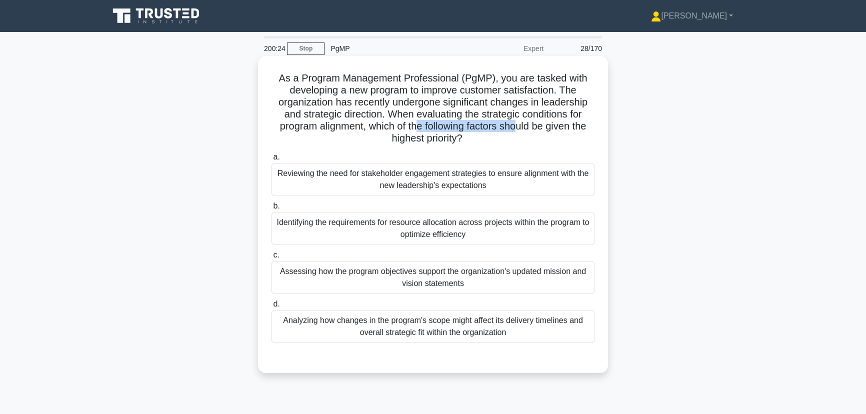
drag, startPoint x: 417, startPoint y: 126, endPoint x: 520, endPoint y: 125, distance: 103.0
click at [520, 125] on h5 "As a Program Management Professional (PgMP), you are tasked with developing a n…" at bounding box center [433, 108] width 326 height 73
click at [406, 280] on div "Assessing how the program objectives support the organization's updated mission…" at bounding box center [433, 277] width 324 height 33
click at [271, 258] on input "c. Assessing how the program objectives support the organization's updated miss…" at bounding box center [271, 255] width 0 height 6
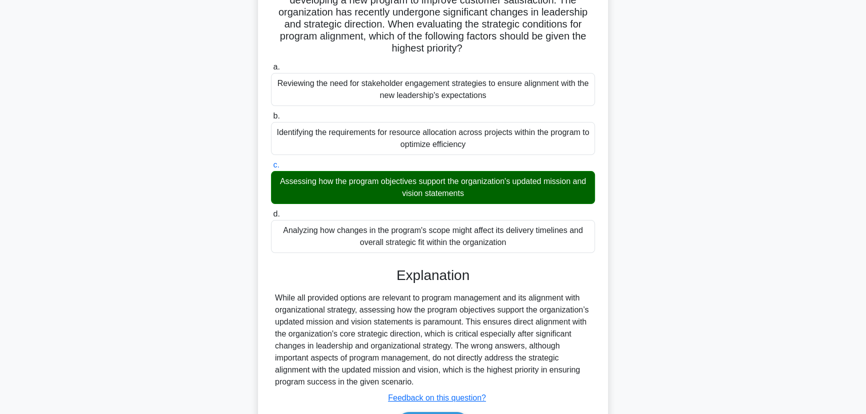
scroll to position [154, 0]
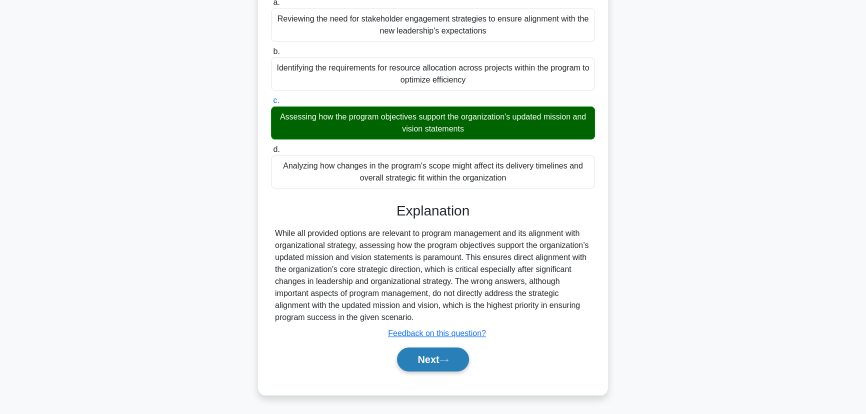
click at [430, 358] on button "Next" at bounding box center [432, 359] width 71 height 24
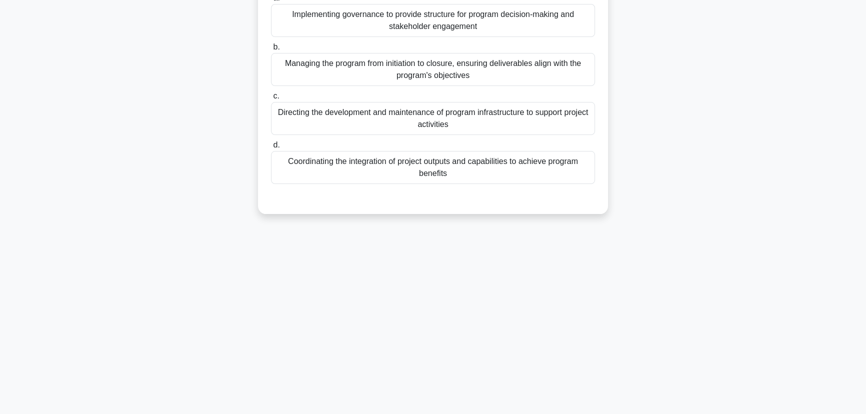
scroll to position [0, 0]
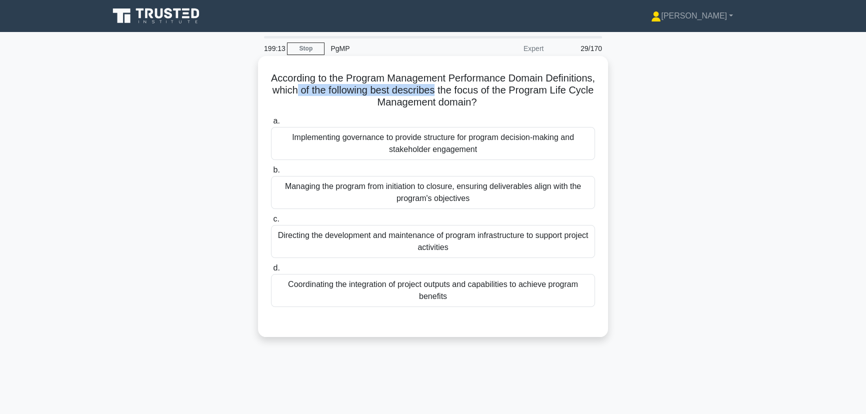
drag, startPoint x: 365, startPoint y: 95, endPoint x: 505, endPoint y: 95, distance: 140.0
click at [505, 95] on h5 "According to the Program Management Performance Domain Definitions, which of th…" at bounding box center [433, 90] width 326 height 37
click at [380, 190] on div "Managing the program from initiation to closure, ensuring deliverables align wi…" at bounding box center [433, 192] width 324 height 33
click at [271, 173] on input "b. Managing the program from initiation to closure, ensuring deliverables align…" at bounding box center [271, 170] width 0 height 6
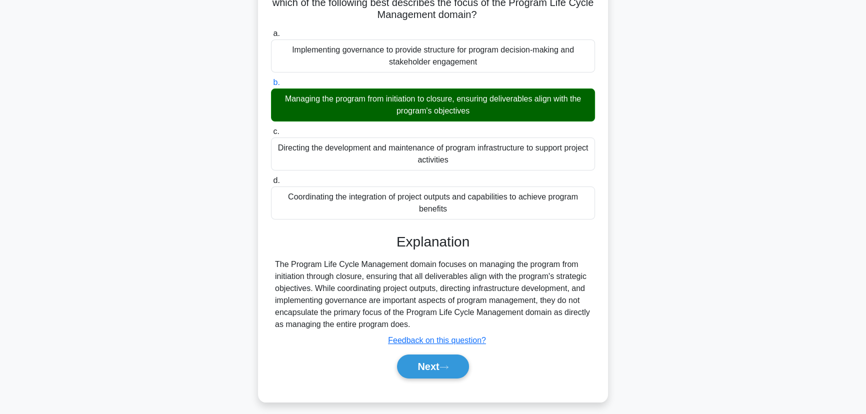
scroll to position [125, 0]
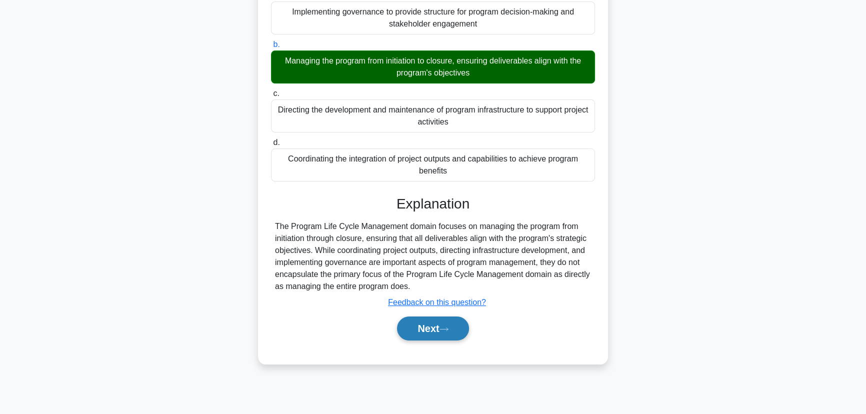
click at [434, 331] on button "Next" at bounding box center [432, 328] width 71 height 24
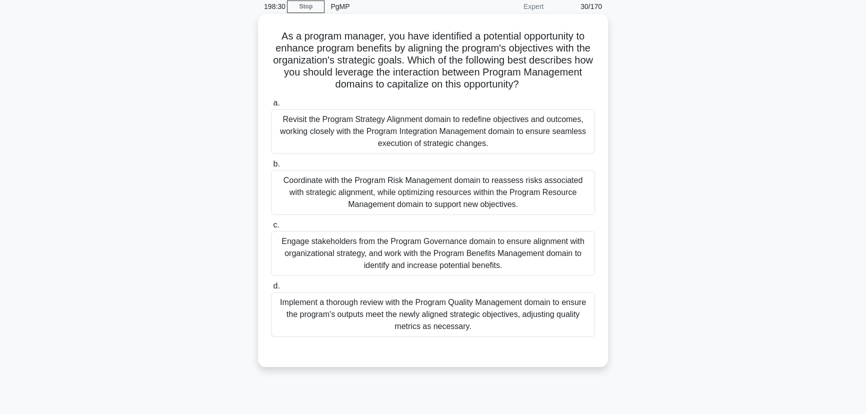
scroll to position [0, 0]
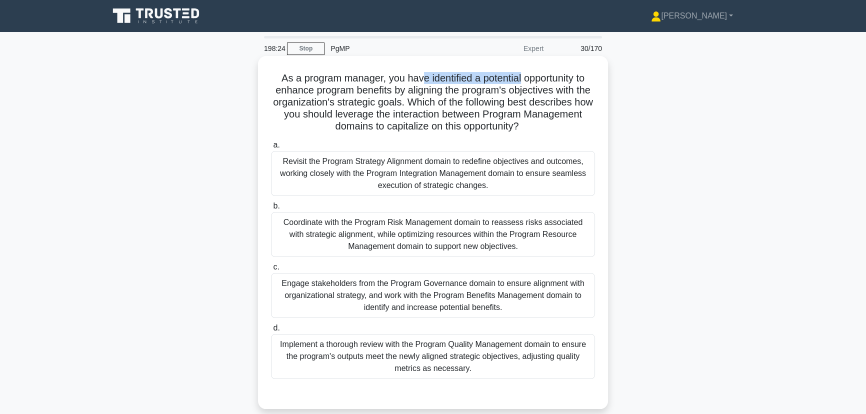
drag, startPoint x: 418, startPoint y: 77, endPoint x: 521, endPoint y: 83, distance: 103.2
click at [521, 83] on h5 "As a program manager, you have identified a potential opportunity to enhance pr…" at bounding box center [433, 102] width 326 height 61
drag, startPoint x: 356, startPoint y: 114, endPoint x: 492, endPoint y: 115, distance: 136.0
click at [492, 115] on h5 "As a program manager, you have identified a potential opportunity to enhance pr…" at bounding box center [433, 102] width 326 height 61
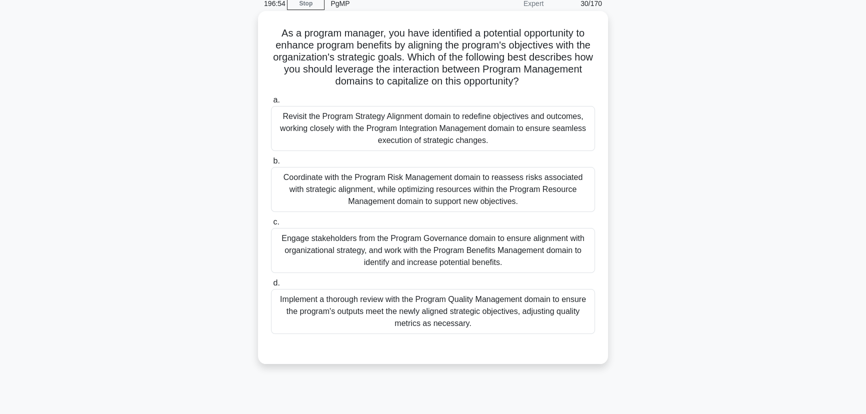
click at [428, 142] on div "Revisit the Program Strategy Alignment domain to redefine objectives and outcom…" at bounding box center [433, 128] width 324 height 45
click at [271, 103] on input "a. Revisit the Program Strategy Alignment domain to redefine objectives and out…" at bounding box center [271, 100] width 0 height 6
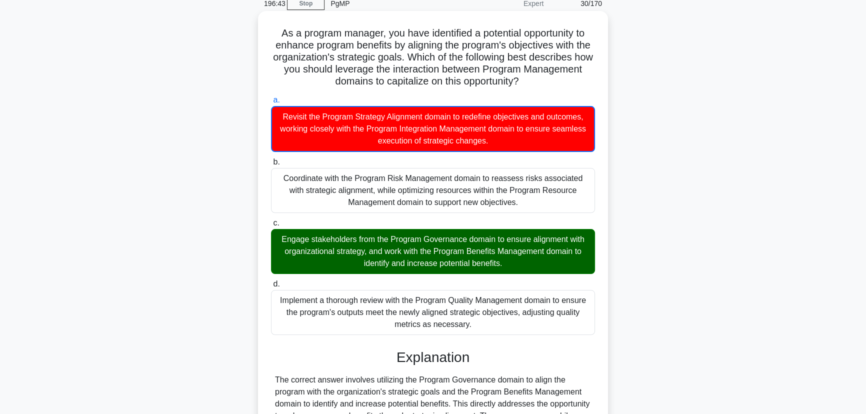
drag, startPoint x: 276, startPoint y: 33, endPoint x: 489, endPoint y: 321, distance: 358.9
click at [489, 321] on div "As a program manager, you have identified a potential opportunity to enhance pr…" at bounding box center [433, 282] width 342 height 534
copy div "As a program manager, you have identified a potential opportunity to enhance pr…"
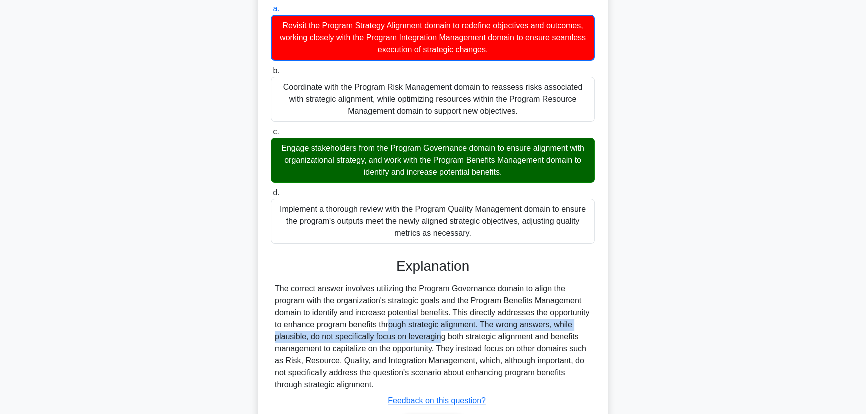
drag, startPoint x: 371, startPoint y: 330, endPoint x: 433, endPoint y: 330, distance: 62.0
click at [433, 330] on div "The correct answer involves utilizing the Program Governance domain to align th…" at bounding box center [433, 337] width 316 height 108
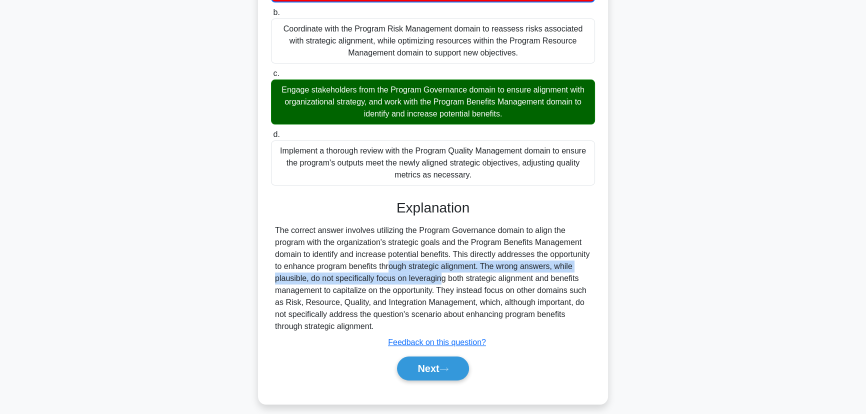
scroll to position [203, 0]
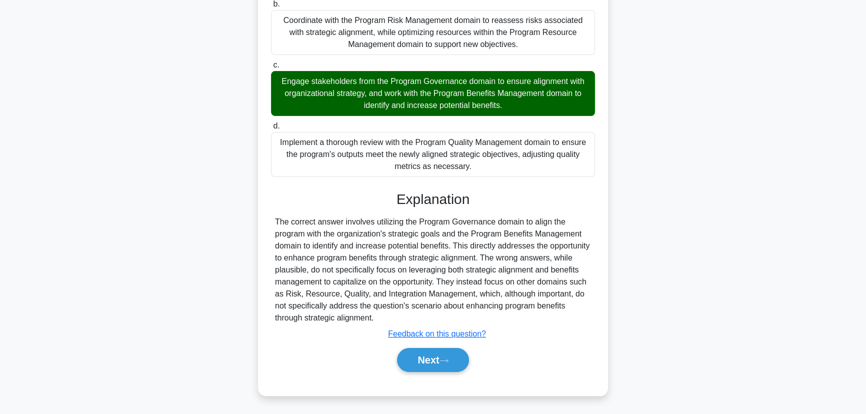
click at [447, 382] on div "a. Revisit the Program Strategy Alignment domain to redefine objectives and out…" at bounding box center [433, 159] width 326 height 450
click at [445, 363] on button "Next" at bounding box center [432, 360] width 71 height 24
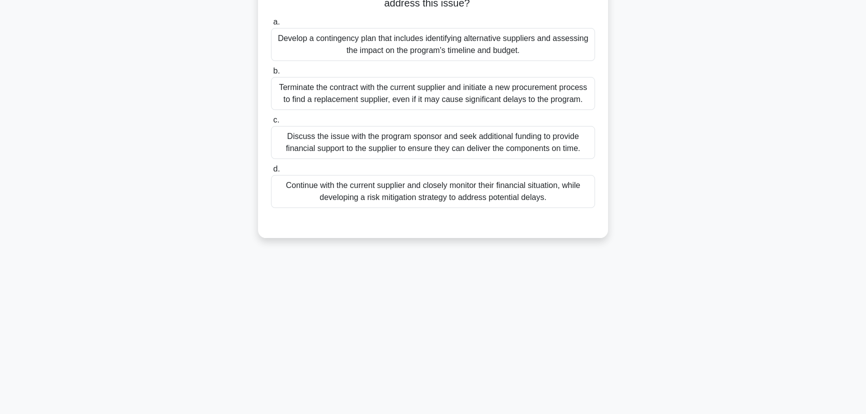
scroll to position [0, 0]
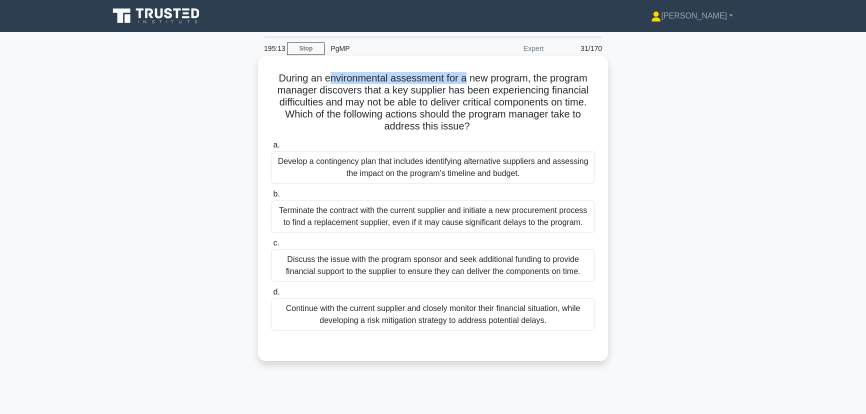
drag, startPoint x: 326, startPoint y: 77, endPoint x: 468, endPoint y: 76, distance: 142.0
click at [467, 76] on h5 "During an environmental assessment for a new program, the program manager disco…" at bounding box center [433, 102] width 326 height 61
drag, startPoint x: 464, startPoint y: 87, endPoint x: 501, endPoint y: 87, distance: 37.5
click at [501, 87] on h5 "During an environmental assessment for a new program, the program manager disco…" at bounding box center [433, 102] width 326 height 61
drag, startPoint x: 321, startPoint y: 79, endPoint x: 531, endPoint y: 79, distance: 210.0
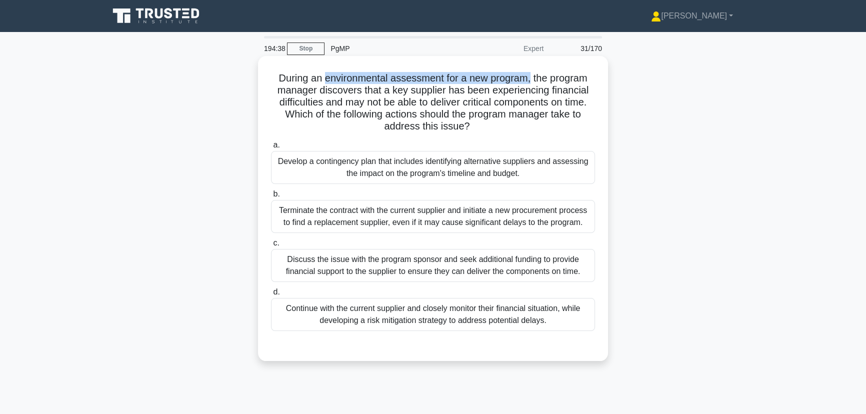
click at [531, 79] on h5 "During an environmental assessment for a new program, the program manager disco…" at bounding box center [433, 102] width 326 height 61
click at [431, 273] on div "Discuss the issue with the program sponsor and seek additional funding to provi…" at bounding box center [433, 265] width 324 height 33
click at [271, 246] on input "c. Discuss the issue with the program sponsor and seek additional funding to pr…" at bounding box center [271, 243] width 0 height 6
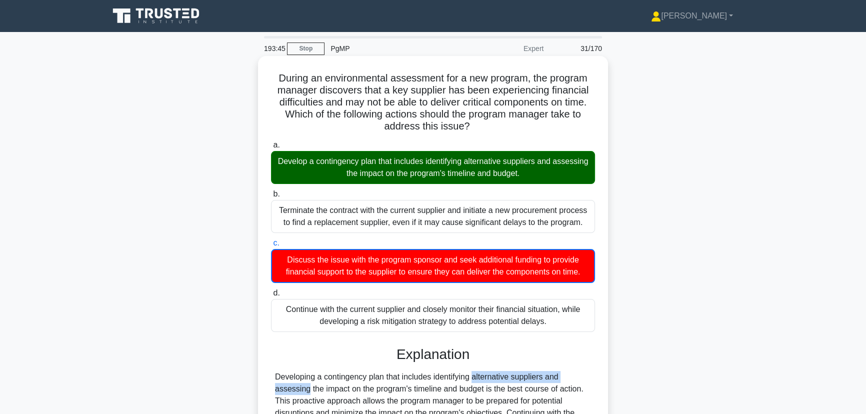
drag, startPoint x: 414, startPoint y: 377, endPoint x: 458, endPoint y: 379, distance: 44.5
drag, startPoint x: 358, startPoint y: 395, endPoint x: 503, endPoint y: 391, distance: 144.5
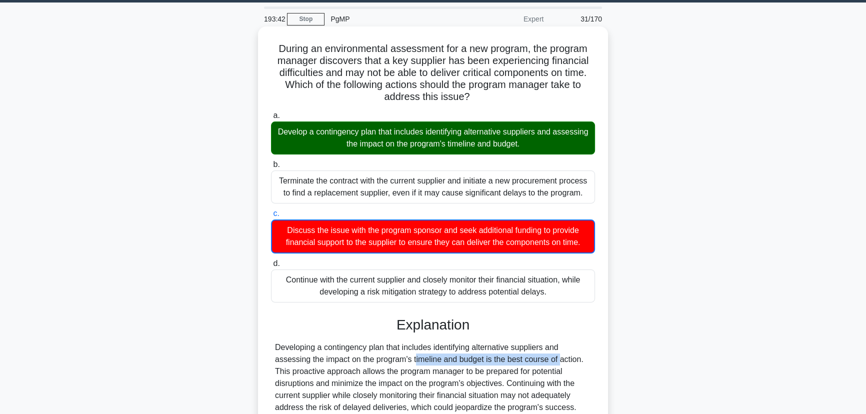
scroll to position [45, 0]
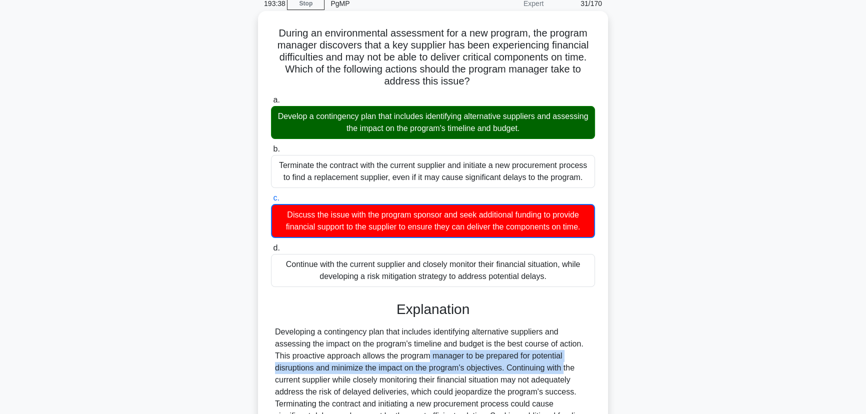
drag, startPoint x: 368, startPoint y: 358, endPoint x: 505, endPoint y: 369, distance: 136.9
click at [505, 369] on div "Developing a contingency plan that includes identifying alternative suppliers a…" at bounding box center [433, 392] width 316 height 132
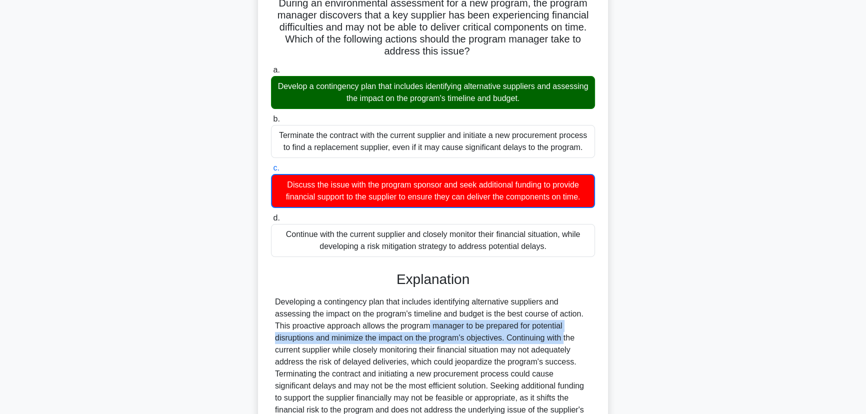
scroll to position [90, 0]
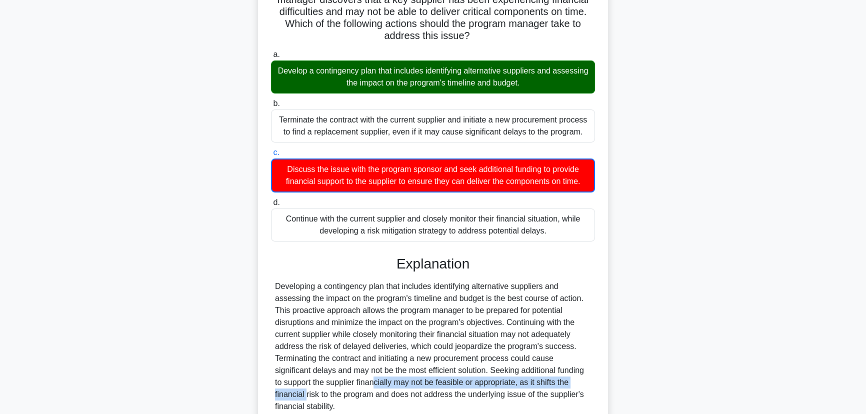
drag, startPoint x: 321, startPoint y: 385, endPoint x: 550, endPoint y: 385, distance: 229.0
click at [550, 385] on div "Developing a contingency plan that includes identifying alternative suppliers a…" at bounding box center [433, 346] width 316 height 132
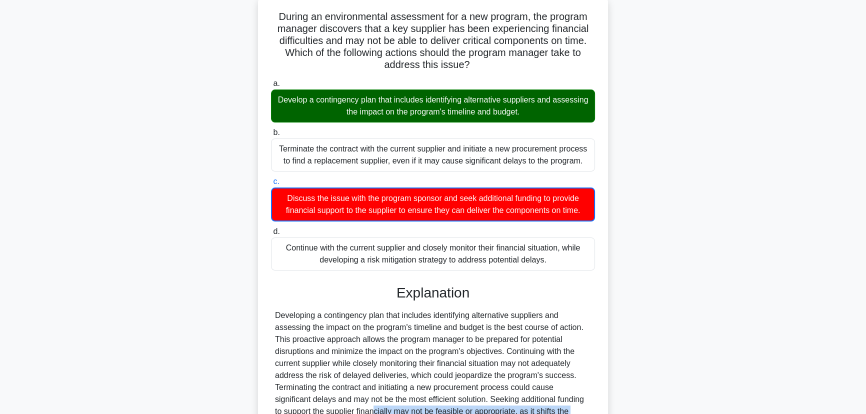
scroll to position [0, 0]
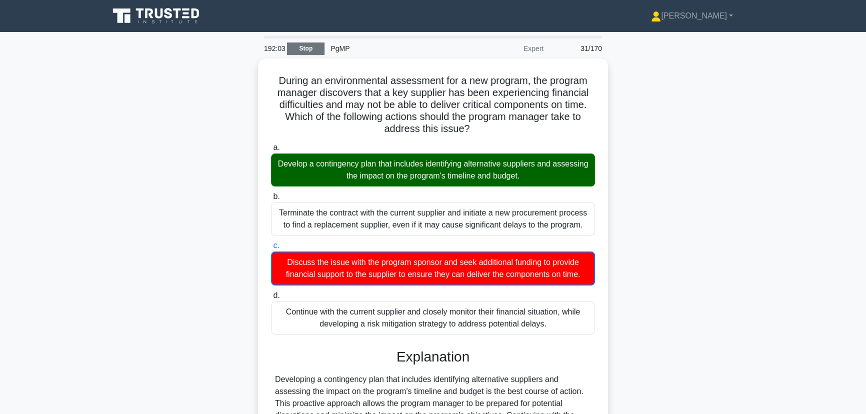
click at [308, 50] on link "Stop" at bounding box center [305, 48] width 37 height 12
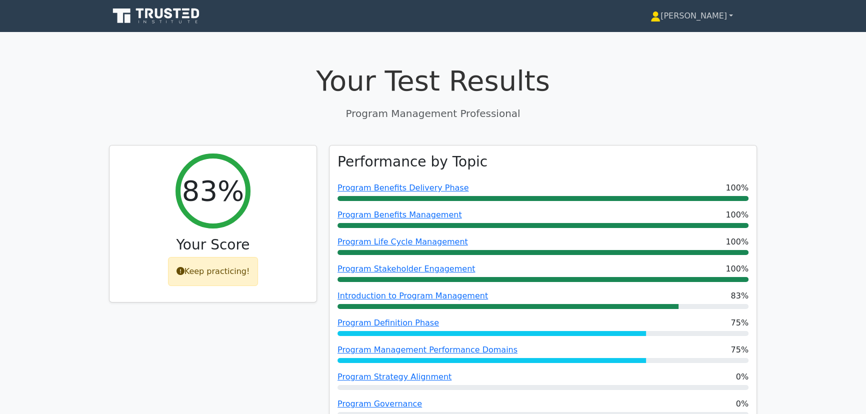
click at [715, 12] on link "[PERSON_NAME]" at bounding box center [691, 16] width 130 height 20
click at [690, 36] on link "Profile" at bounding box center [666, 39] width 79 height 16
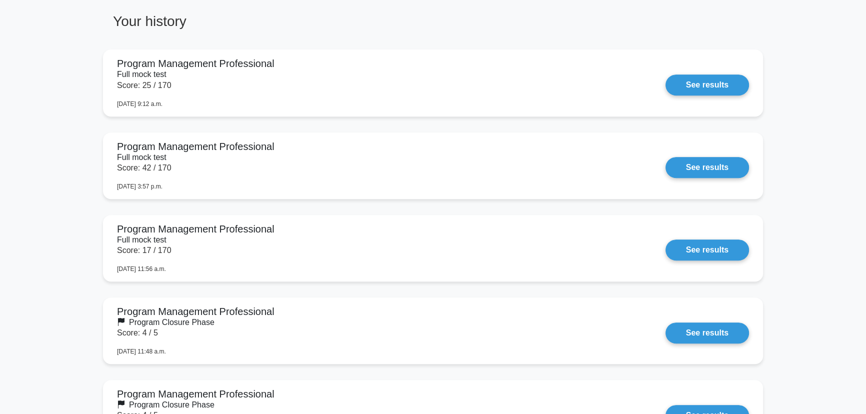
scroll to position [545, 0]
